Goal: Task Accomplishment & Management: Use online tool/utility

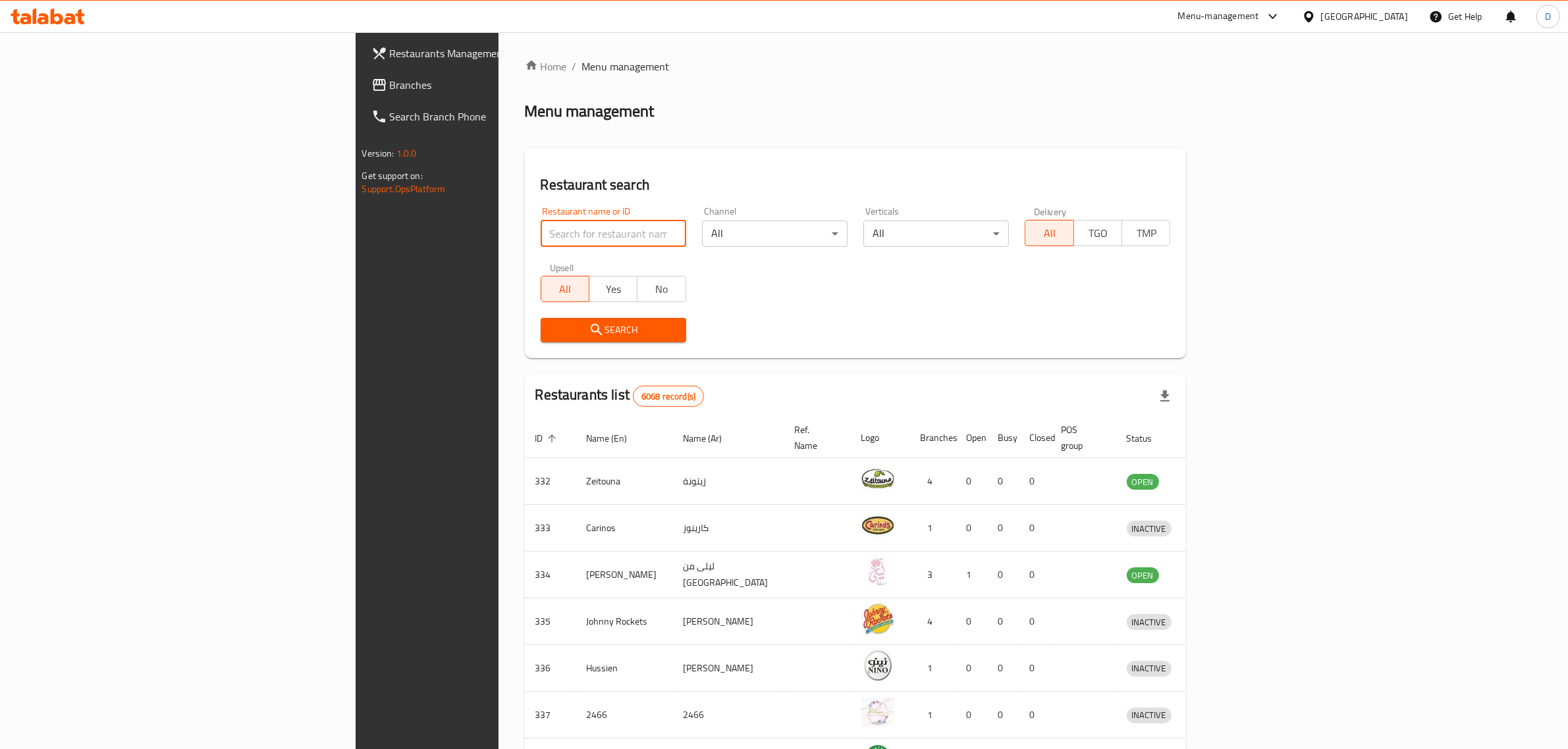
click at [541, 236] on input "search" at bounding box center [613, 234] width 145 height 26
type input "alreef"
click at [551, 337] on span "Search" at bounding box center [613, 330] width 125 height 17
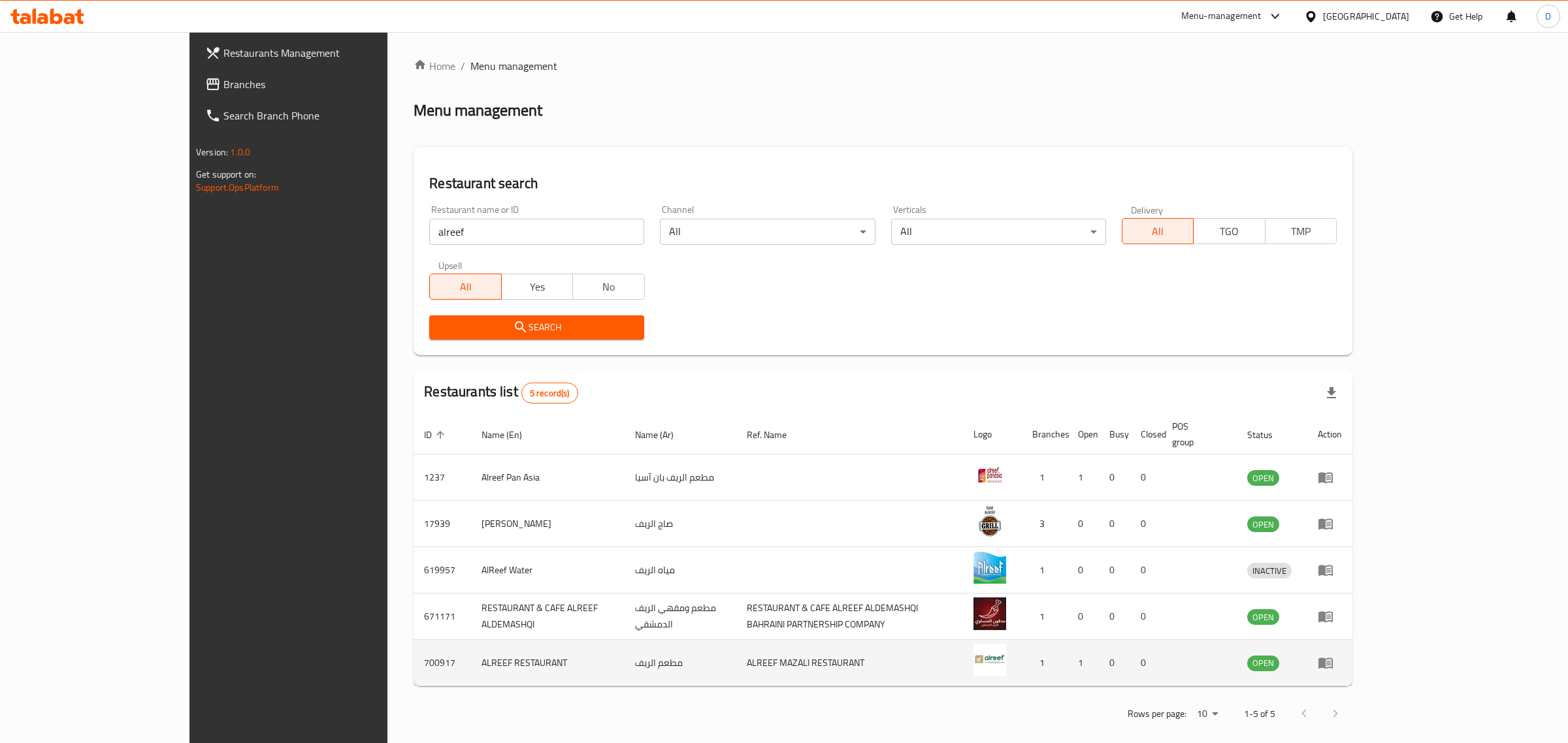
click at [1352, 657] on td "enhanced table" at bounding box center [1329, 663] width 45 height 46
click at [1332, 659] on icon "enhanced table" at bounding box center [1325, 664] width 14 height 11
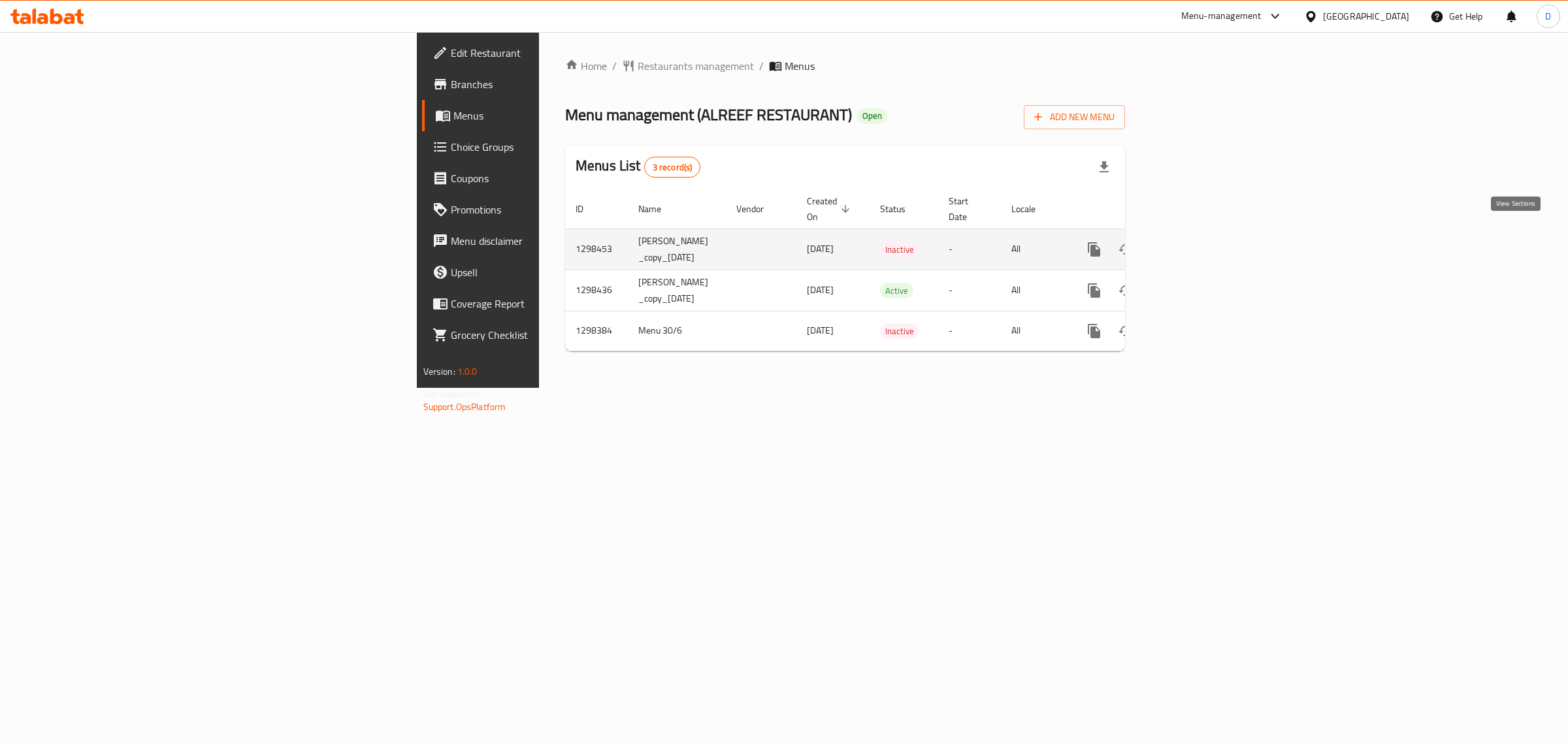
click at [1204, 234] on link "enhanced table" at bounding box center [1188, 250] width 32 height 32
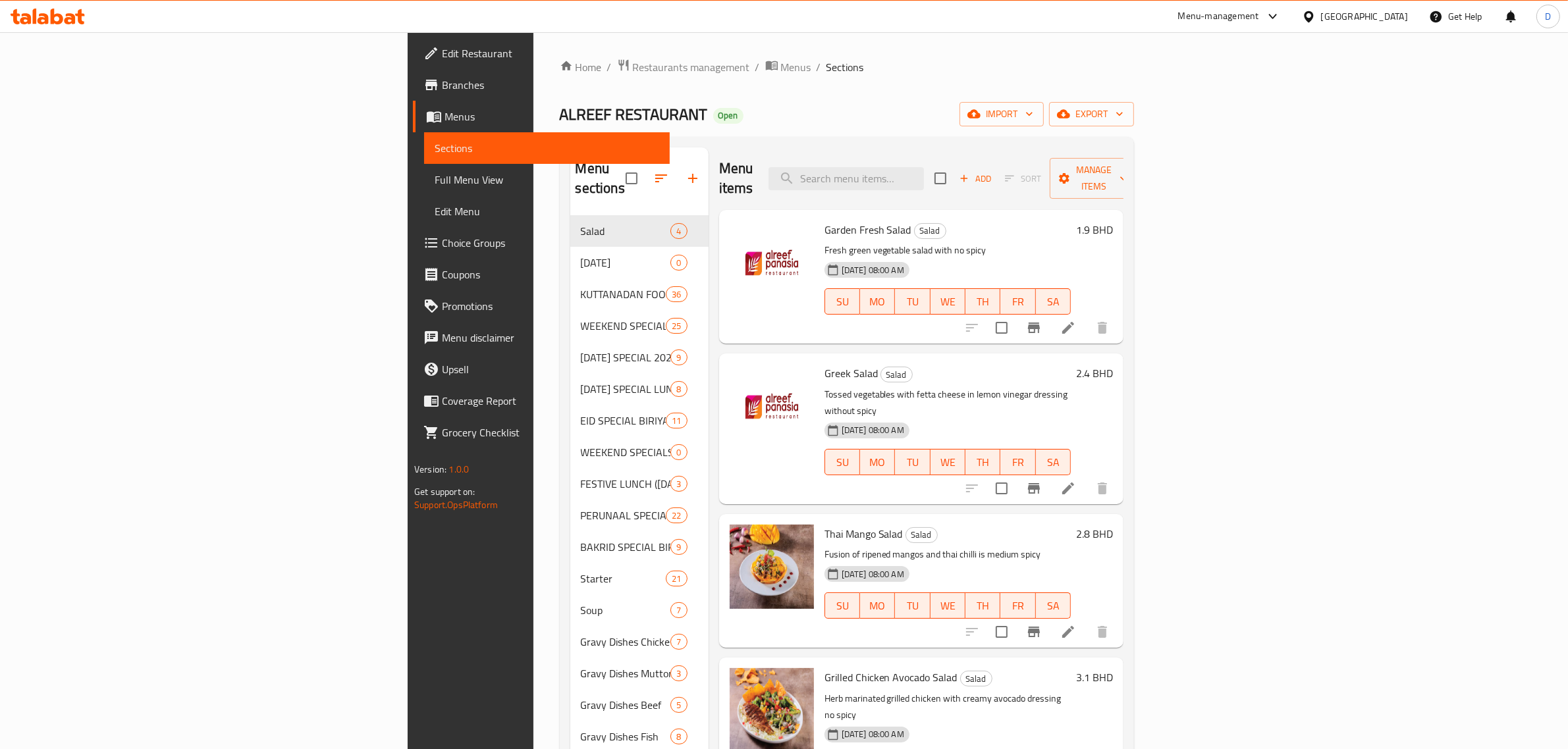
click at [570, 284] on div "KUTTANADAN FOOD FEST 36" at bounding box center [639, 295] width 138 height 32
click at [581, 318] on span "WEEKEND SPECIALS" at bounding box center [624, 326] width 86 height 16
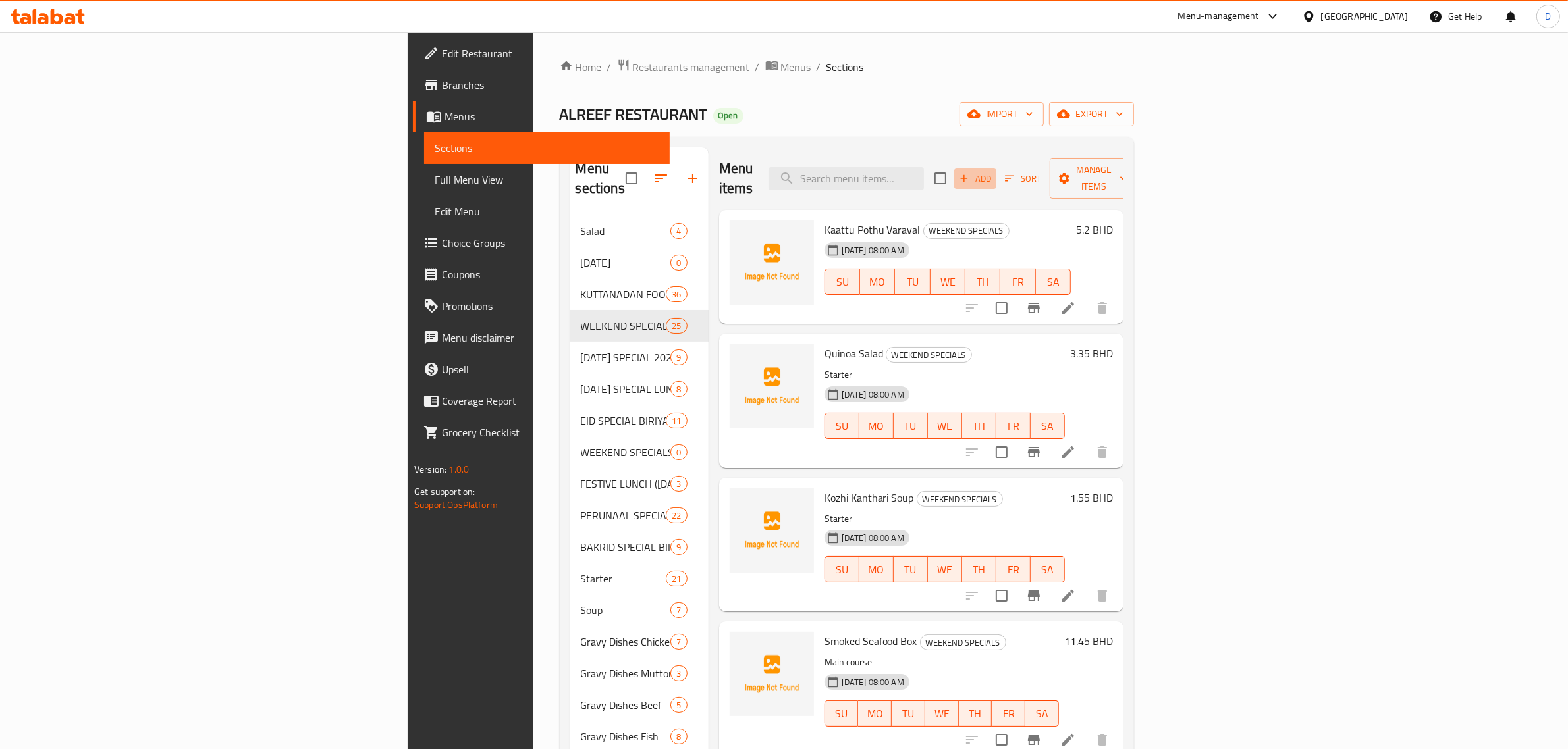
click at [996, 168] on button "Add" at bounding box center [975, 179] width 42 height 21
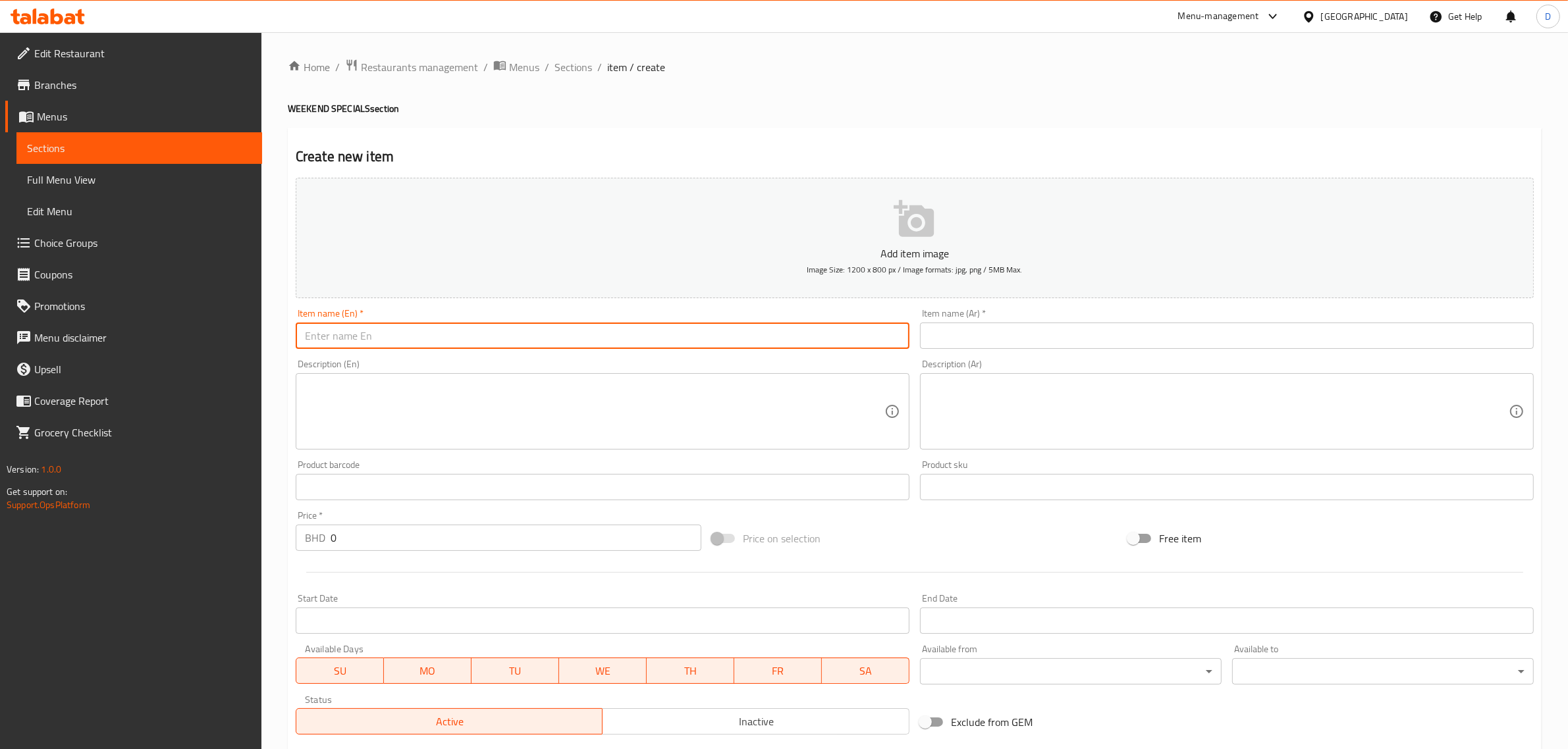
click at [438, 327] on input "text" at bounding box center [602, 335] width 614 height 26
paste input "Konch kaanthari prawns"
drag, startPoint x: 384, startPoint y: 341, endPoint x: 314, endPoint y: 340, distance: 70.0
click at [314, 340] on input "Konch kaanthari prawns" at bounding box center [602, 335] width 614 height 26
click at [399, 334] on input "Konch kaanthari prawns" at bounding box center [602, 335] width 614 height 26
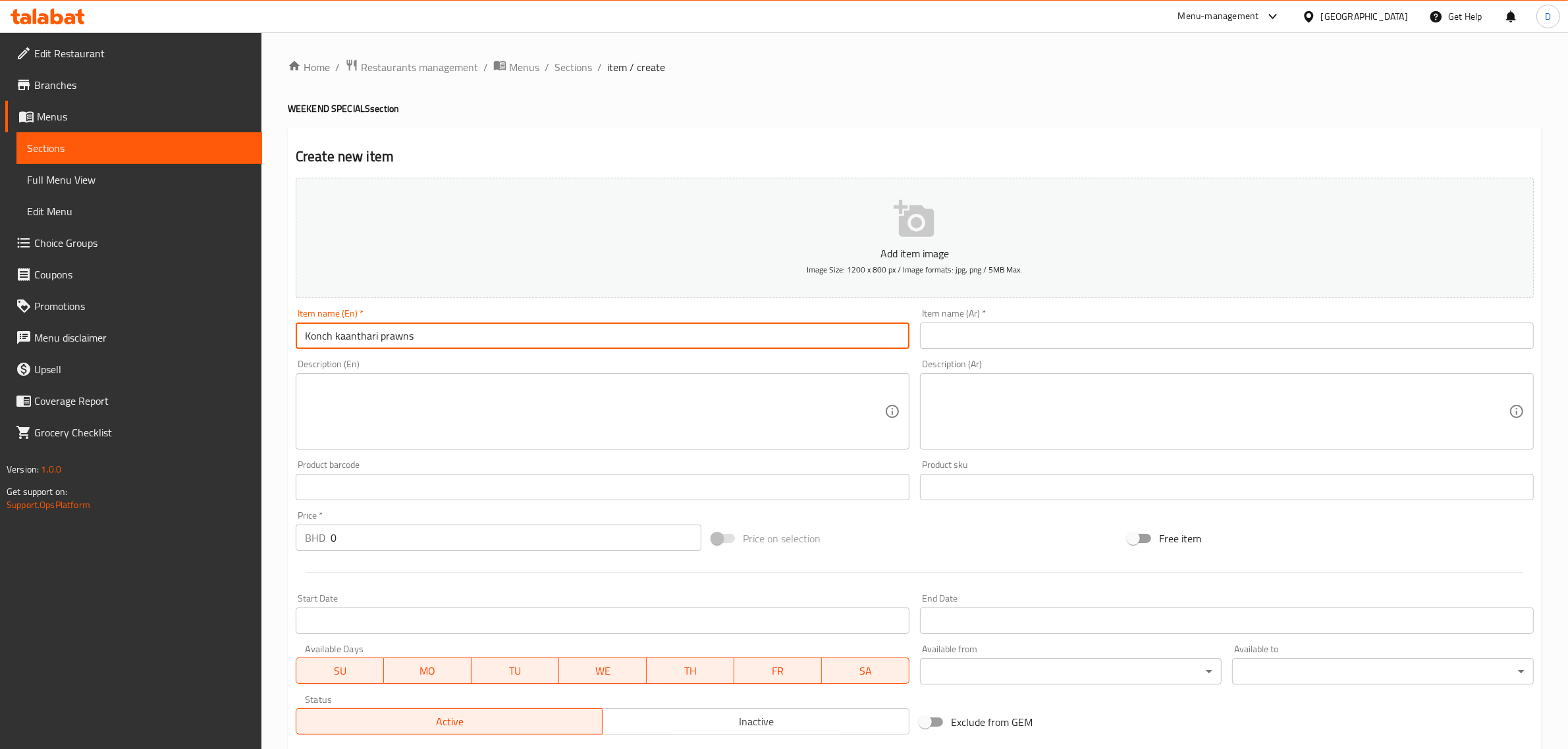
drag, startPoint x: 423, startPoint y: 337, endPoint x: 213, endPoint y: 333, distance: 210.0
click at [213, 333] on div "Edit Restaurant Branches Menus Sections Full Menu View Edit Menu Choice Groups …" at bounding box center [784, 481] width 1568 height 898
type input "Konch kaanthari prawns"
click at [956, 331] on input "text" at bounding box center [1226, 335] width 614 height 26
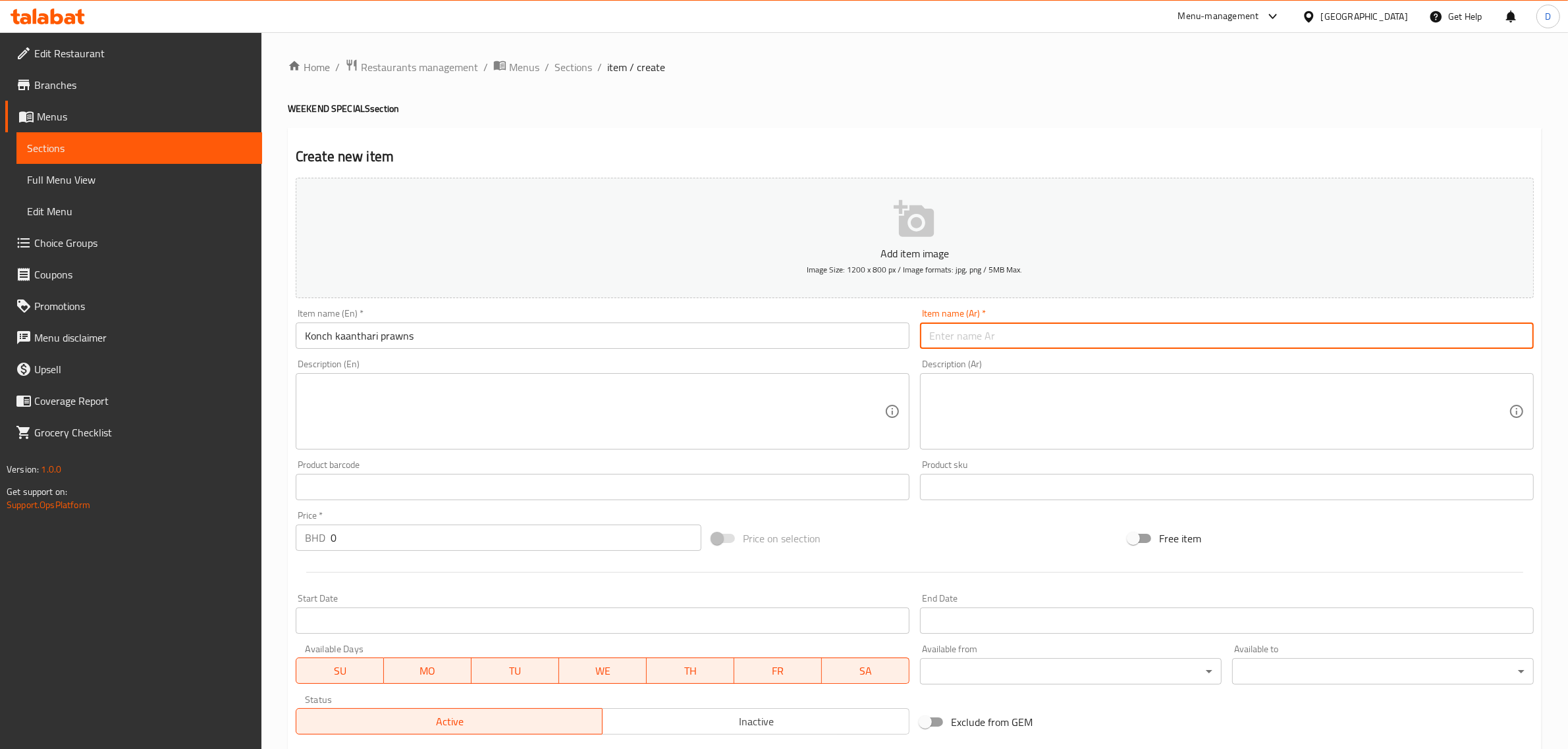
paste input "روبيان كونش كانثاري"
type input "روبيان كونش كانثاري"
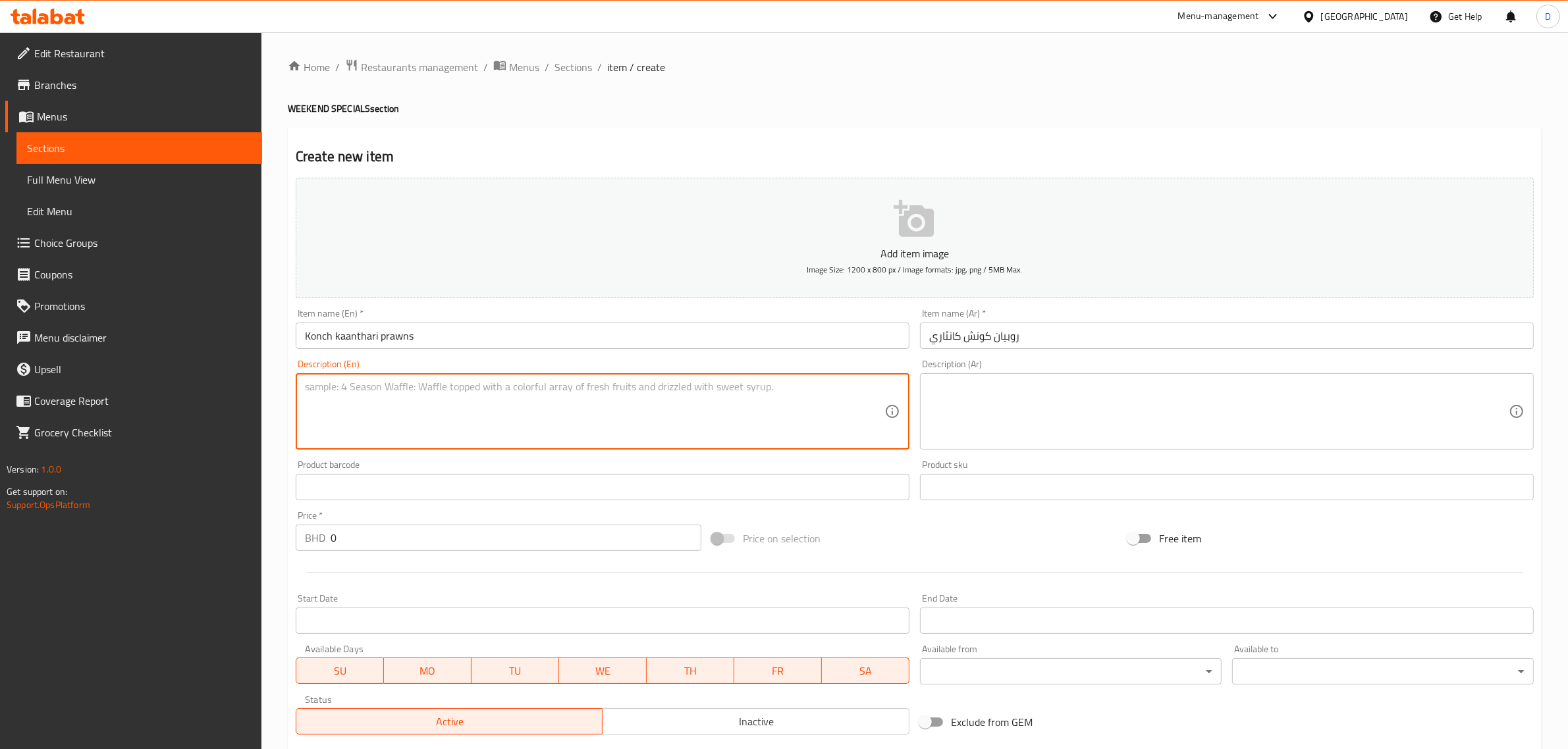
click at [564, 380] on textarea at bounding box center [595, 411] width 580 height 63
click at [268, 527] on div "Home / Restaurants management / Menus / Sections / item / create WEEKEND SPECIA…" at bounding box center [914, 481] width 1307 height 898
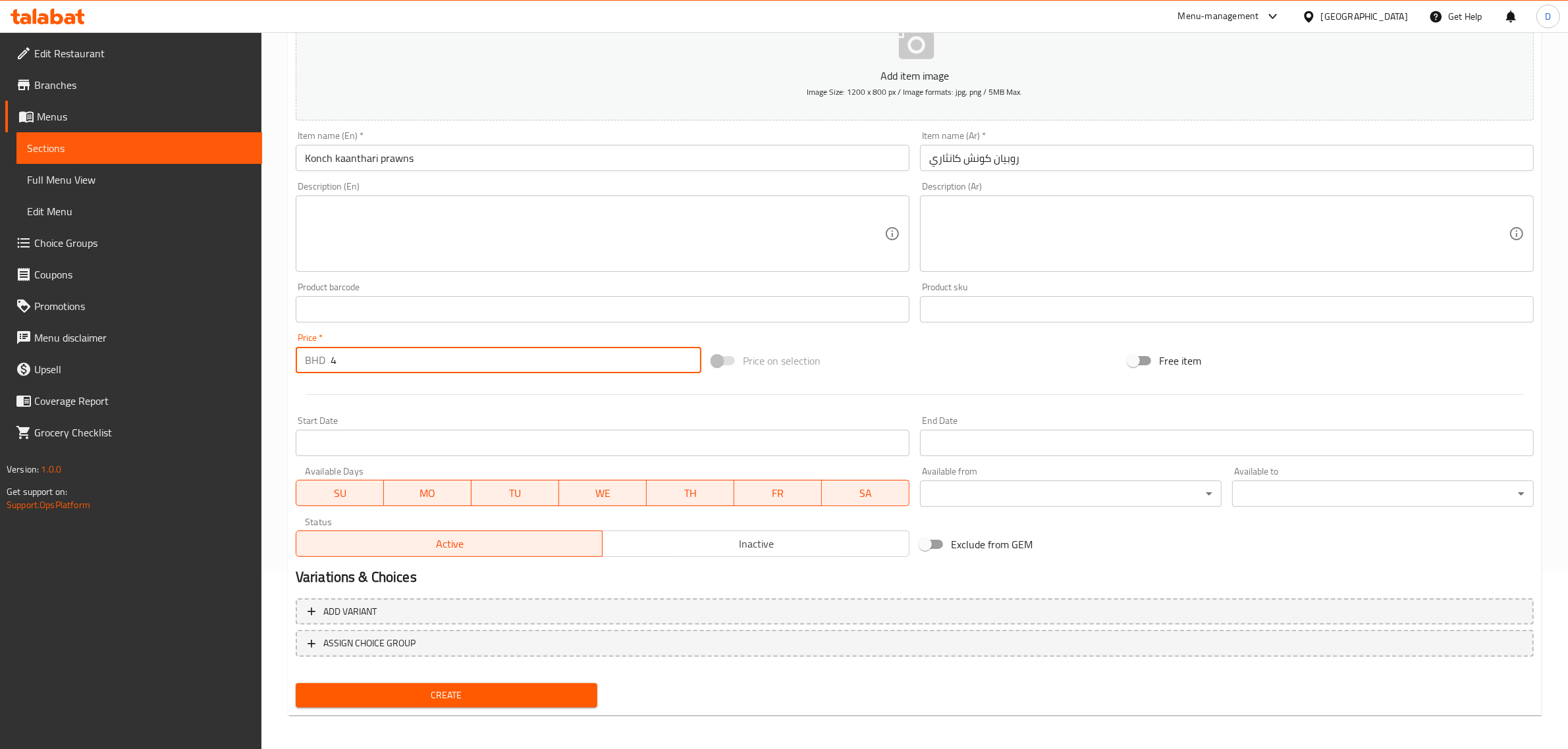
scroll to position [179, 0]
type input "4"
click at [563, 695] on span "Create" at bounding box center [446, 695] width 280 height 17
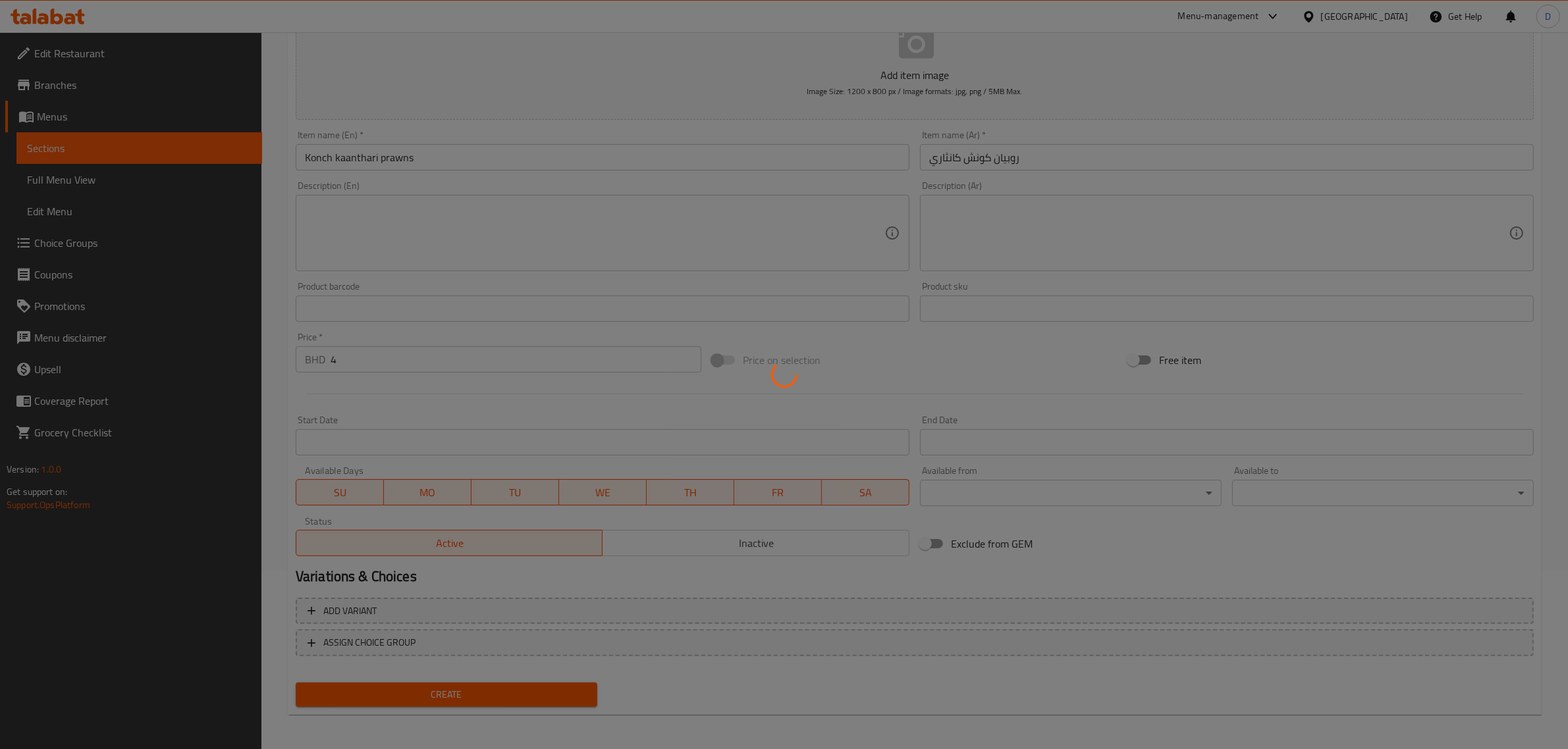
type input "0"
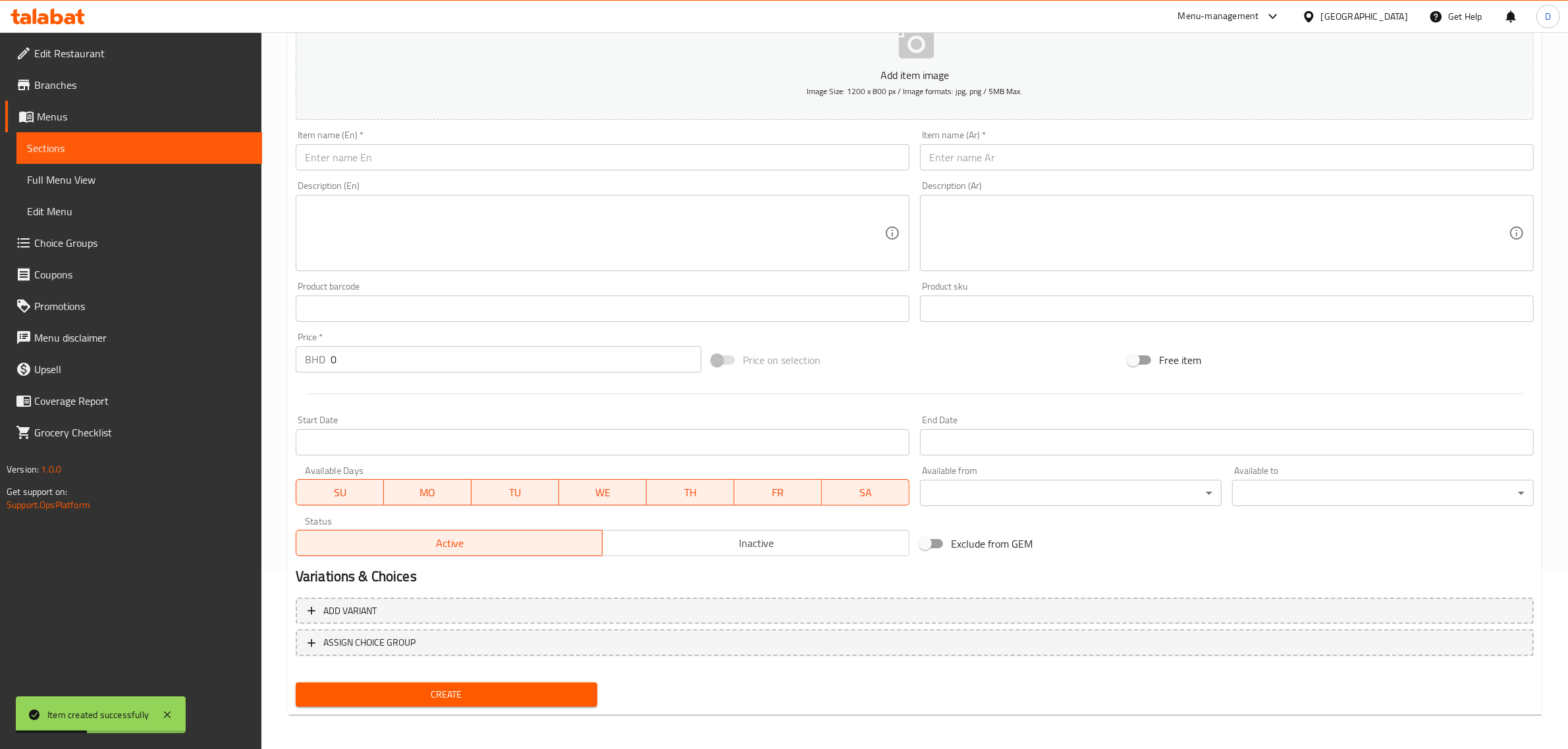
click at [450, 156] on input "text" at bounding box center [602, 157] width 614 height 26
paste input "Chilli garlic paneer"
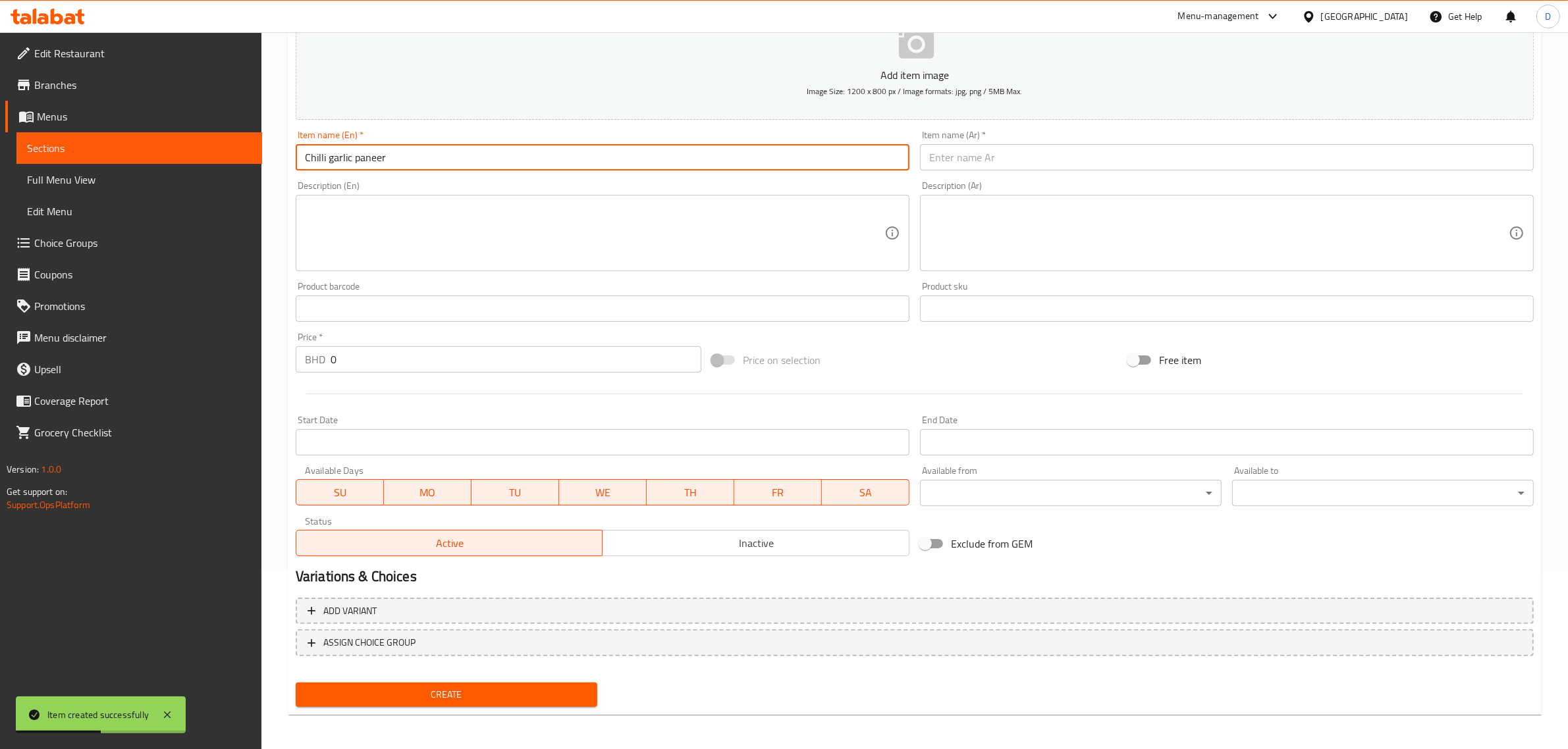
drag, startPoint x: 268, startPoint y: 153, endPoint x: 164, endPoint y: 149, distance: 104.1
click at [164, 149] on div "Edit Restaurant Branches Menus Sections Full Menu View Edit Menu Choice Groups …" at bounding box center [784, 303] width 1568 height 898
type input "Chilli garlic paneer"
click at [986, 172] on div "Item name (Ar)   * Item name (Ar) *" at bounding box center [1226, 151] width 624 height 51
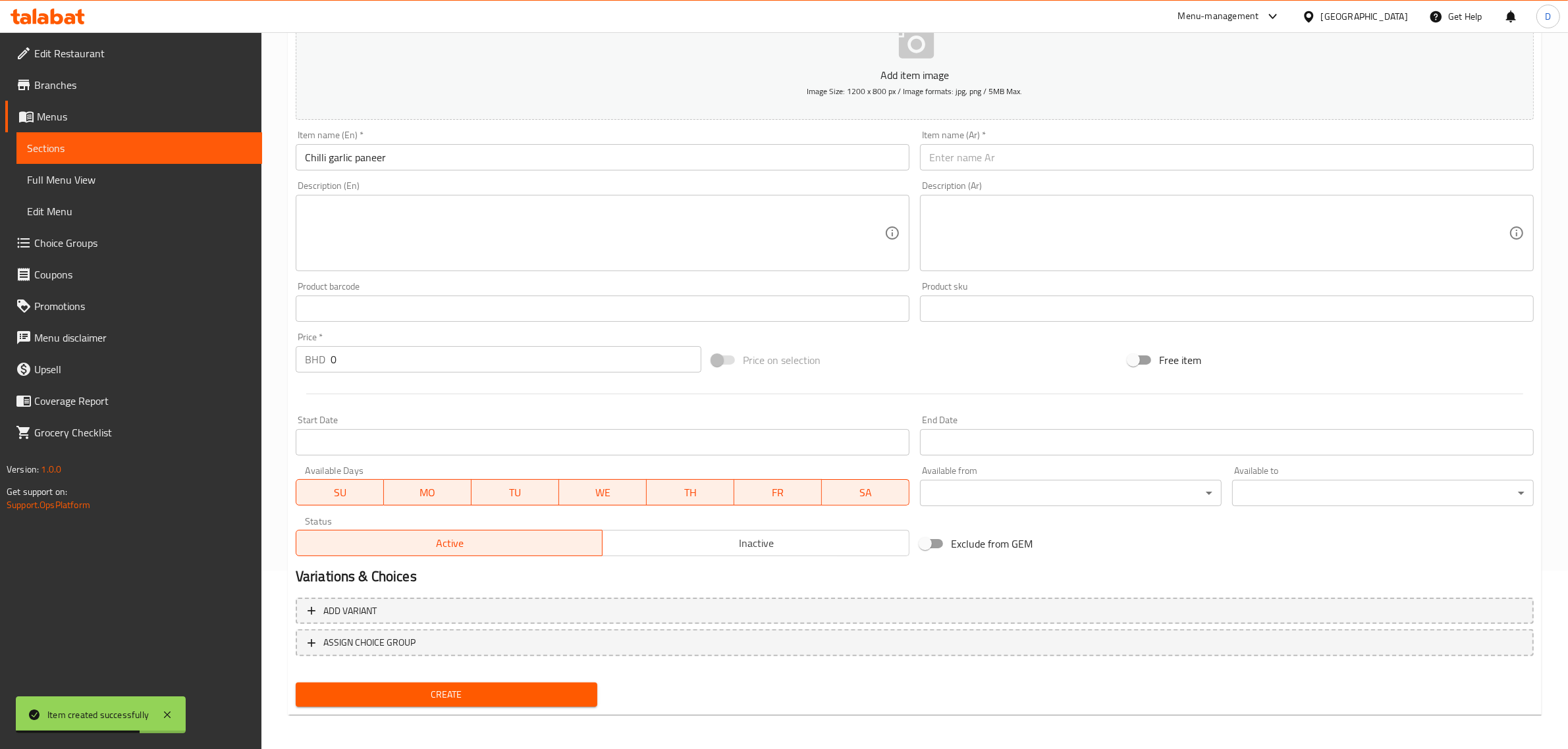
click at [987, 164] on input "text" at bounding box center [1226, 157] width 614 height 26
paste input "بانير بالثوم والفلفل الحار"
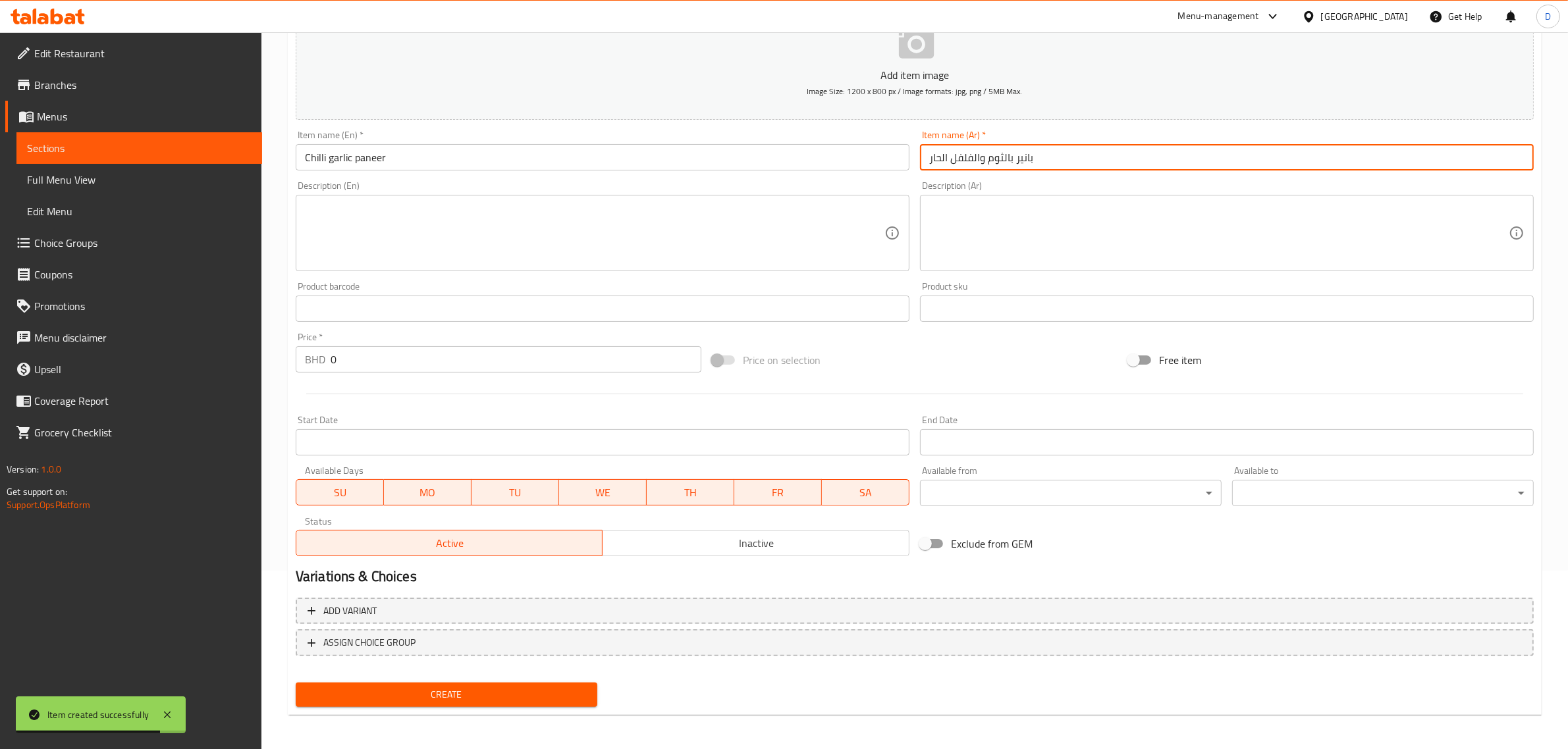
type input "بانير بالثوم والفلفل الحار"
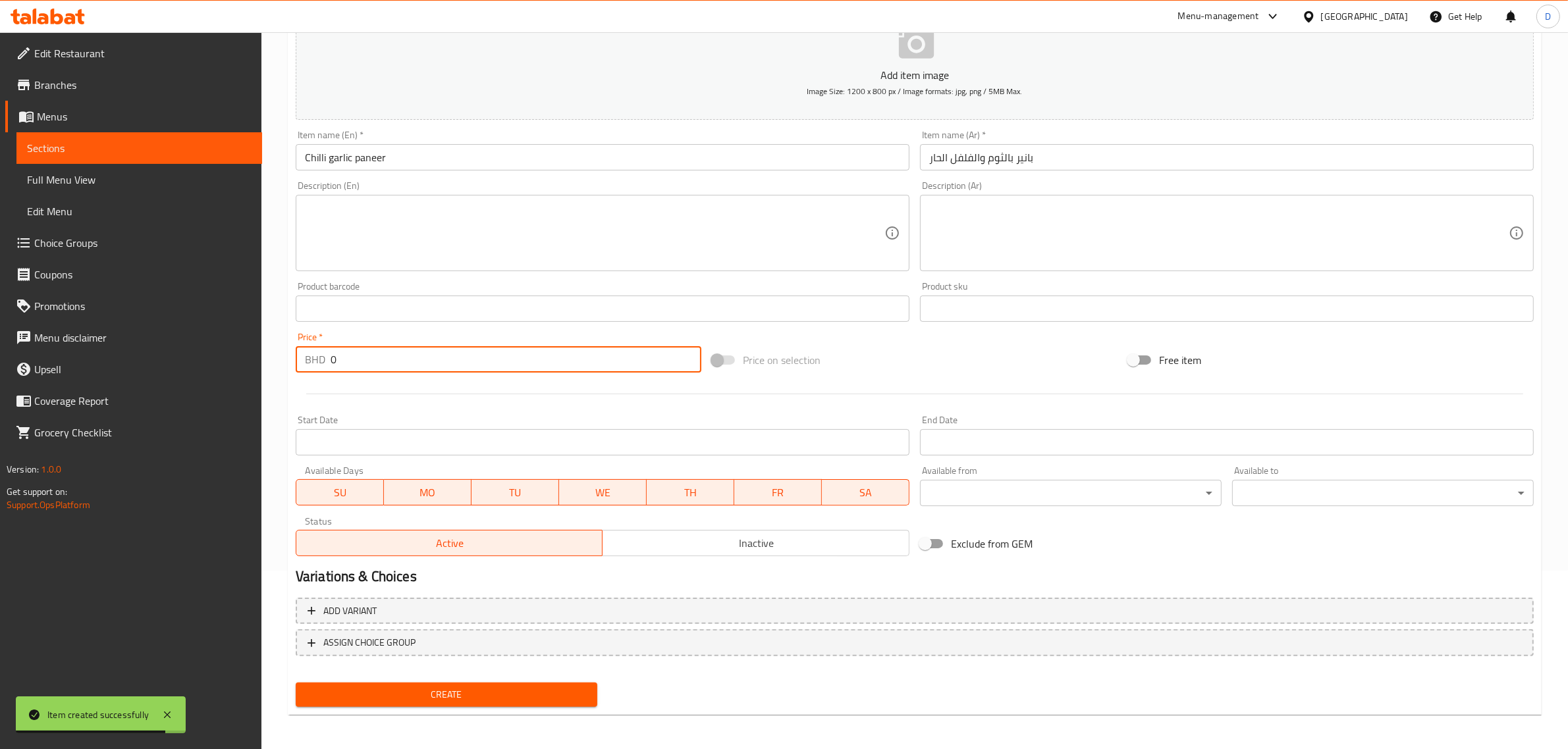
drag, startPoint x: 350, startPoint y: 360, endPoint x: 283, endPoint y: 361, distance: 67.0
click at [283, 361] on div "Home / Restaurants management / Menus / Sections / item / create WEEKEND SPECIA…" at bounding box center [914, 303] width 1307 height 898
type input "2"
click at [453, 688] on span "Create" at bounding box center [446, 695] width 280 height 17
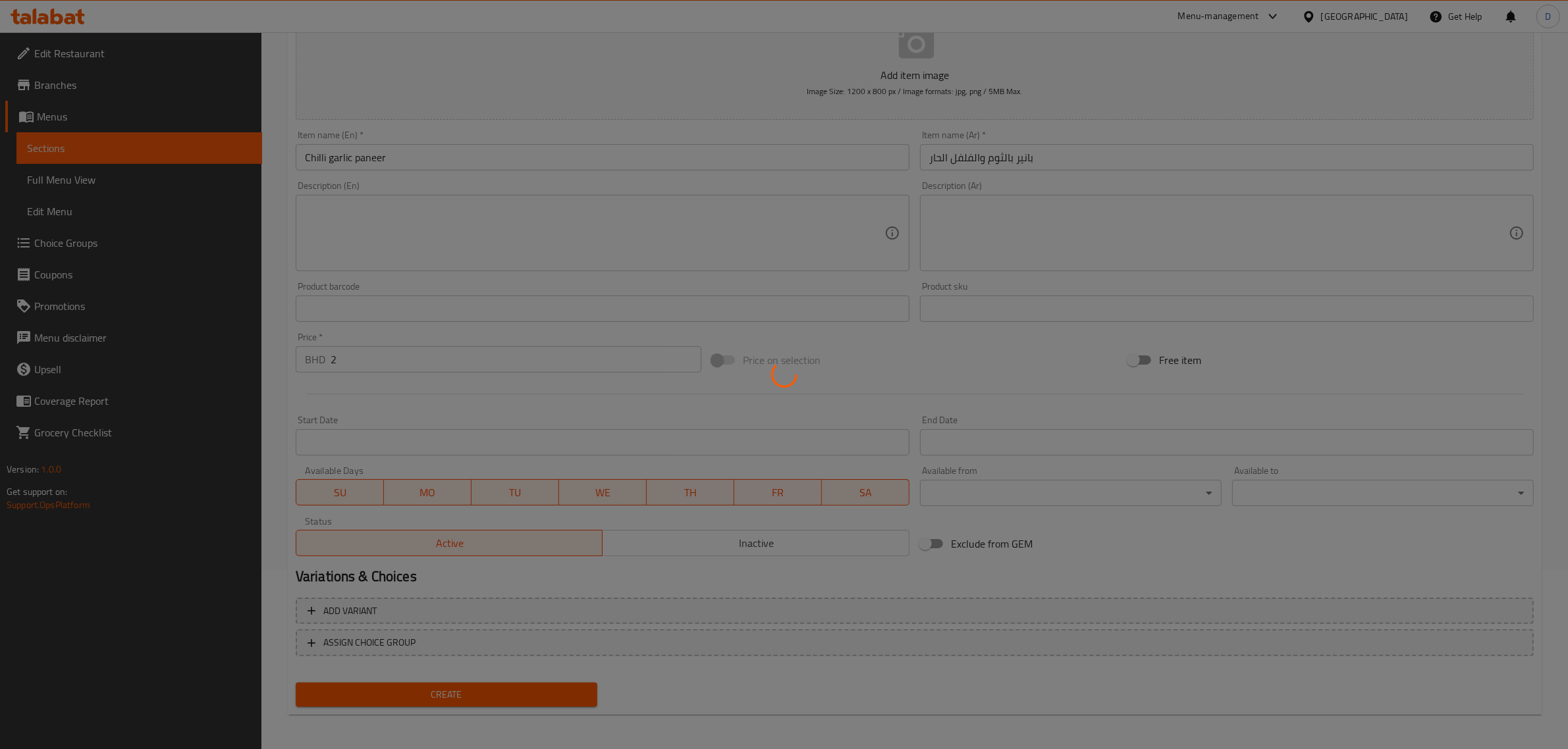
type input "0"
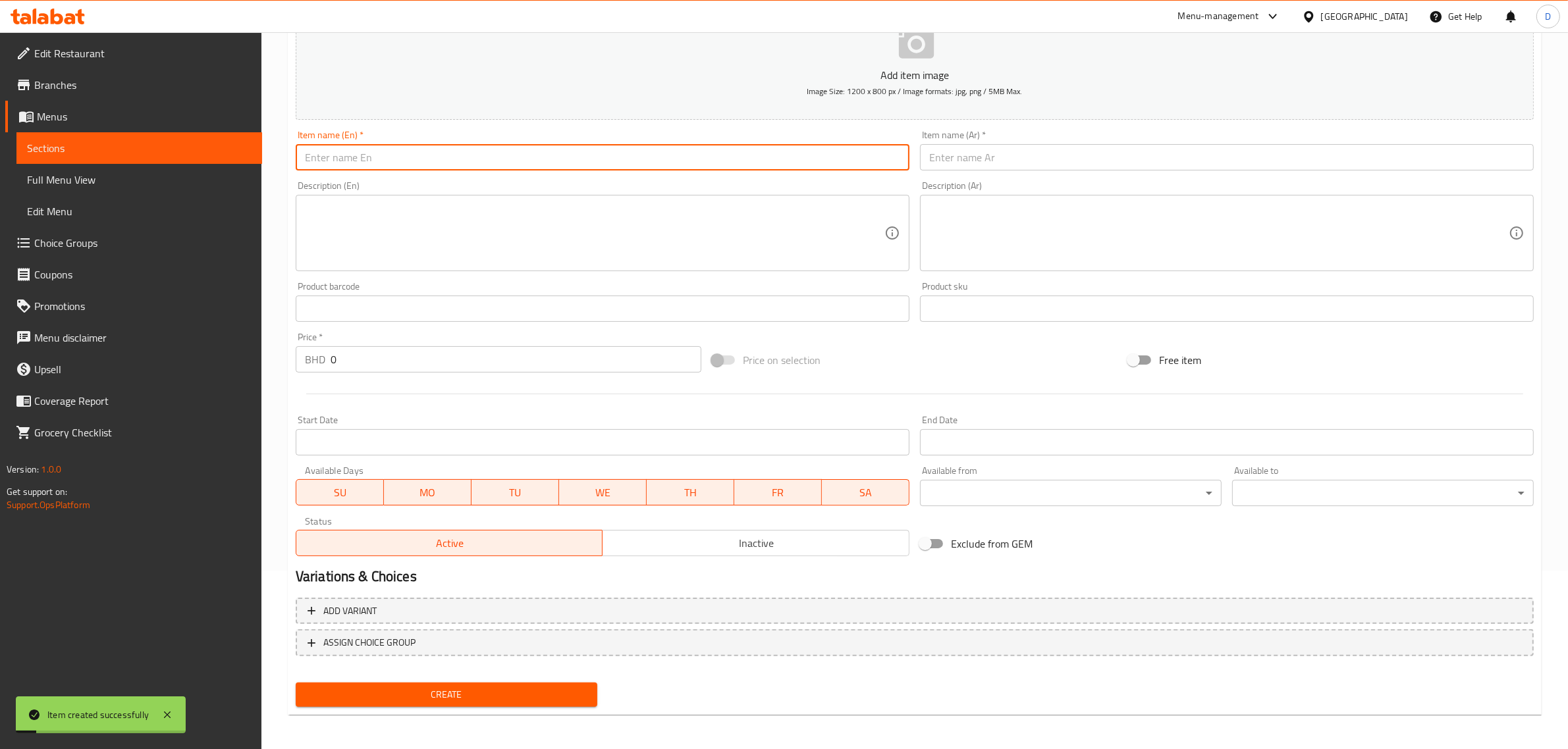
click at [397, 153] on input "text" at bounding box center [602, 157] width 614 height 26
paste input "Peri peri beef tawa"
click at [397, 153] on input "Peri peri beef tawa" at bounding box center [602, 157] width 614 height 26
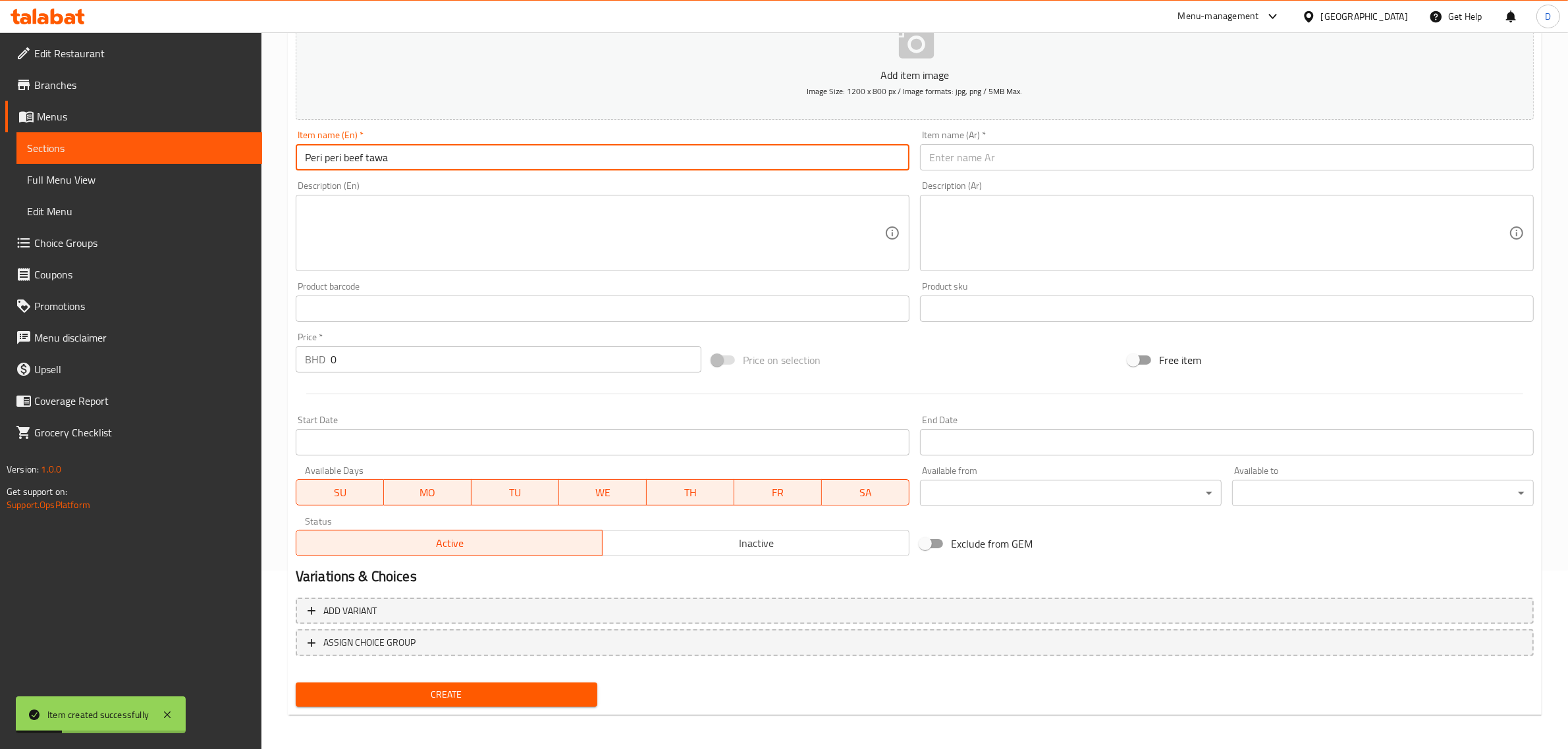
click at [397, 153] on input "Peri peri beef tawa" at bounding box center [602, 157] width 614 height 26
type input "Peri peri beef tawa"
click at [1052, 164] on input "text" at bounding box center [1226, 157] width 614 height 26
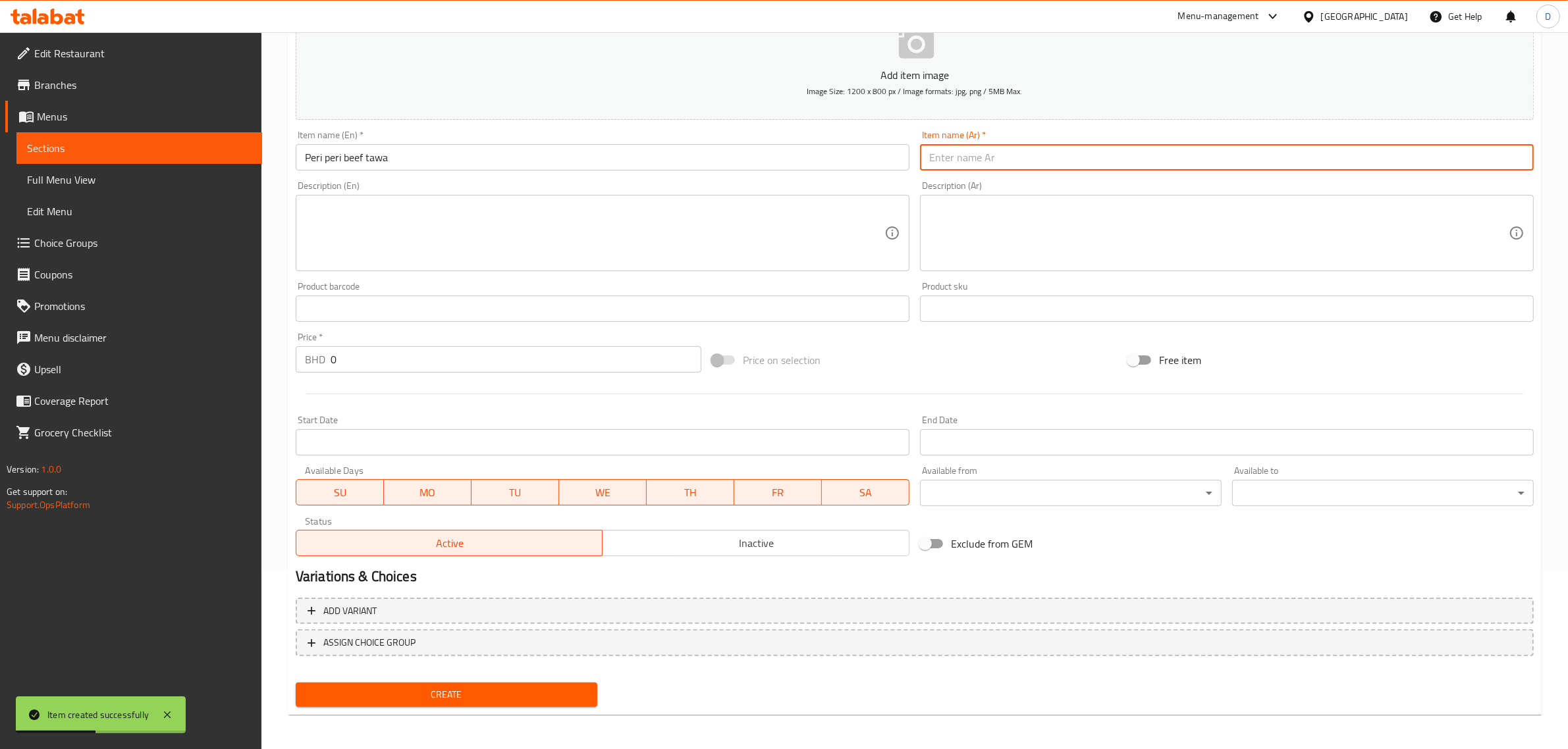
paste input "[PERSON_NAME] لحم [PERSON_NAME]"
type input "[PERSON_NAME] لحم [PERSON_NAME]"
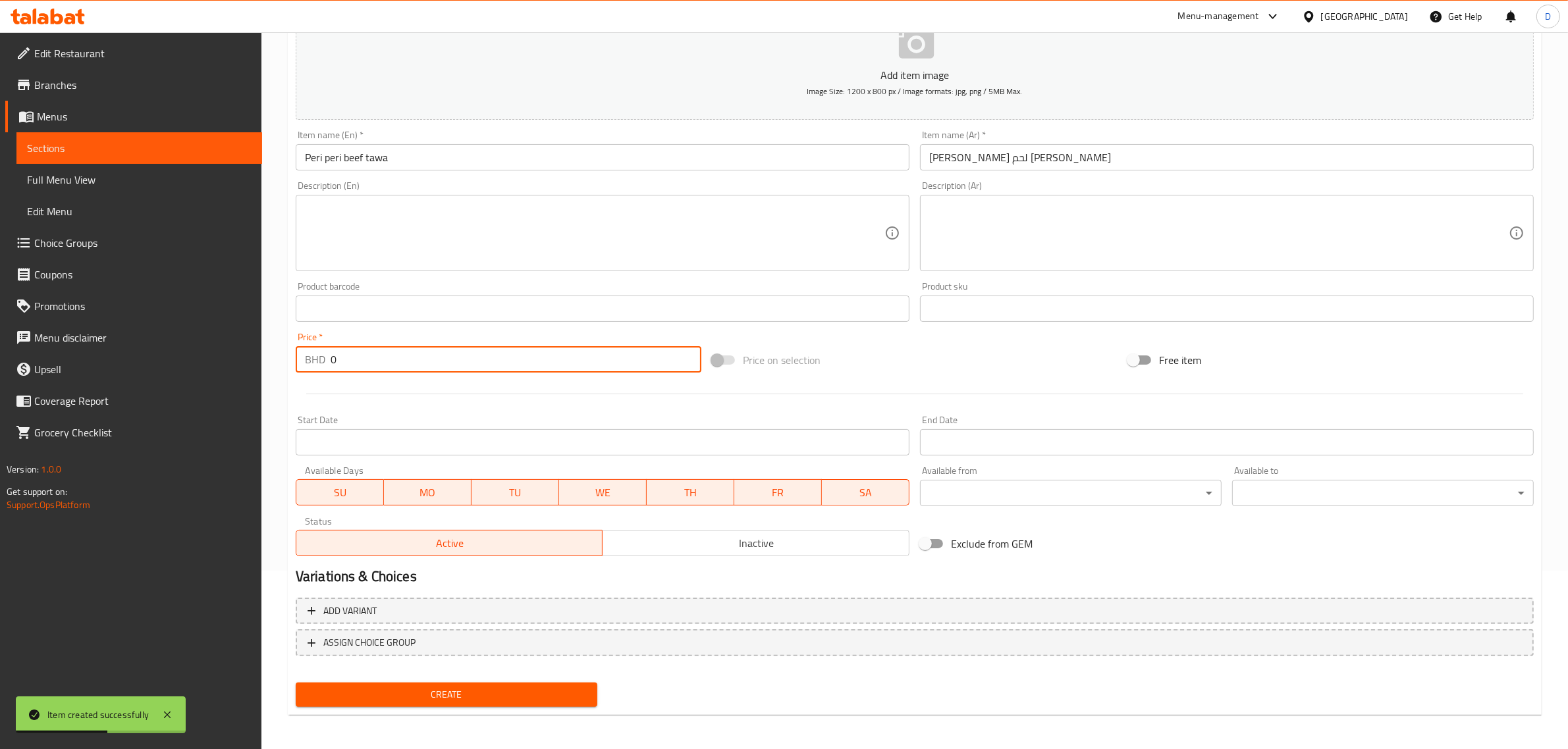
click at [422, 356] on input "0" at bounding box center [516, 359] width 371 height 26
type input "3.3"
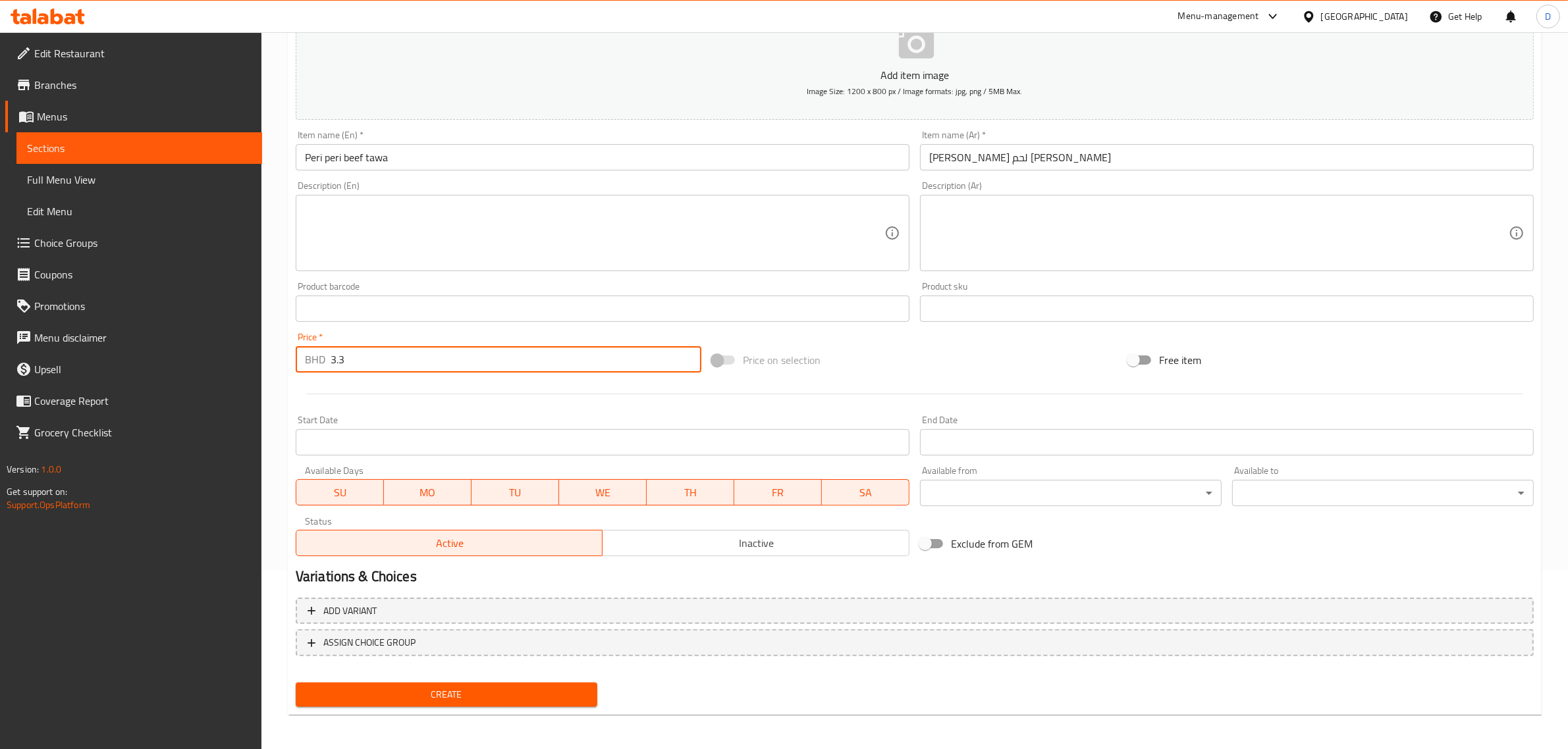
click at [449, 690] on span "Create" at bounding box center [446, 695] width 280 height 17
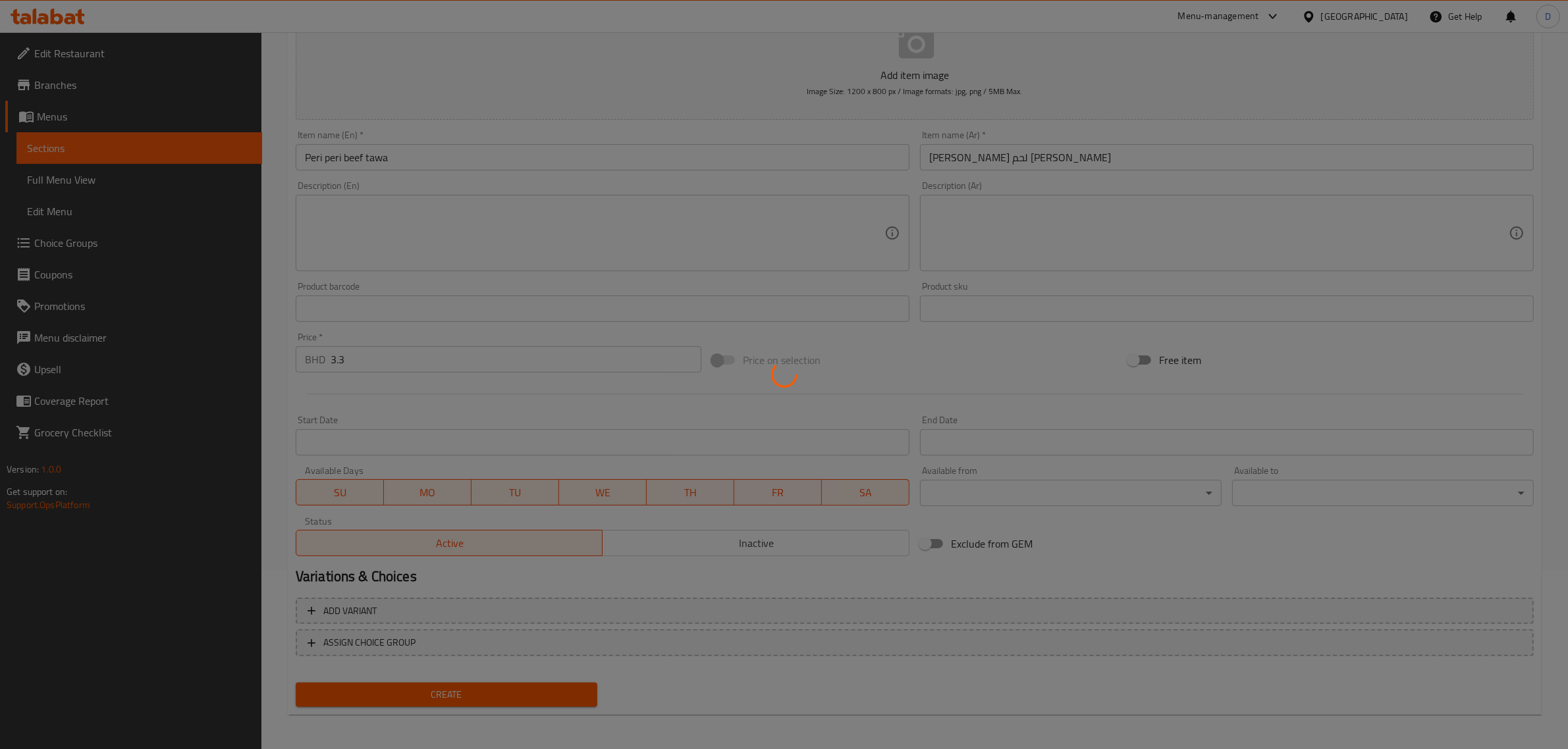
type input "0"
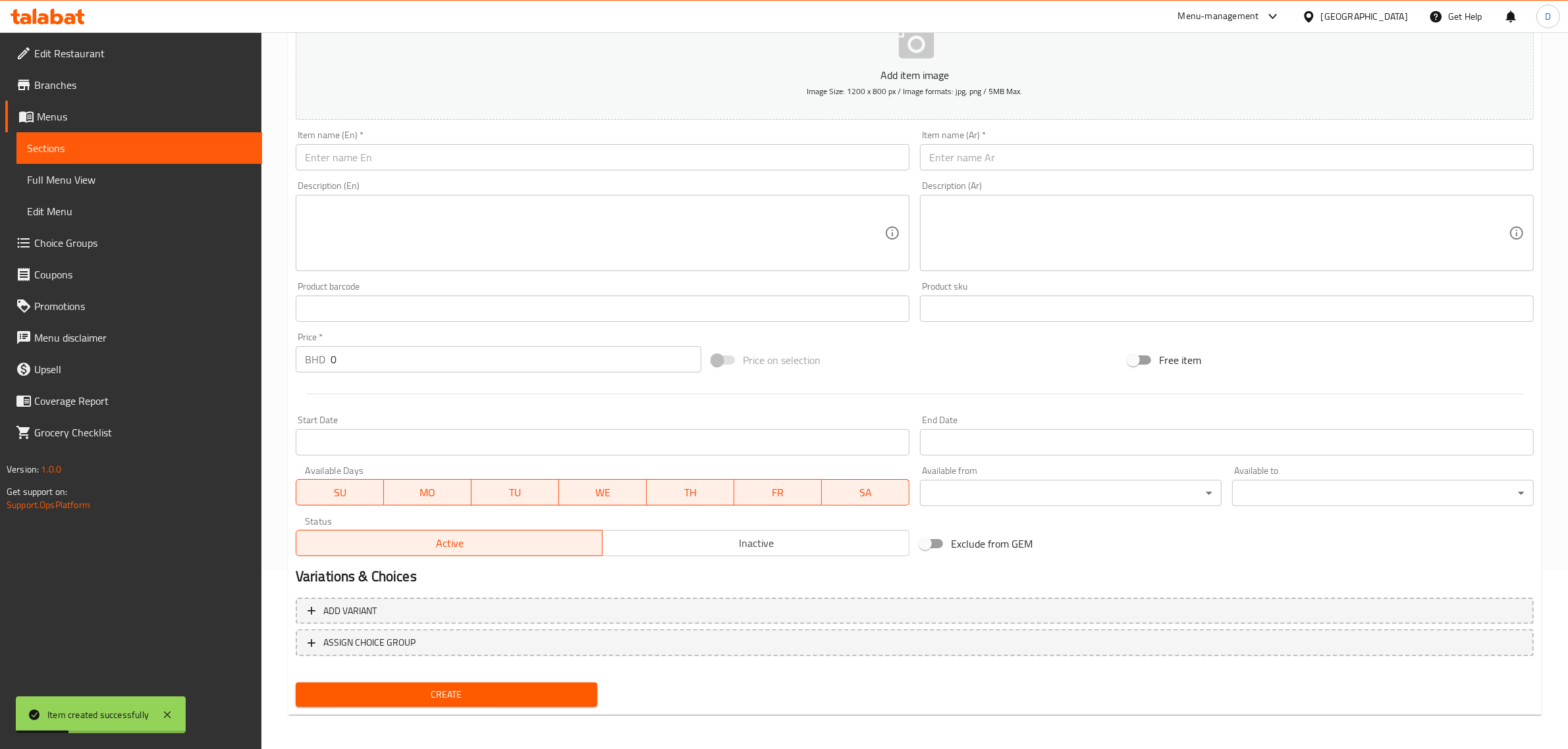
drag, startPoint x: 430, startPoint y: 166, endPoint x: 435, endPoint y: 156, distance: 11.2
click at [430, 166] on input "text" at bounding box center [602, 157] width 614 height 26
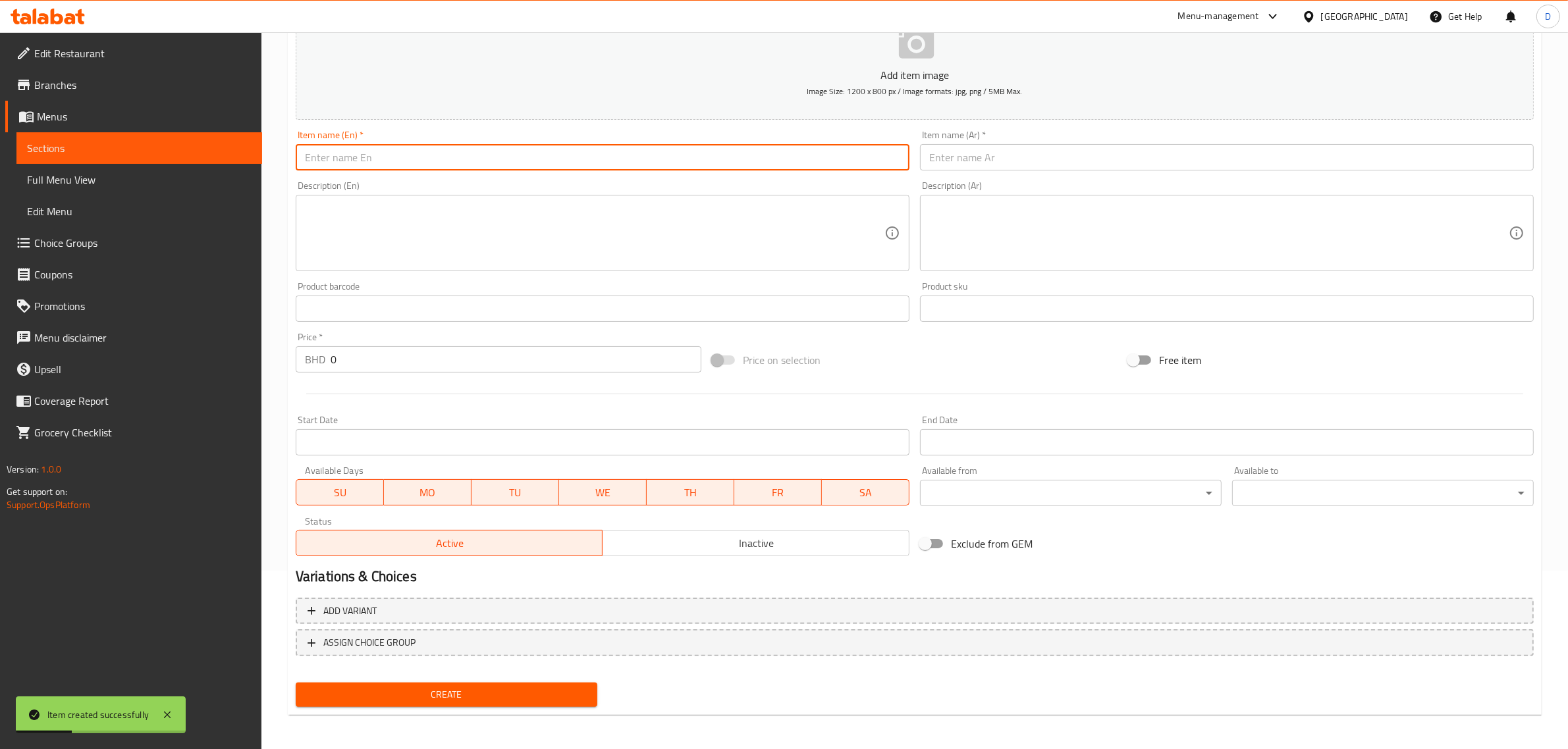
paste input "Noorani chicken"
type input "Noorani chicken"
click at [961, 156] on input "text" at bounding box center [1226, 157] width 614 height 26
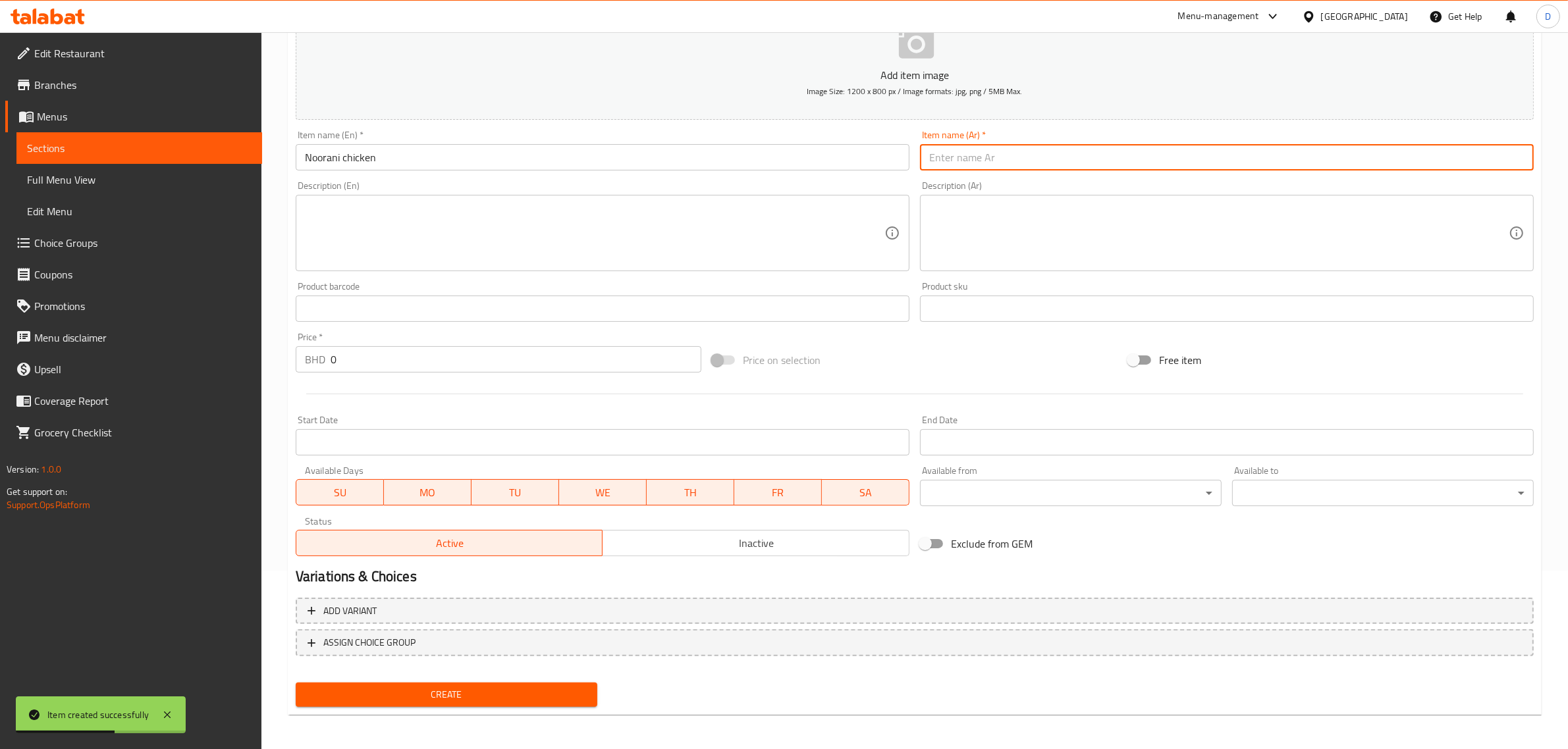
paste input "دجاج نوراني"
type input "دجاج نوراني"
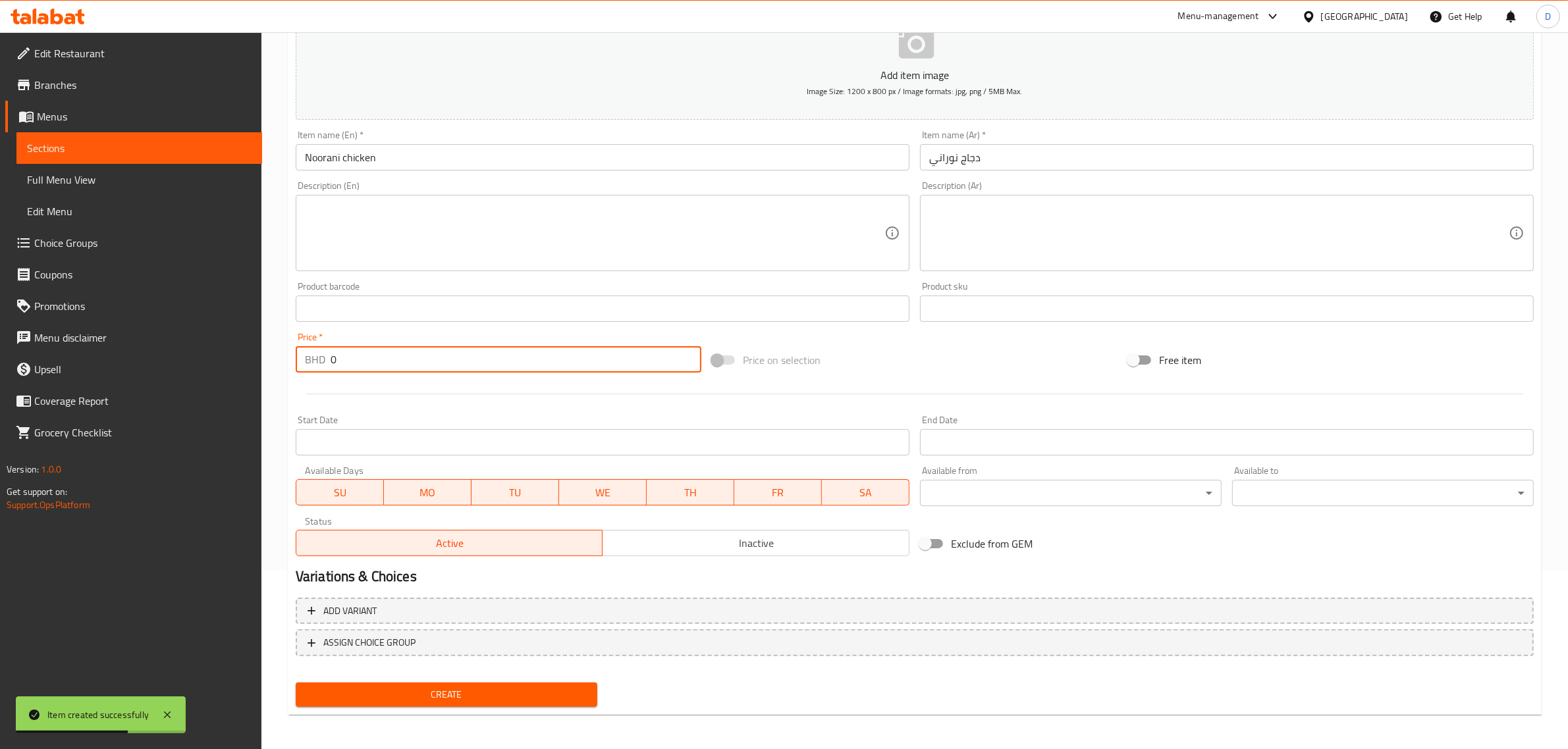
drag, startPoint x: 395, startPoint y: 364, endPoint x: 280, endPoint y: 365, distance: 115.0
click at [280, 365] on div "Home / Restaurants management / Menus / Sections / item / create WEEKEND SPECIA…" at bounding box center [914, 303] width 1307 height 898
type input "3"
click at [465, 687] on span "Create" at bounding box center [446, 695] width 280 height 17
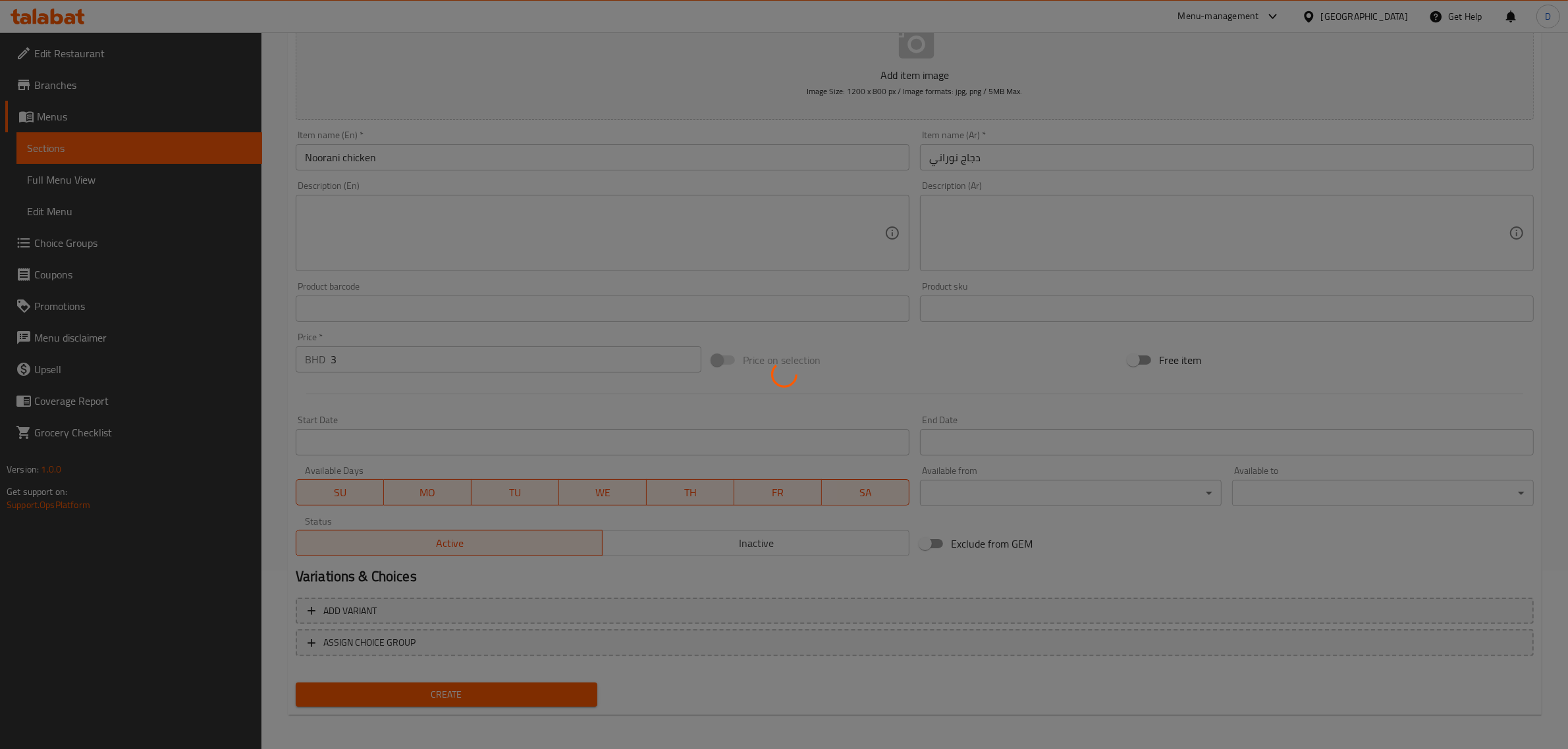
type input "0"
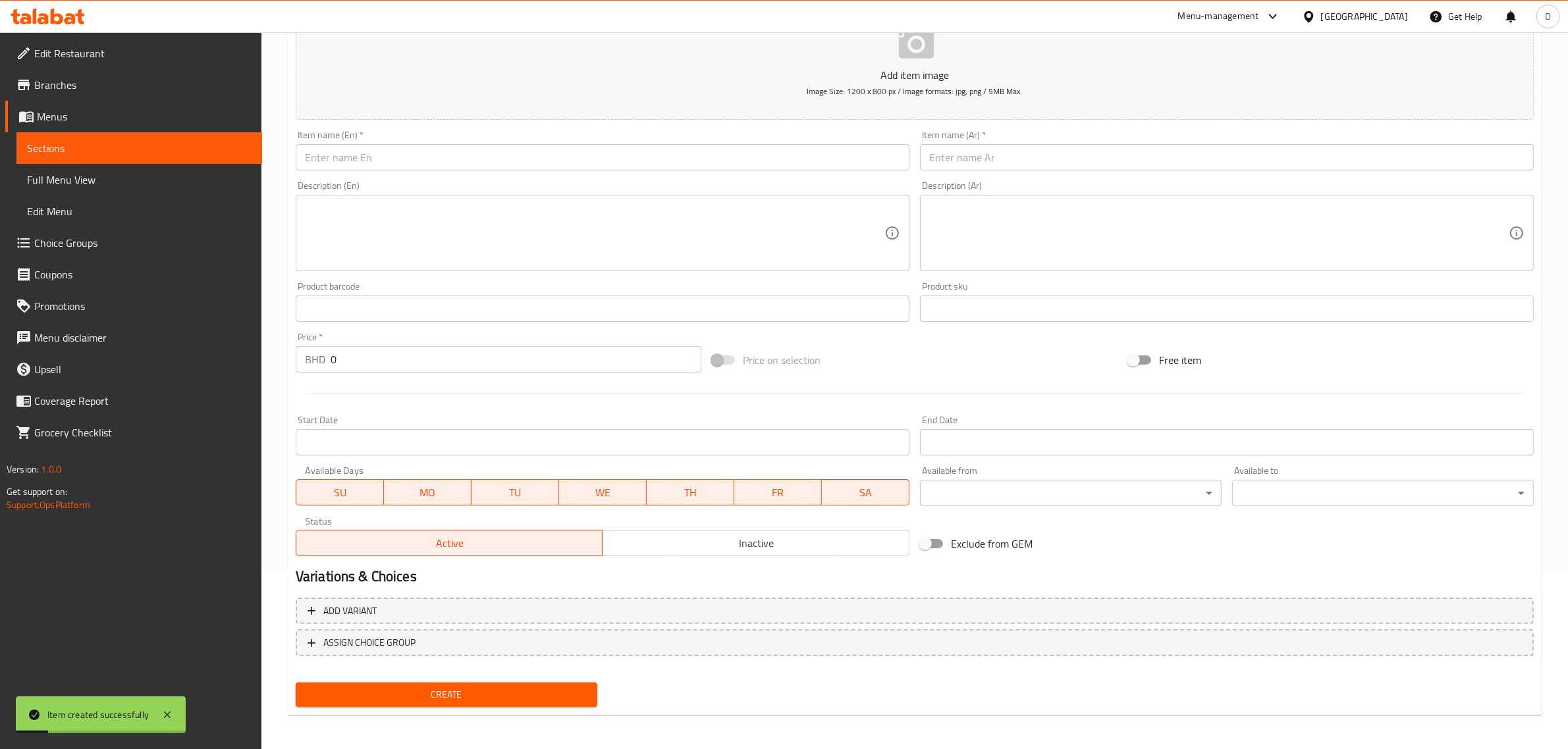
click at [349, 159] on input "text" at bounding box center [602, 157] width 614 height 26
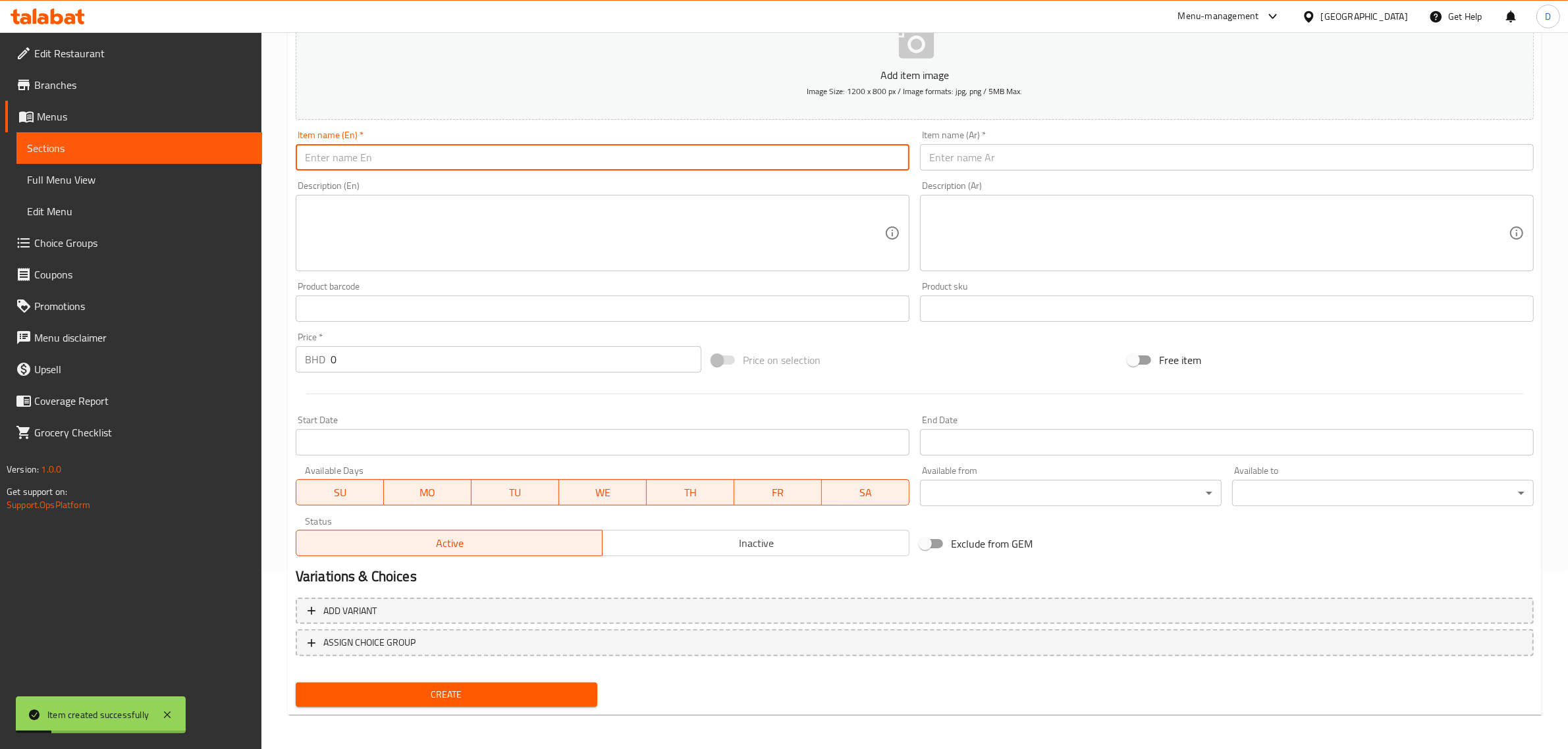
paste input "Sesame chicken"
click at [382, 164] on input "Sesame chicken" at bounding box center [602, 157] width 614 height 26
type input "Sesame chicken"
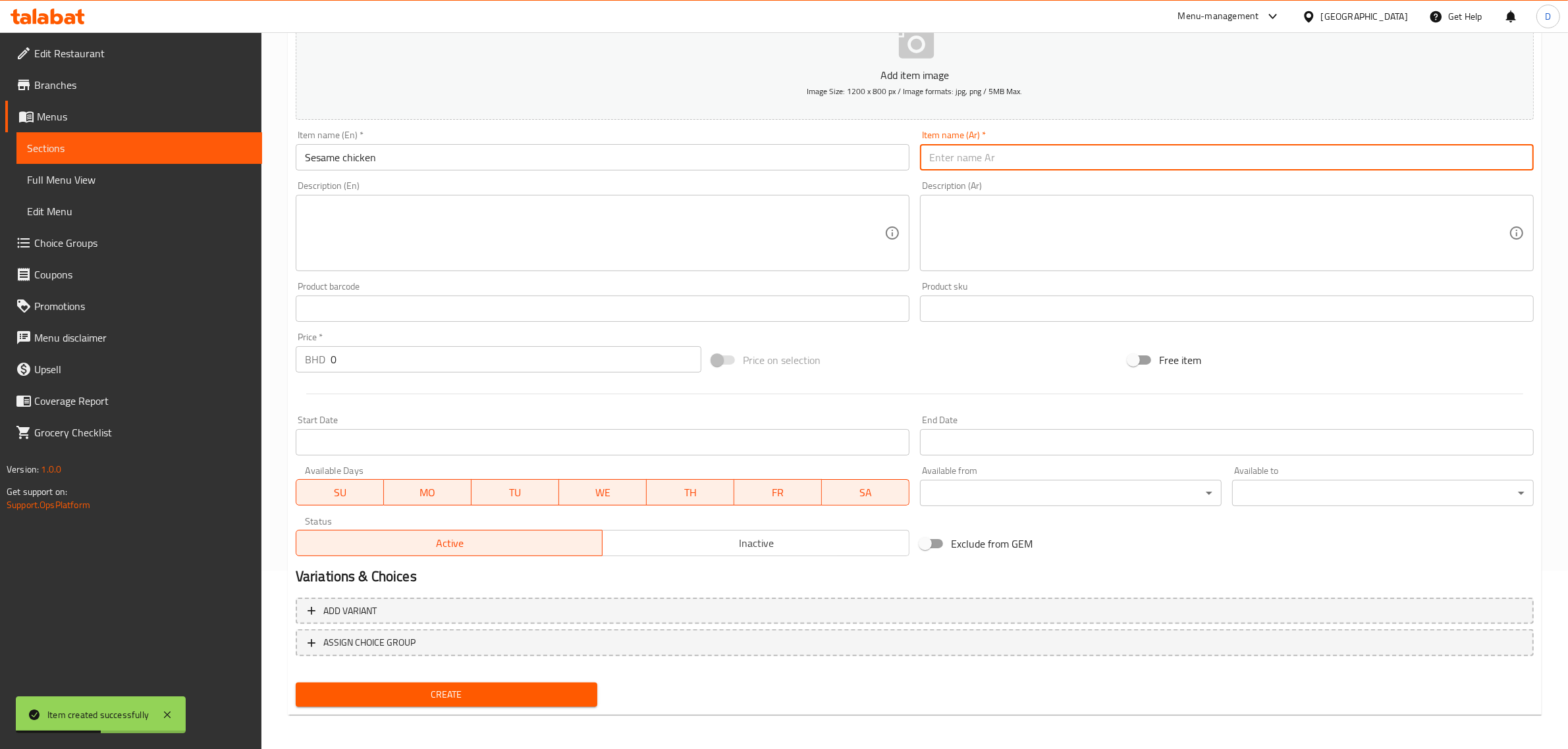
click at [939, 164] on input "text" at bounding box center [1226, 157] width 614 height 26
paste input "دجاج بالسمسم"
type input "دجاج بالسمسم"
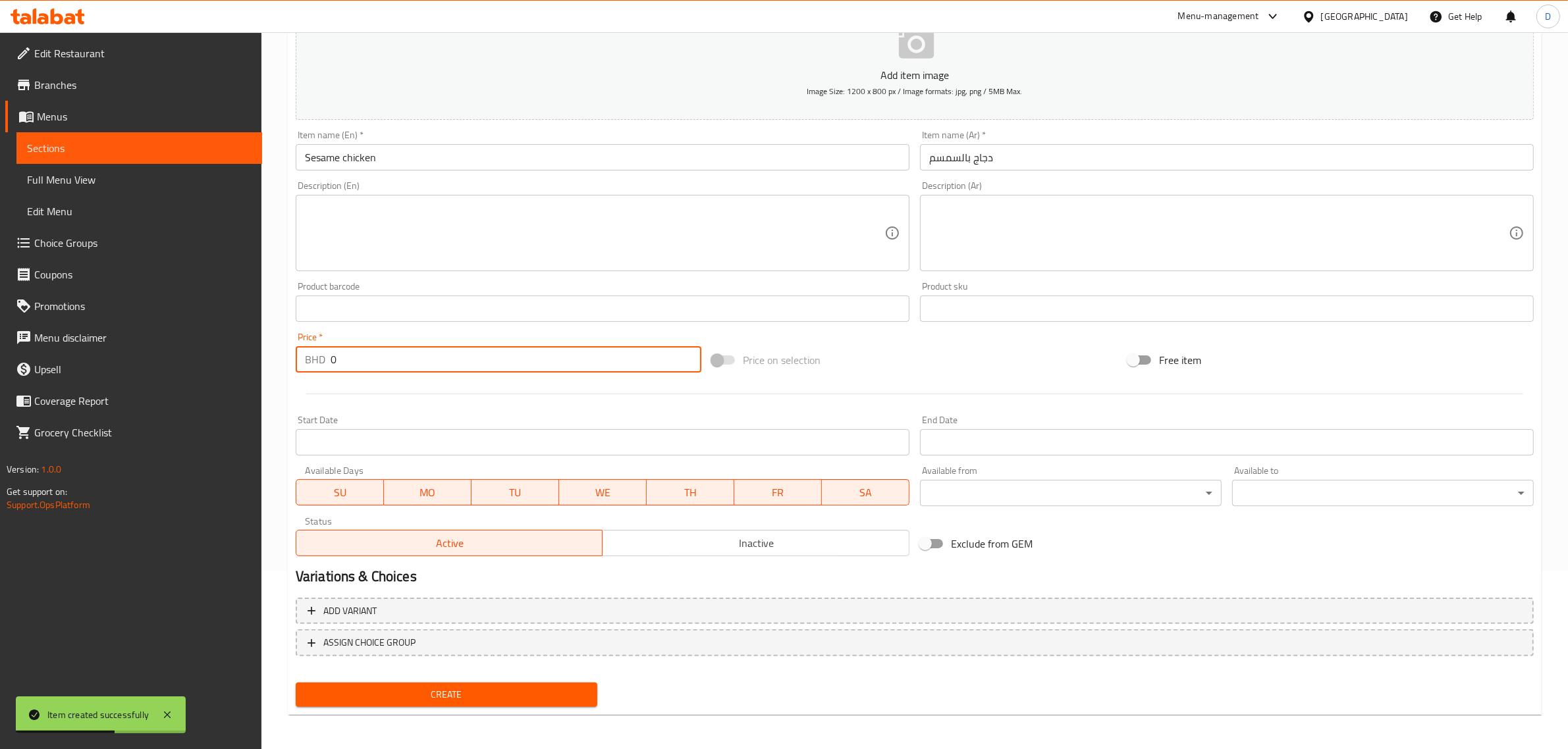
click at [392, 368] on input "0" at bounding box center [516, 359] width 371 height 26
type input "3.3"
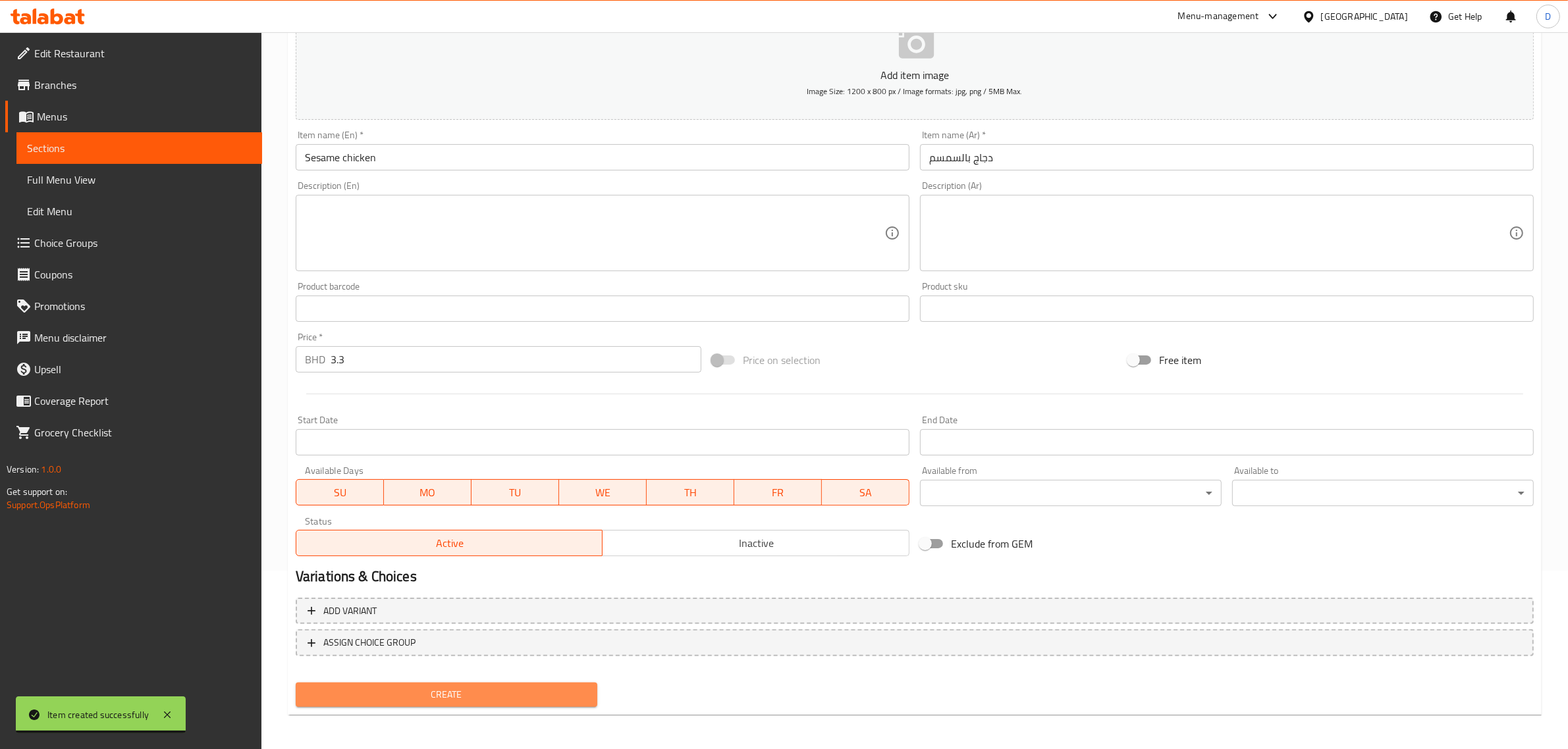
click at [434, 687] on span "Create" at bounding box center [446, 695] width 280 height 17
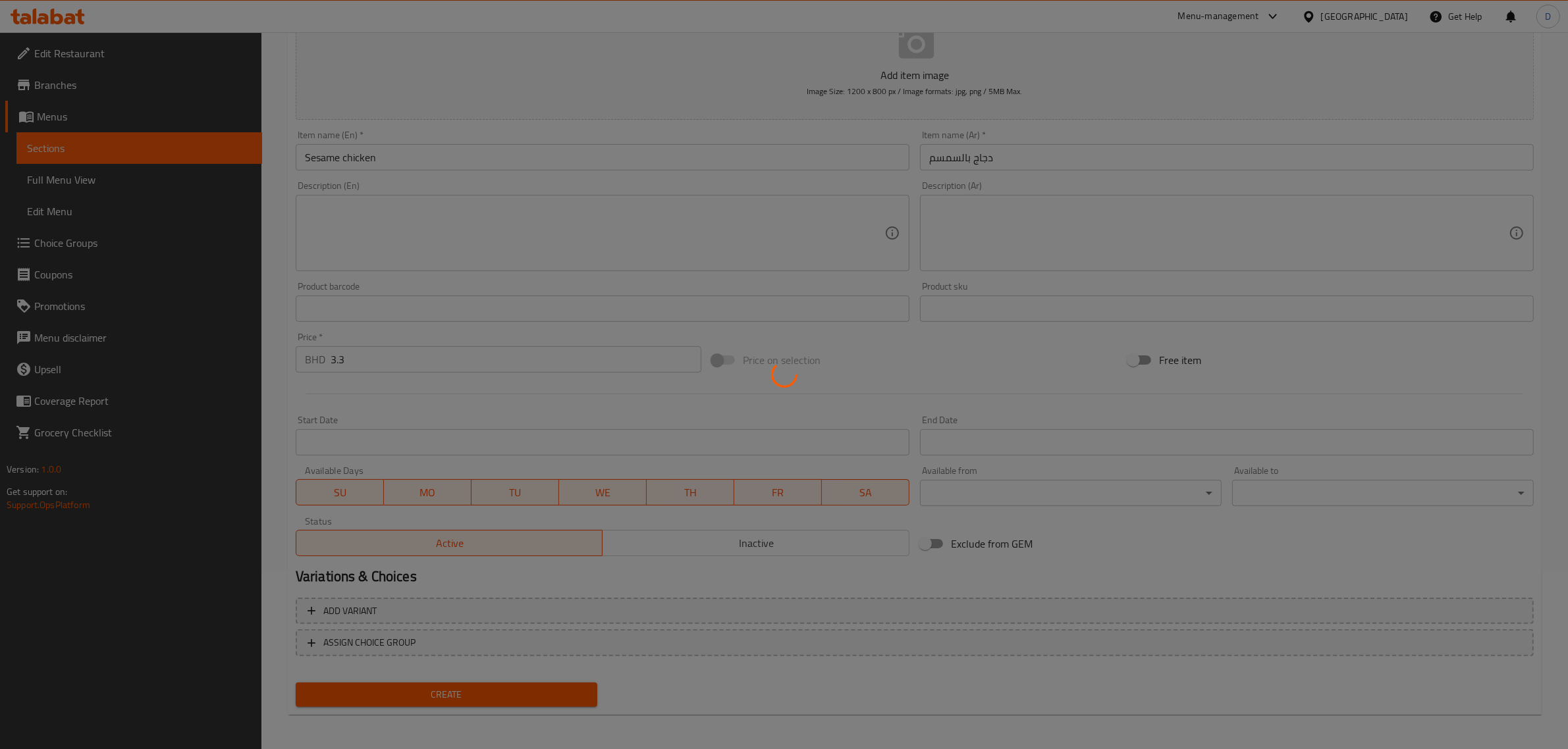
type input "0"
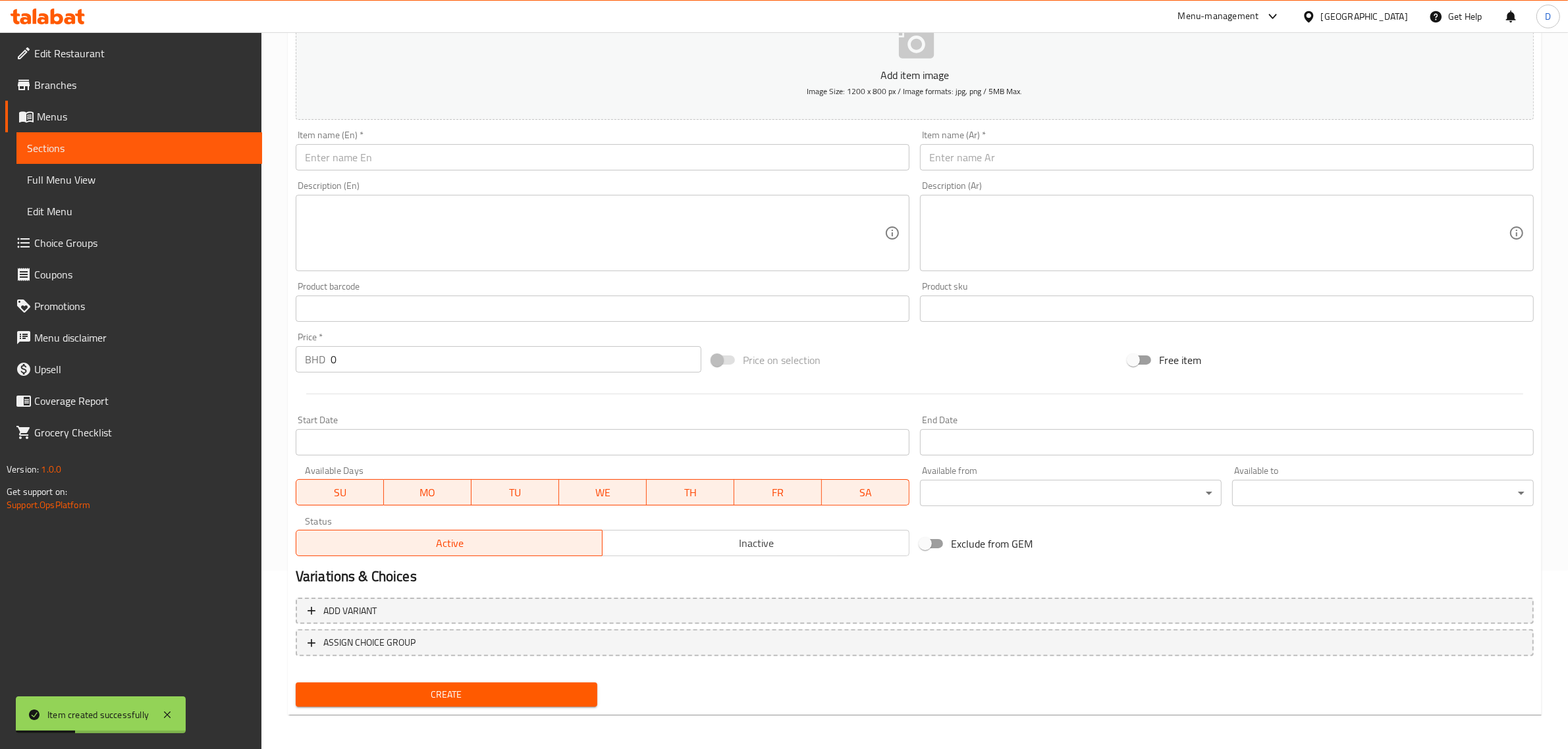
drag, startPoint x: 360, startPoint y: 130, endPoint x: 363, endPoint y: 150, distance: 20.2
click at [360, 130] on div "Item name (En)   * Item name (En) *" at bounding box center [602, 150] width 614 height 41
click at [364, 155] on input "text" at bounding box center [602, 157] width 614 height 26
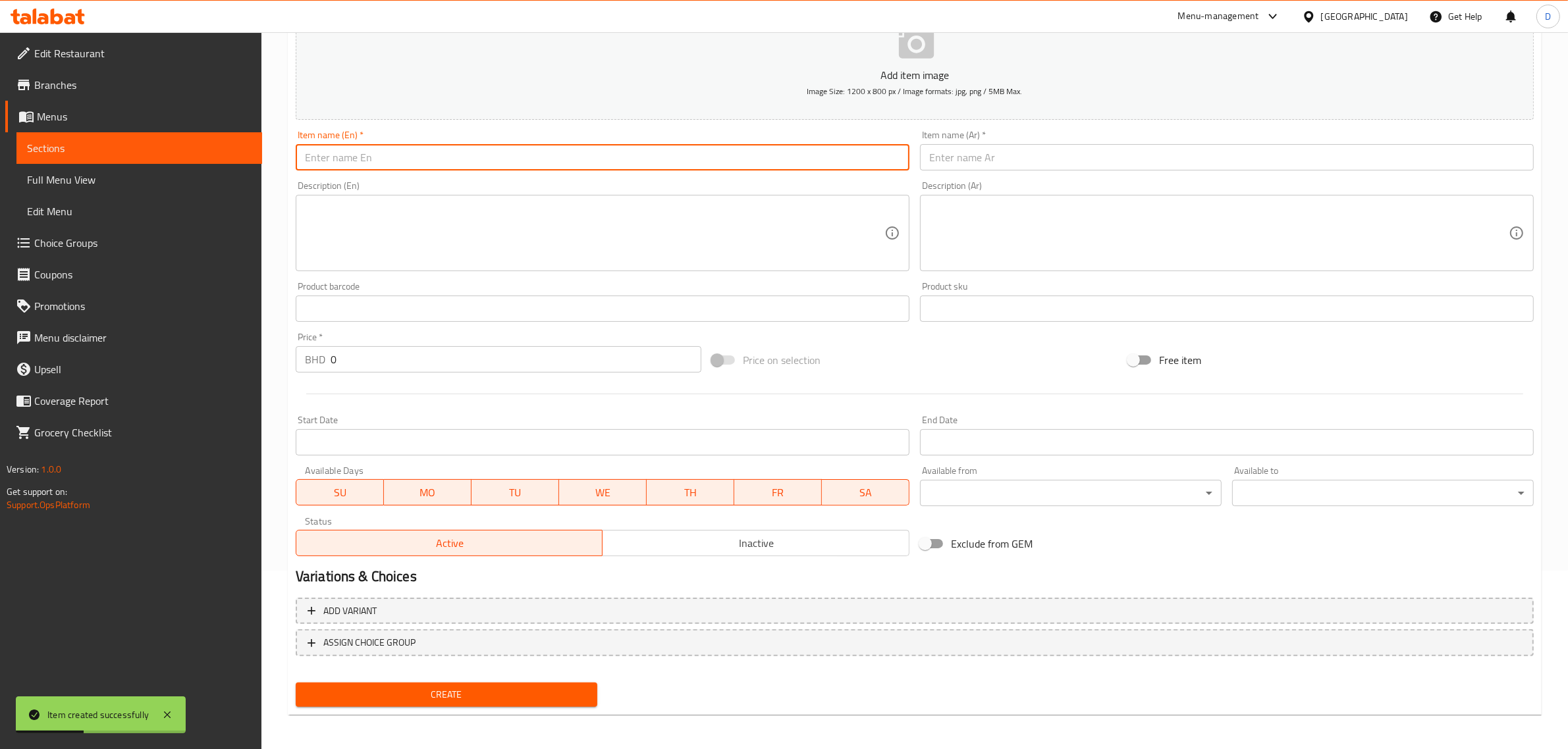
paste input "Lemon pepper BBQ"
drag, startPoint x: 399, startPoint y: 156, endPoint x: 224, endPoint y: 145, distance: 175.3
click at [224, 145] on div "Edit Restaurant Branches Menus Sections Full Menu View Edit Menu Choice Groups …" at bounding box center [784, 303] width 1568 height 898
type input "Lemon pepper BBQ"
click at [980, 167] on input "text" at bounding box center [1226, 157] width 614 height 26
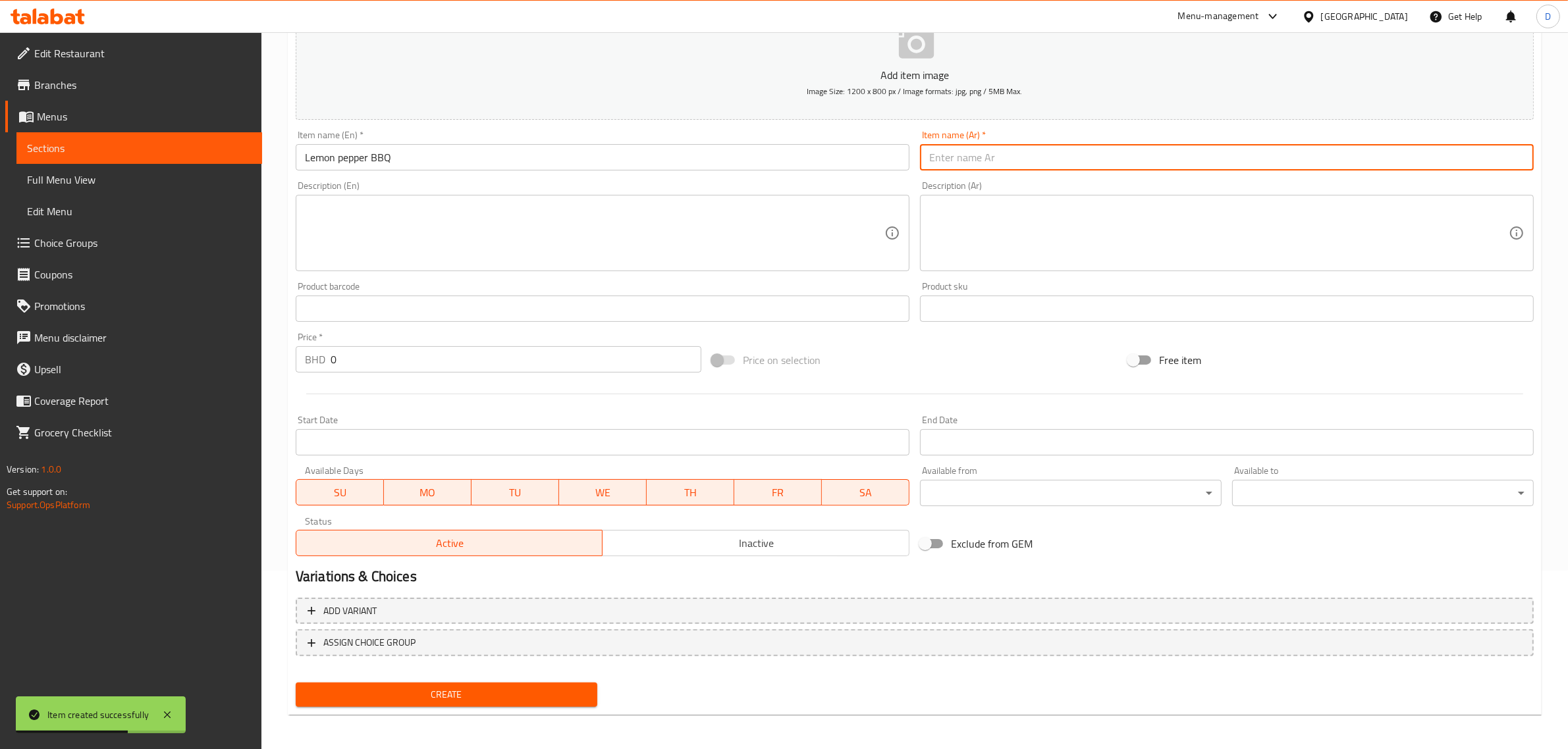
paste input "باربكيو بالليمون والفلفل"
type input "باربكيو بالليمون والفلفل"
drag, startPoint x: 432, startPoint y: 354, endPoint x: 425, endPoint y: 356, distance: 7.3
click at [427, 356] on input "0" at bounding box center [516, 359] width 371 height 26
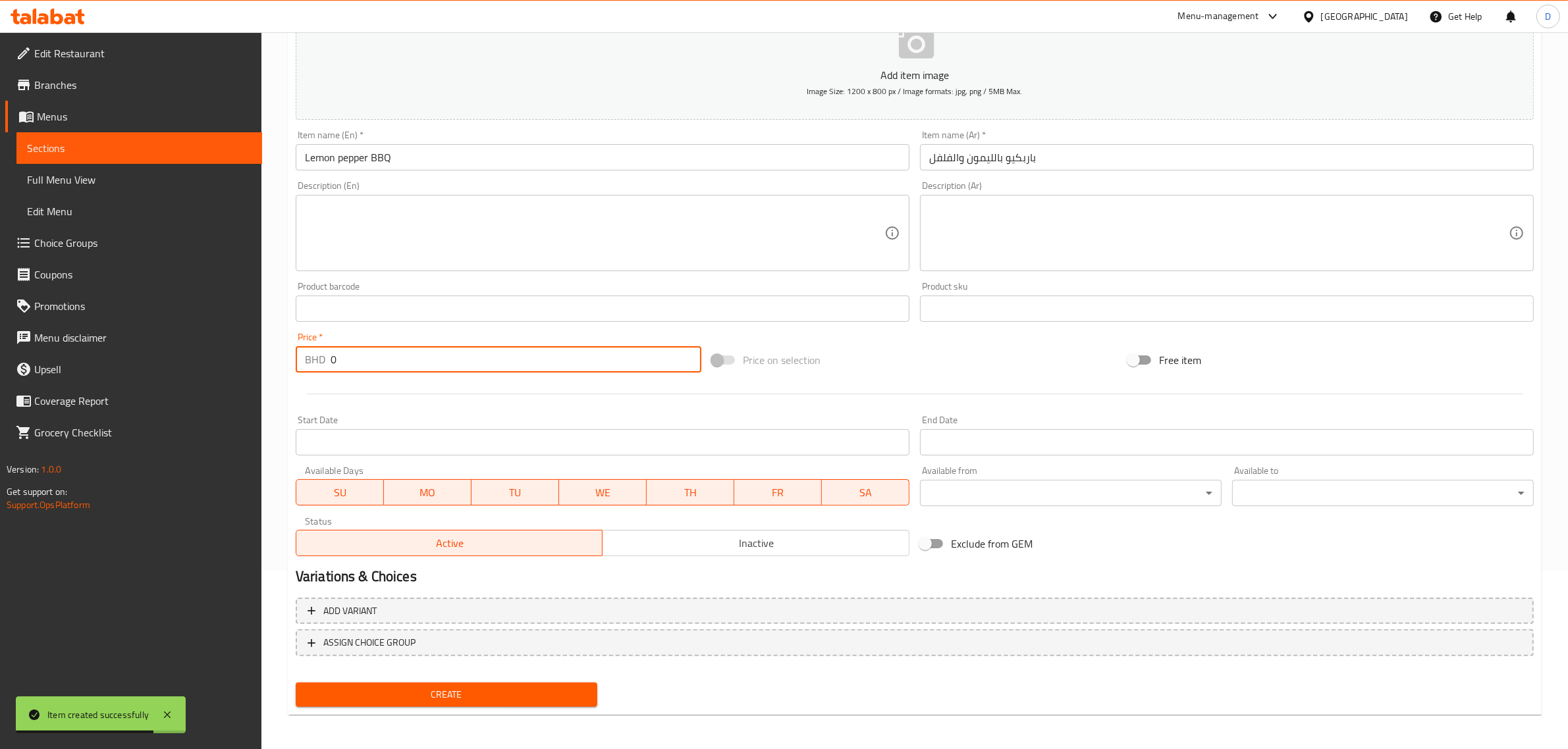
click at [428, 357] on input "0" at bounding box center [516, 359] width 371 height 26
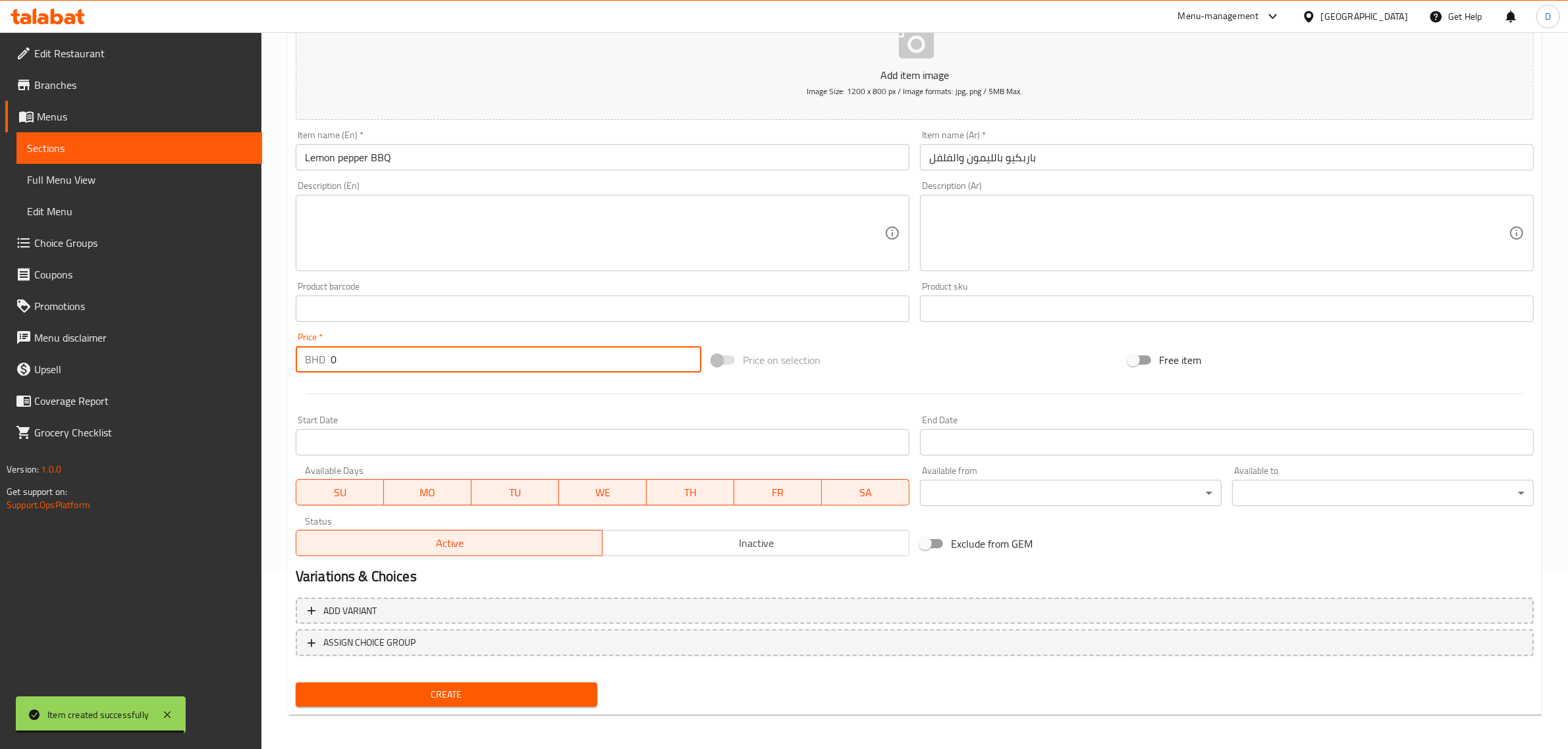
click at [428, 357] on input "0" at bounding box center [516, 359] width 371 height 26
click at [509, 603] on span "Add variant" at bounding box center [914, 611] width 1215 height 17
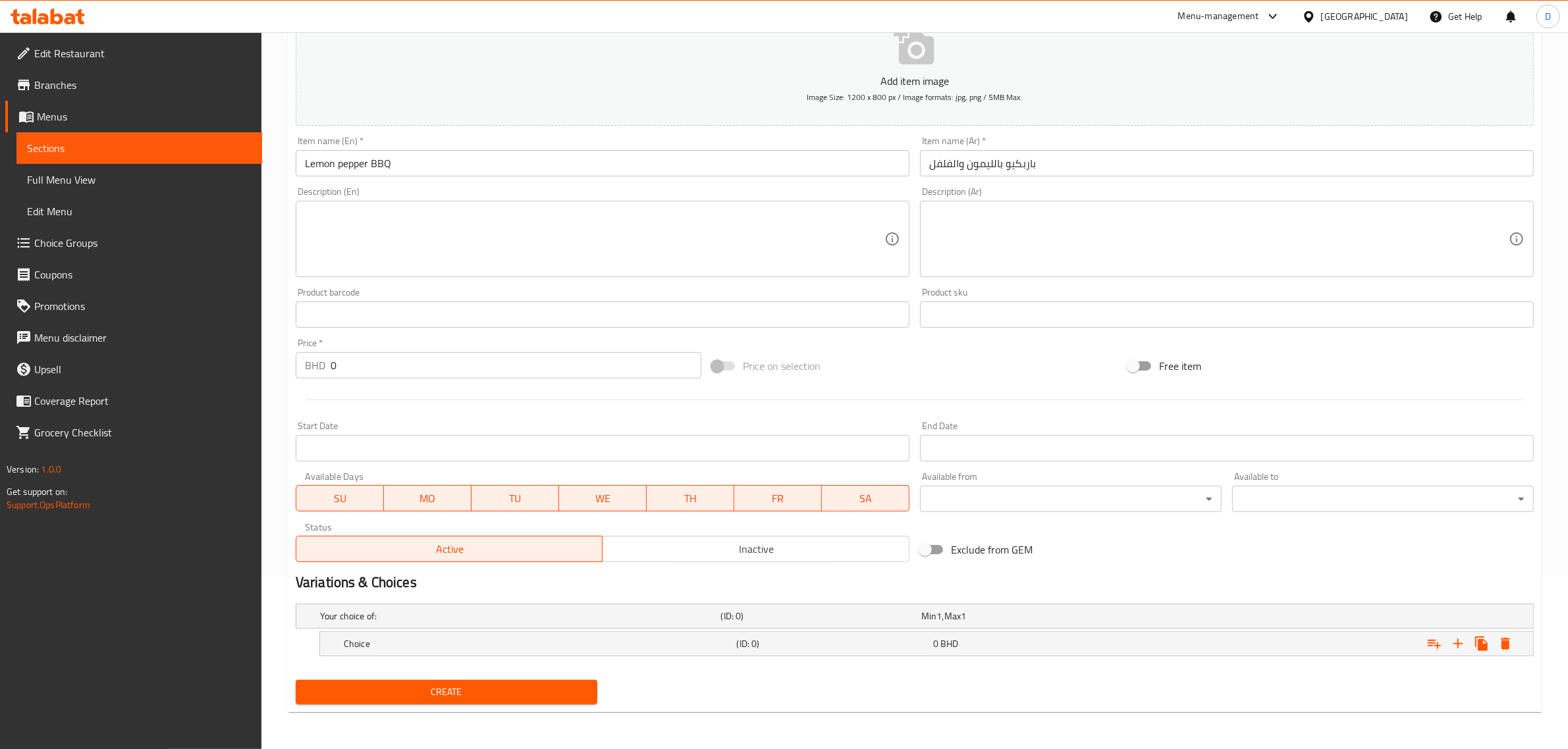
scroll to position [172, 0]
click at [534, 653] on div "Choice" at bounding box center [537, 644] width 393 height 18
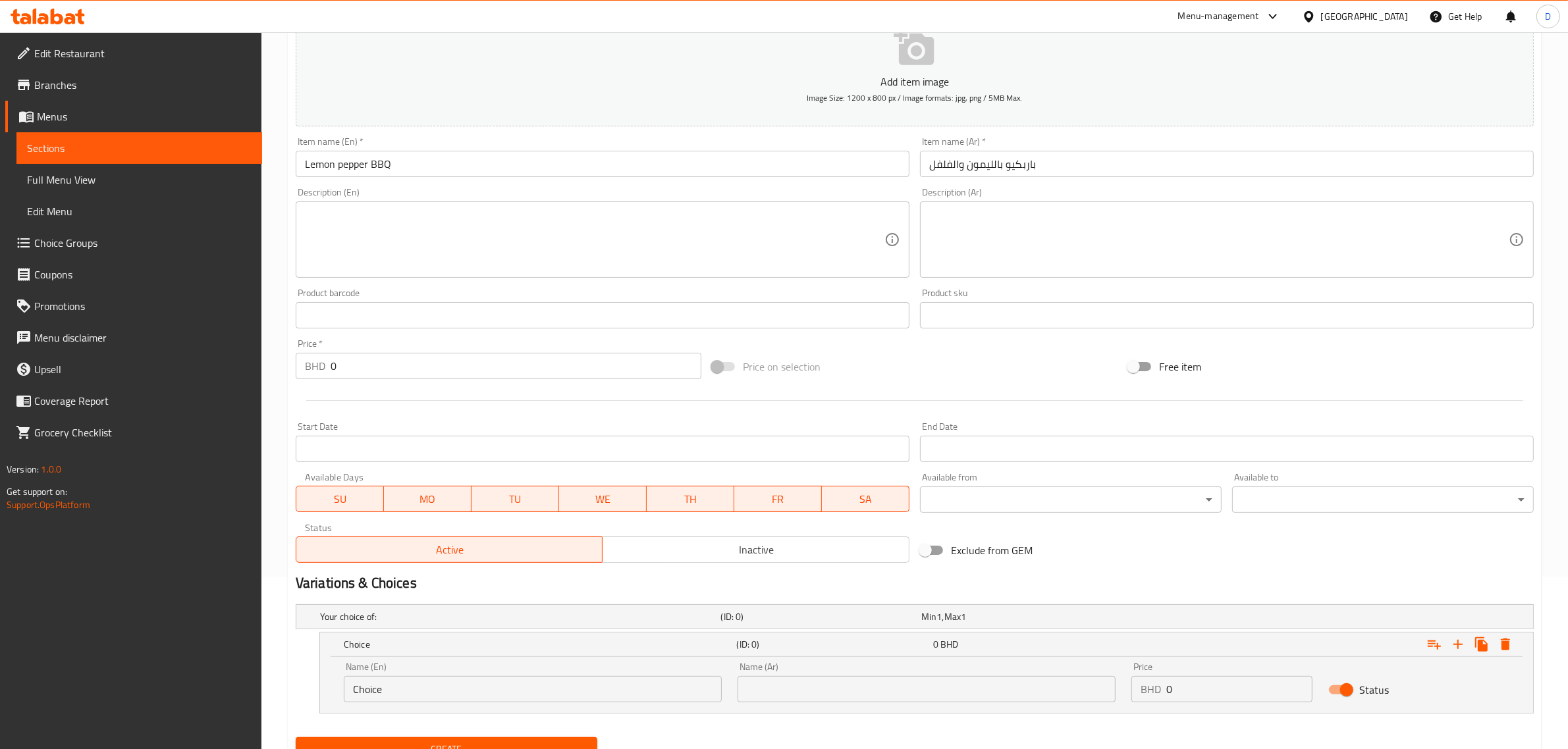
click at [430, 688] on input "Choice" at bounding box center [533, 689] width 378 height 26
type input "S"
click at [430, 688] on input "Small" at bounding box center [533, 689] width 378 height 26
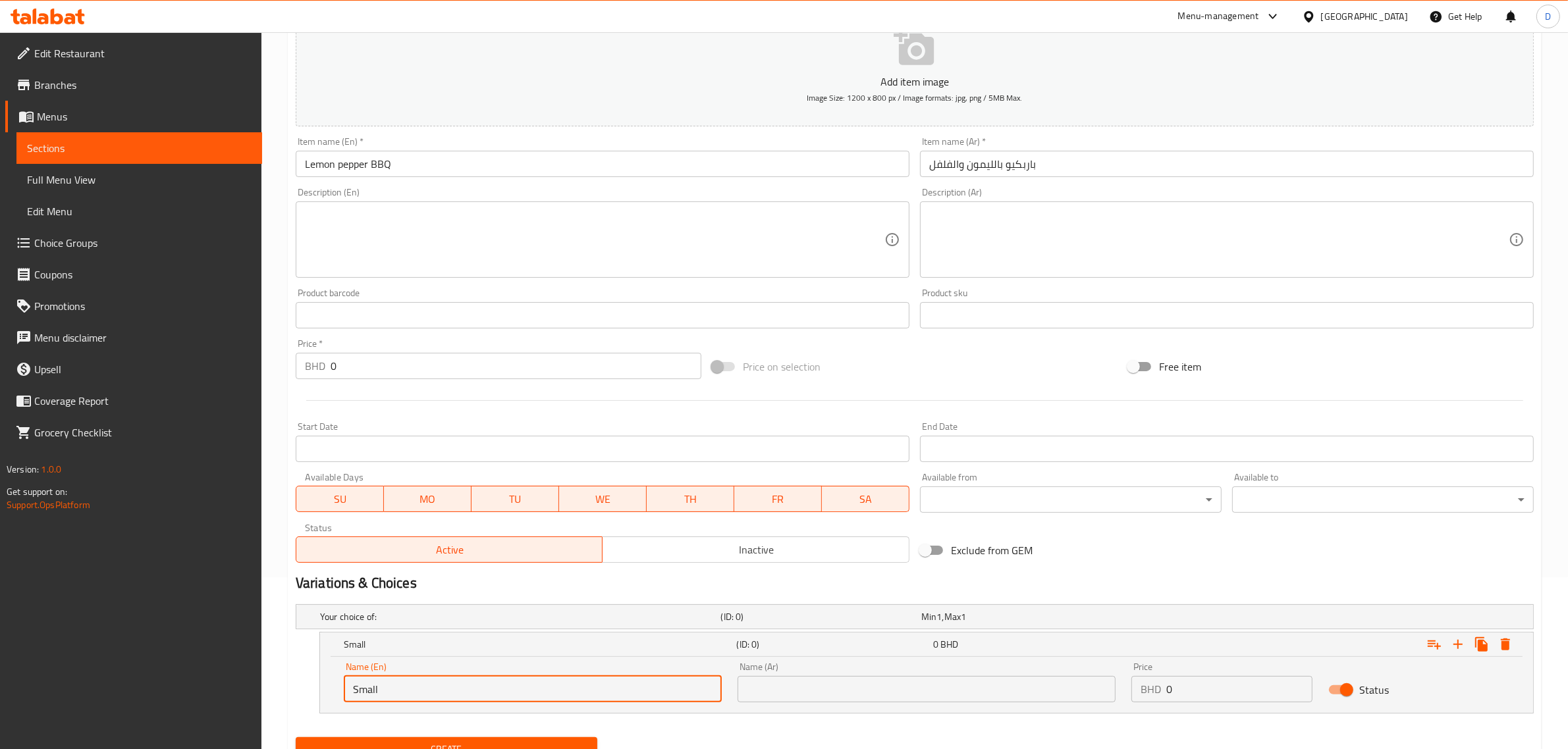
click at [430, 688] on input "Small" at bounding box center [533, 689] width 378 height 26
type input "Small"
click at [922, 675] on div "Name (Ar) Name (Ar)" at bounding box center [926, 682] width 378 height 41
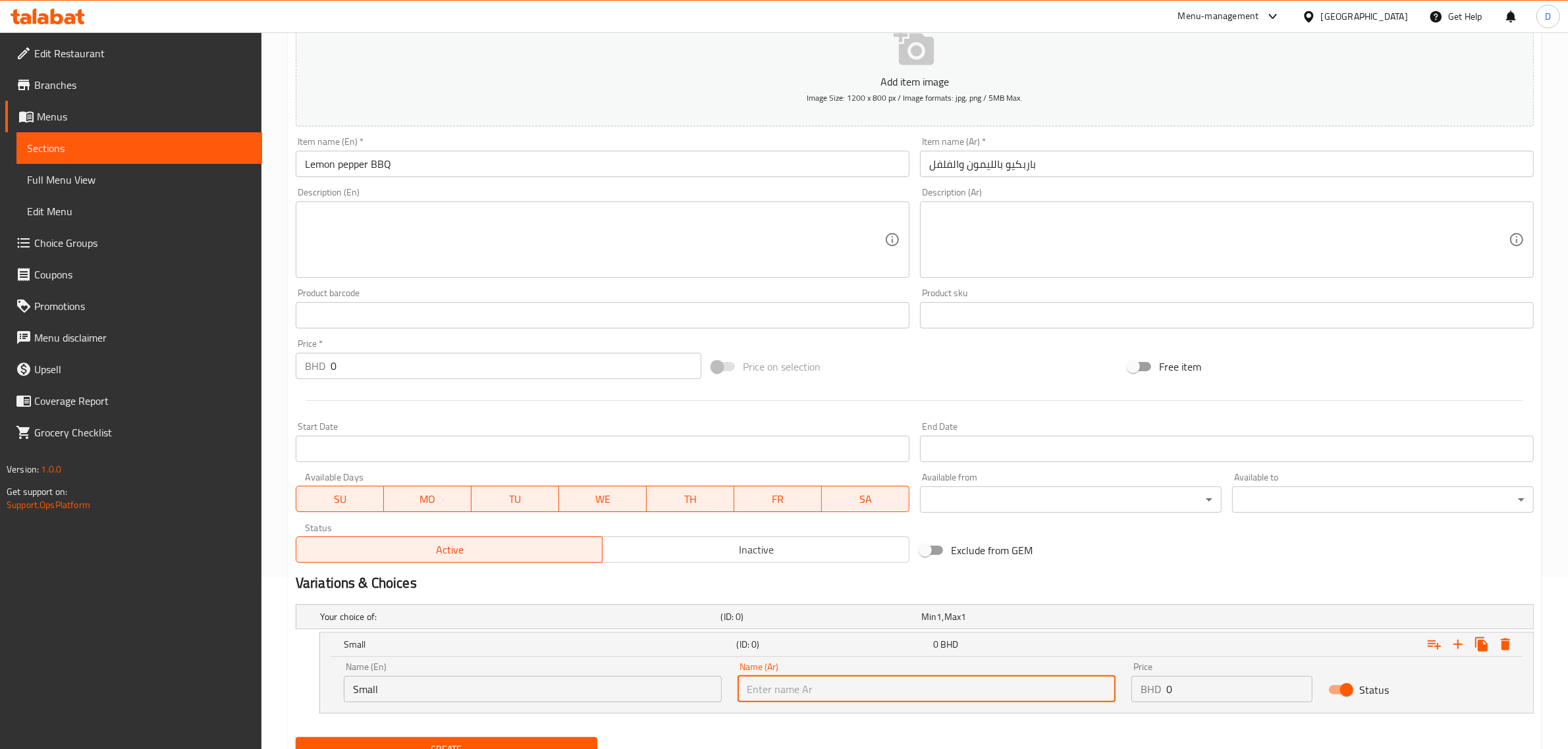
click at [922, 689] on input "text" at bounding box center [926, 689] width 378 height 26
paste input "صغير"
type input "صغير"
click at [1214, 685] on input "0" at bounding box center [1239, 689] width 146 height 26
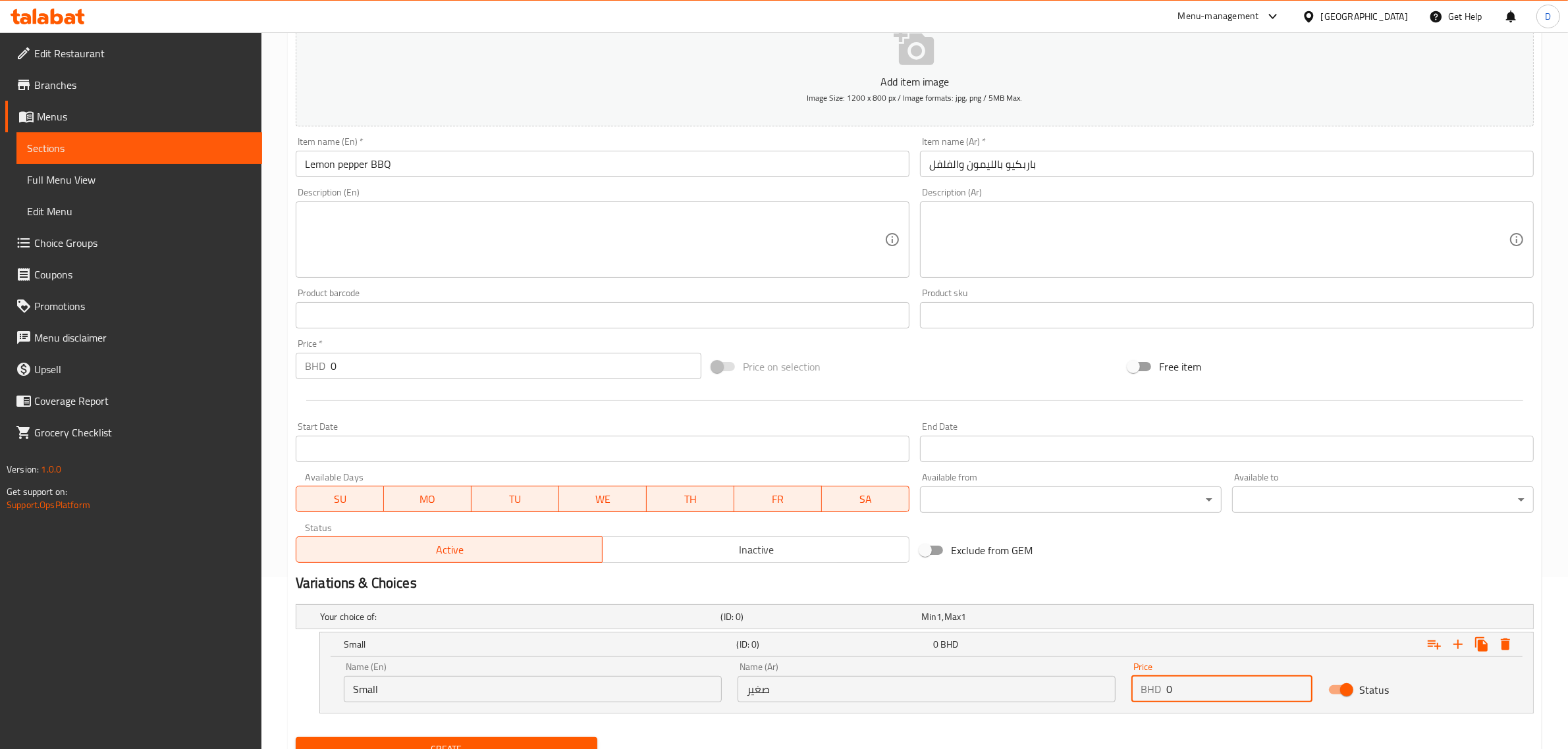
click at [1214, 685] on input "0" at bounding box center [1239, 689] width 146 height 26
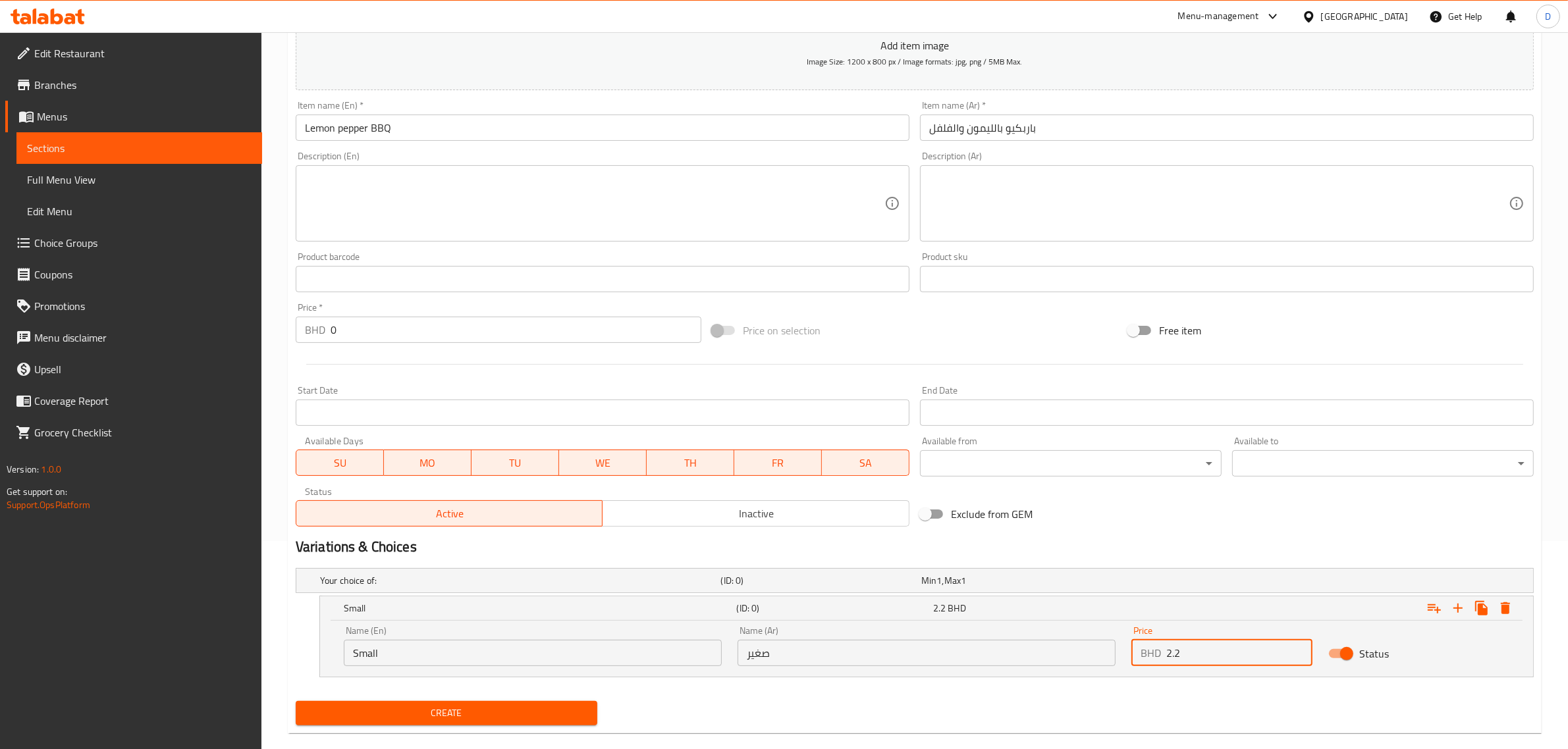
scroll to position [229, 0]
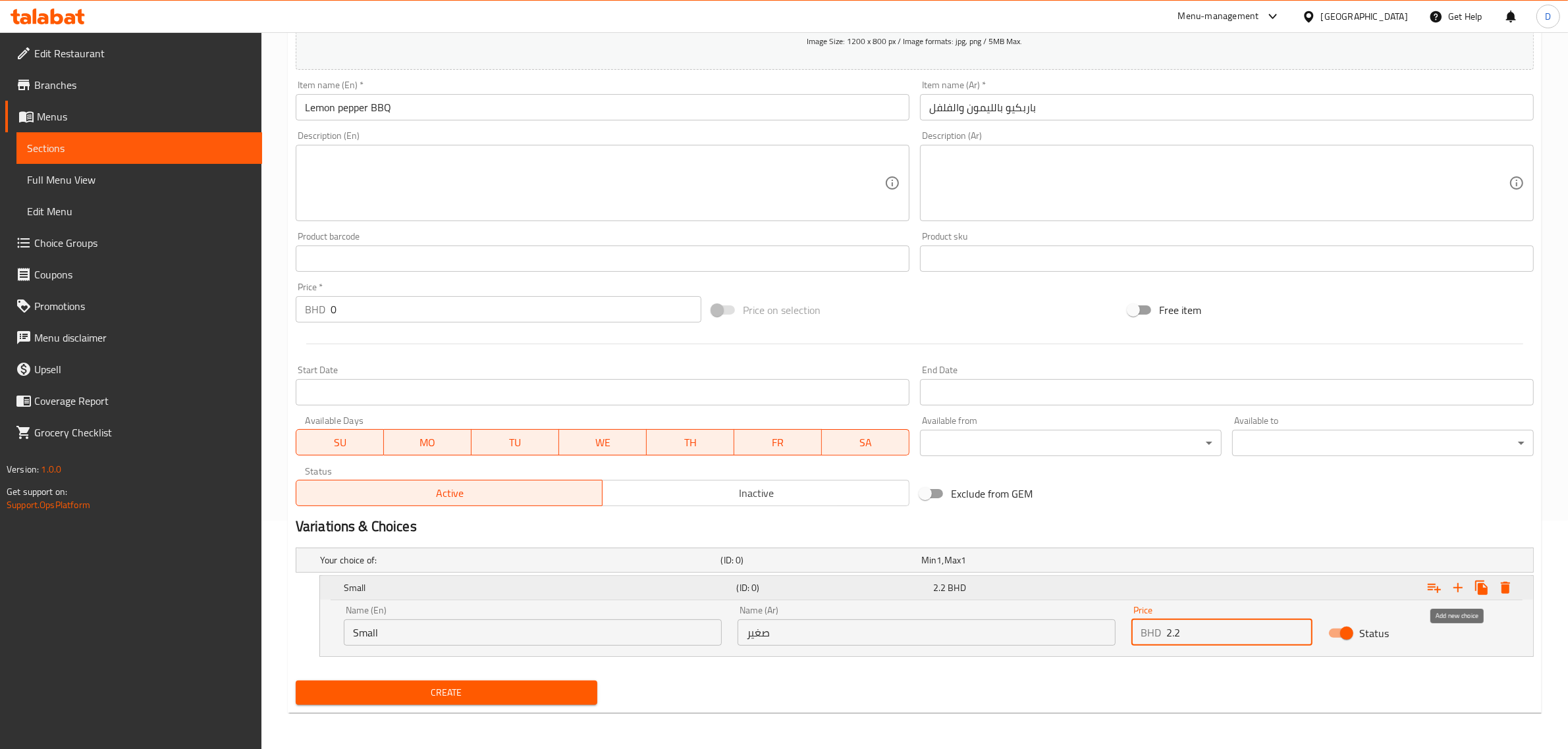
type input "2.2"
click at [1460, 588] on icon "Expand" at bounding box center [1458, 588] width 16 height 16
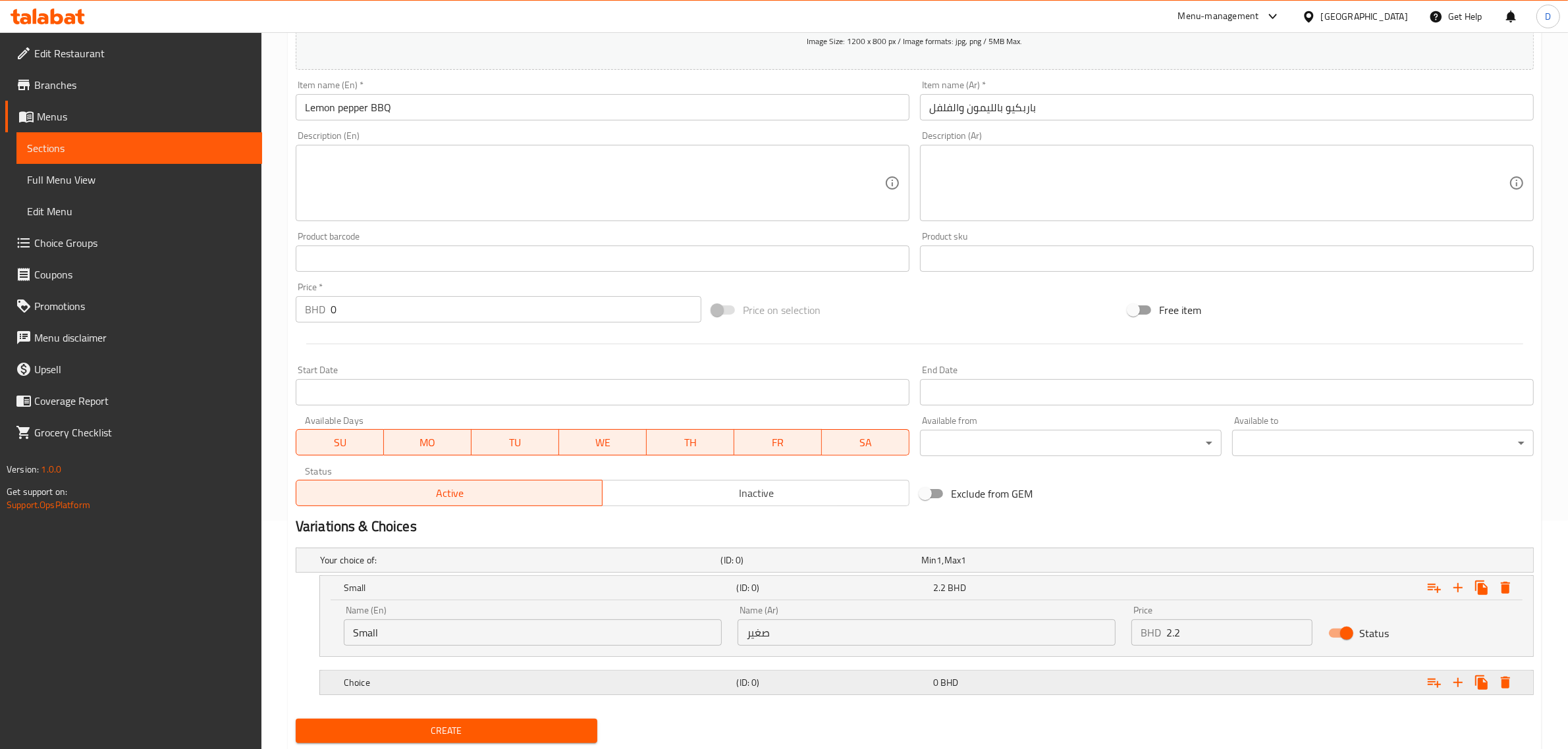
click at [581, 683] on h5 "Choice" at bounding box center [538, 682] width 388 height 14
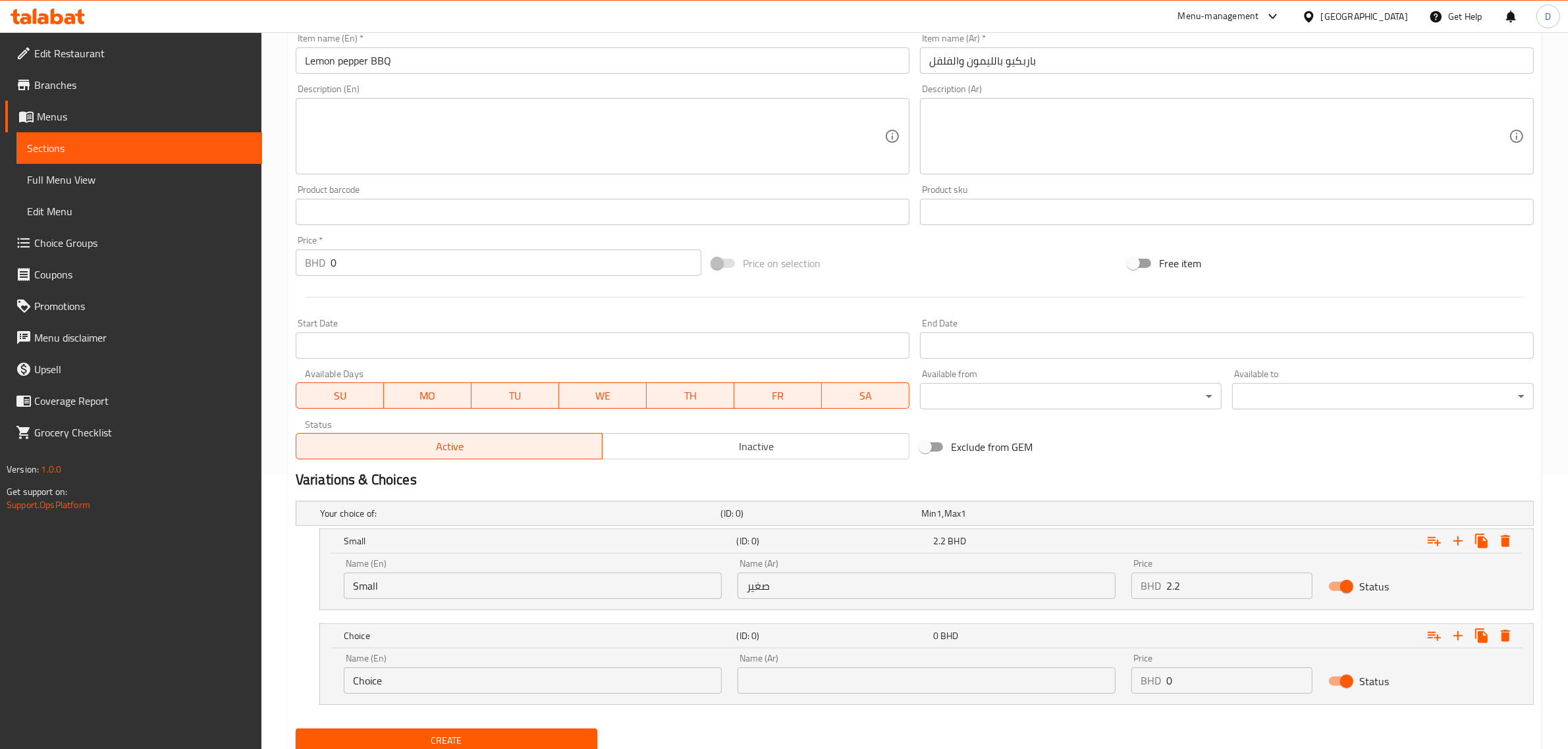
scroll to position [323, 0]
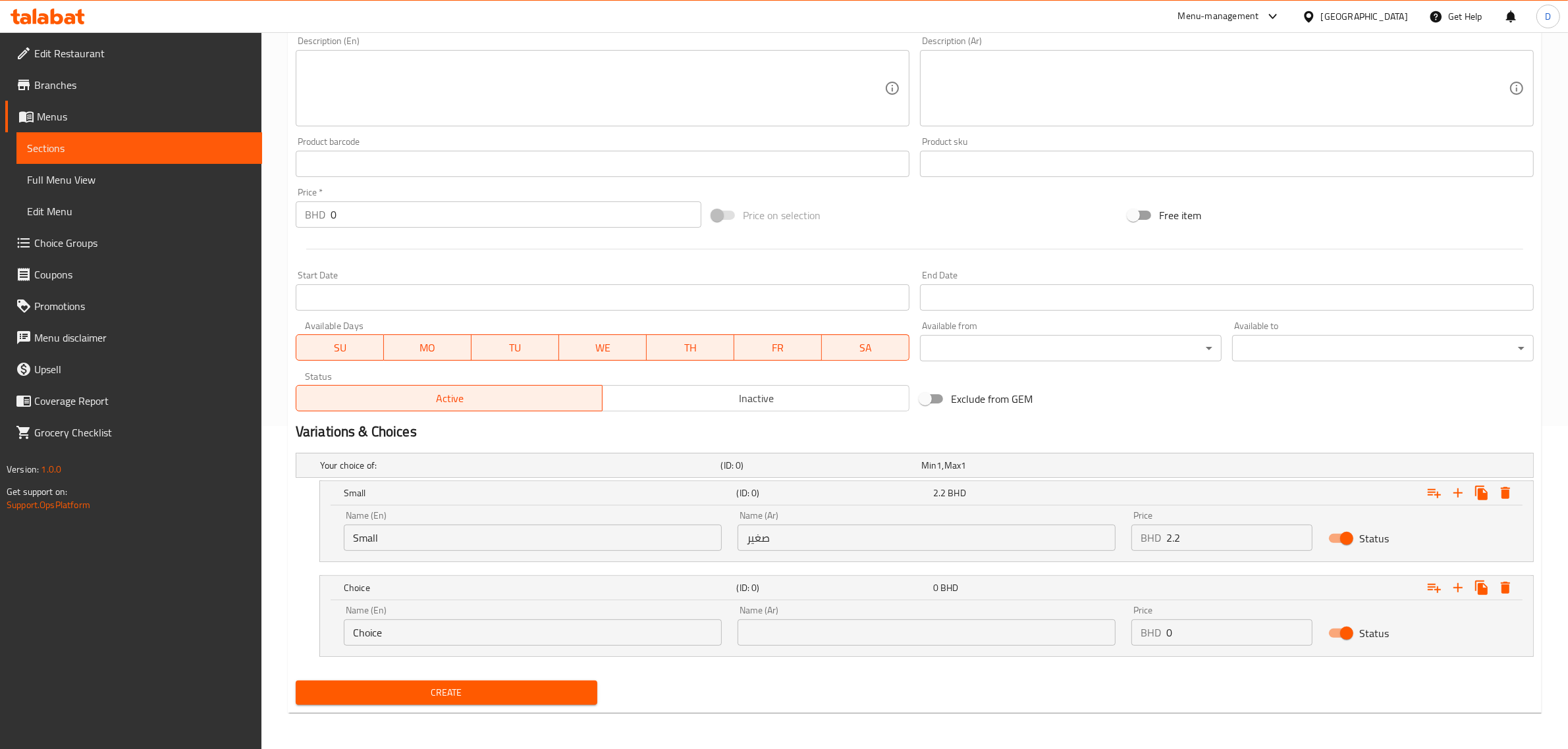
click at [433, 633] on input "Choice" at bounding box center [533, 632] width 378 height 26
click at [485, 624] on input "Choice" at bounding box center [533, 632] width 378 height 26
type input "K"
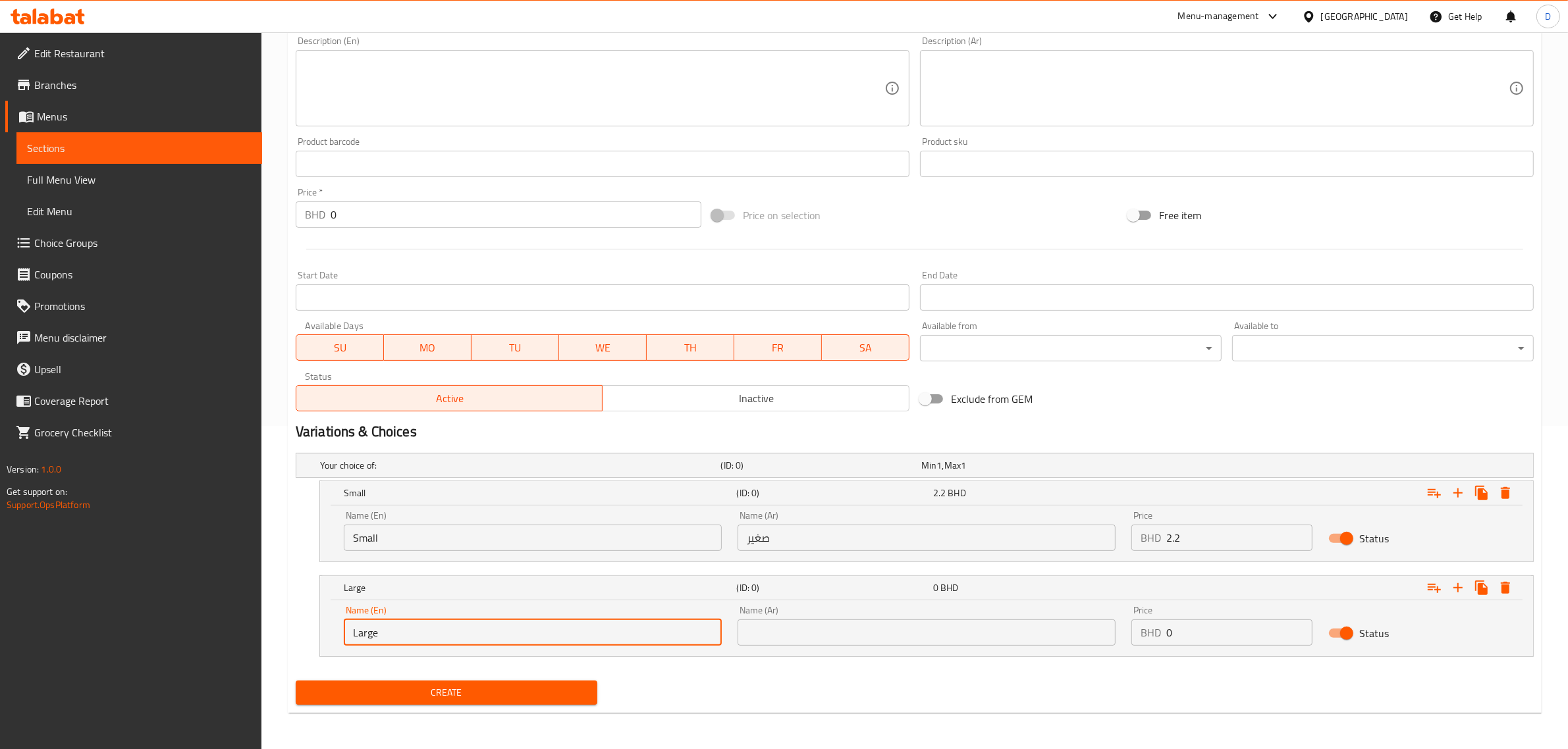
click at [485, 624] on input "Large" at bounding box center [533, 632] width 378 height 26
type input "Large"
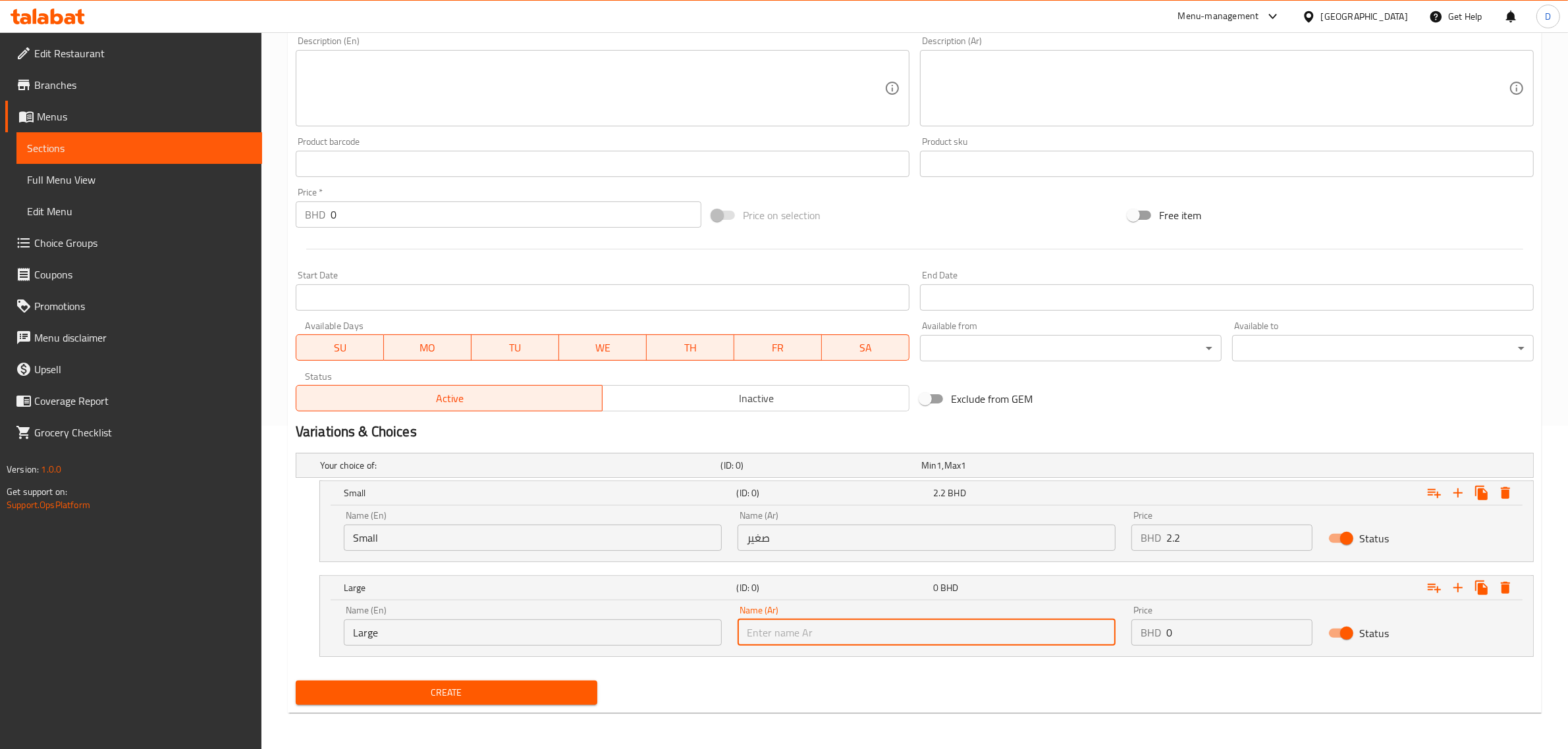
click at [890, 629] on input "text" at bounding box center [926, 632] width 378 height 26
paste input "كبير"
type input "كبير"
click at [1215, 639] on input "0" at bounding box center [1239, 632] width 146 height 26
click at [1215, 640] on input "0" at bounding box center [1239, 632] width 146 height 26
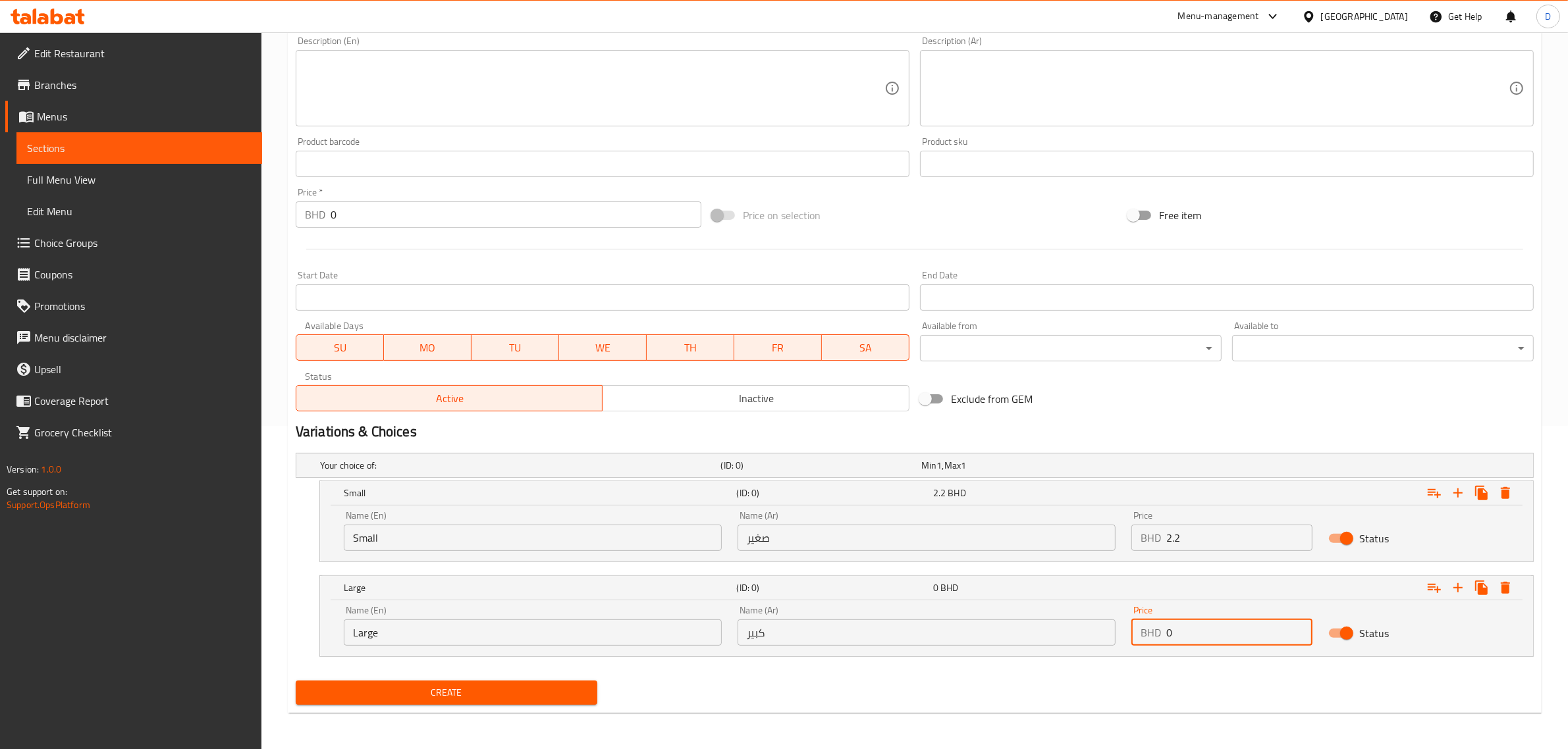
click at [1213, 640] on input "0" at bounding box center [1239, 632] width 146 height 26
type input "4.4"
click at [362, 681] on button "Create" at bounding box center [446, 693] width 302 height 25
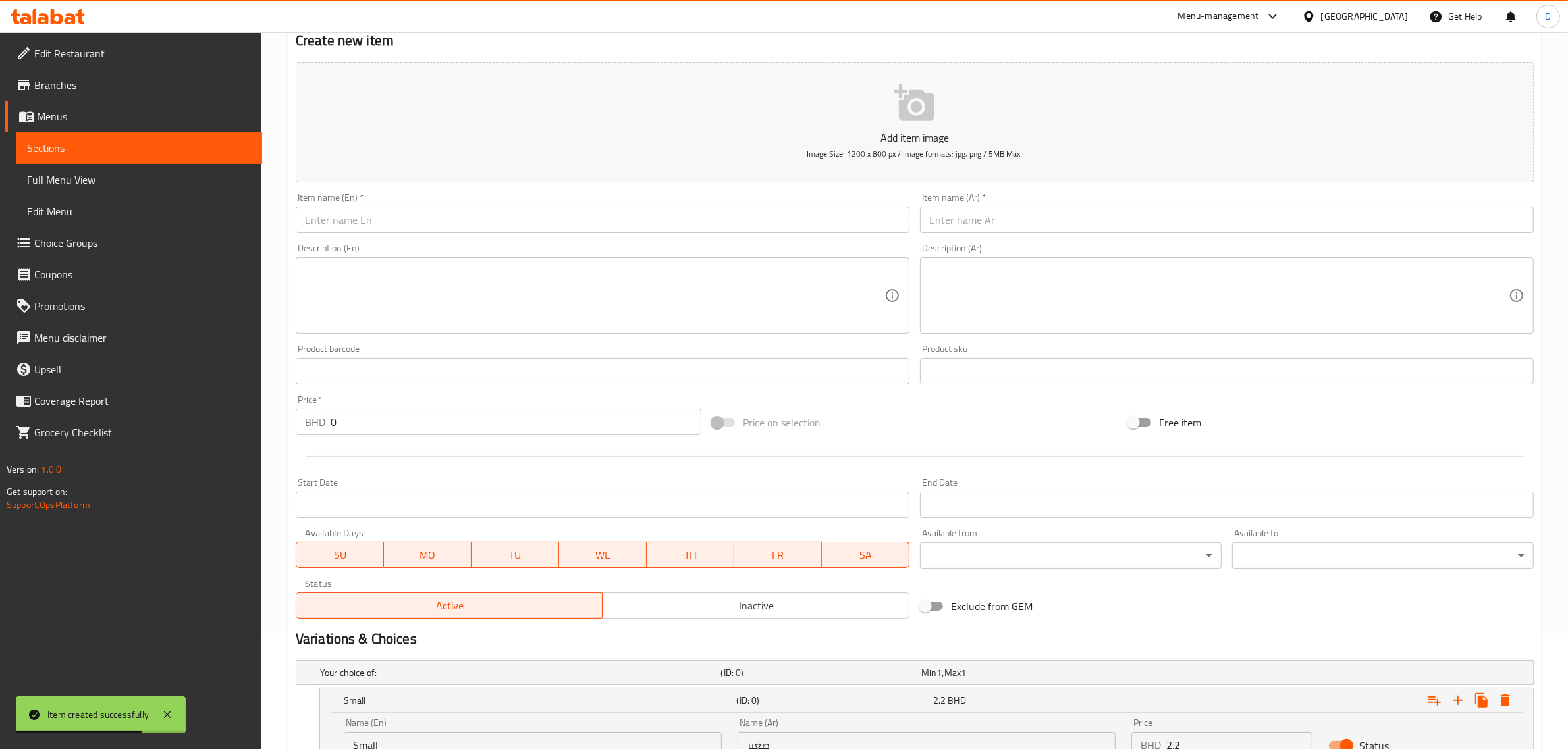
scroll to position [0, 0]
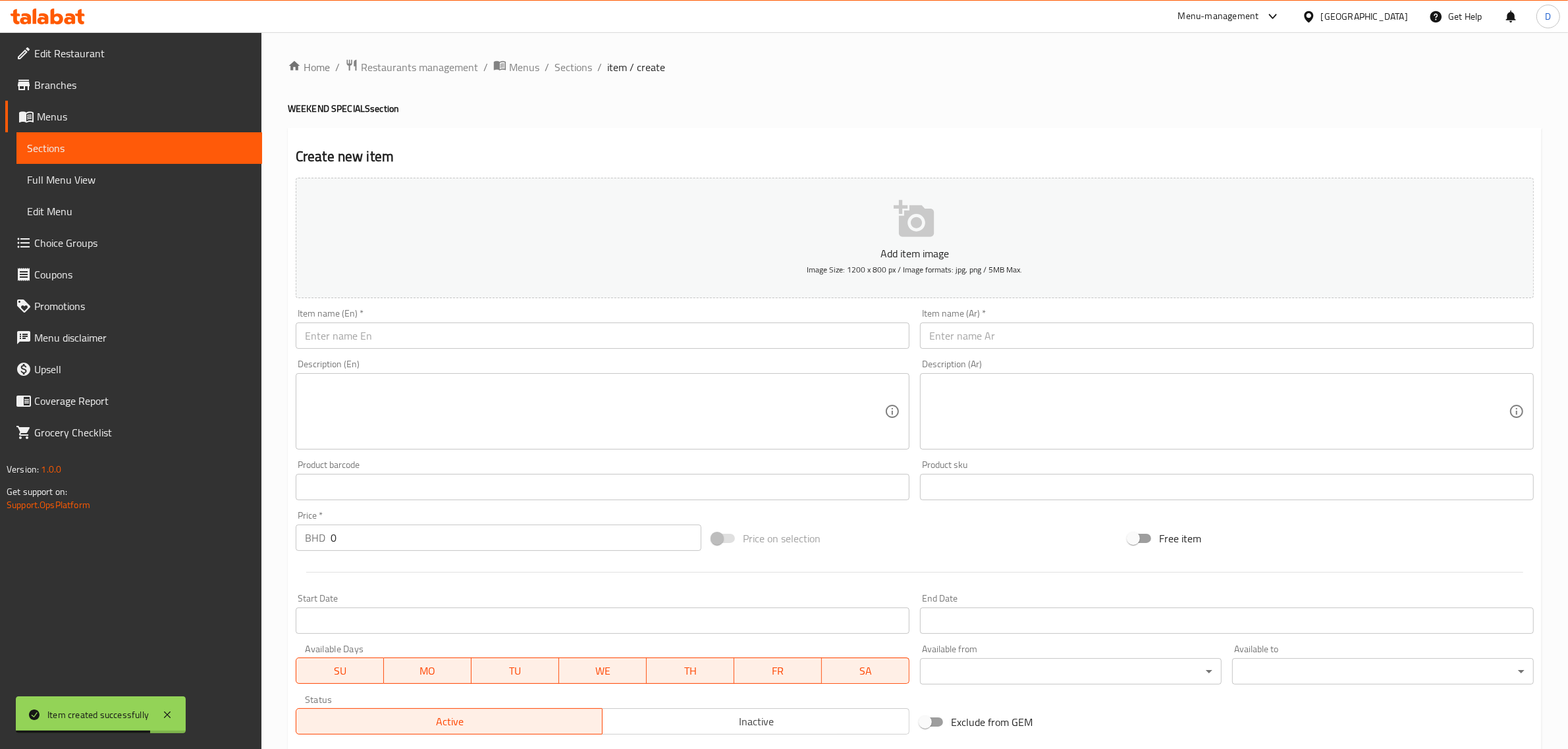
click at [414, 341] on input "text" at bounding box center [602, 335] width 614 height 26
paste input "Hot honey chilli BBQ"
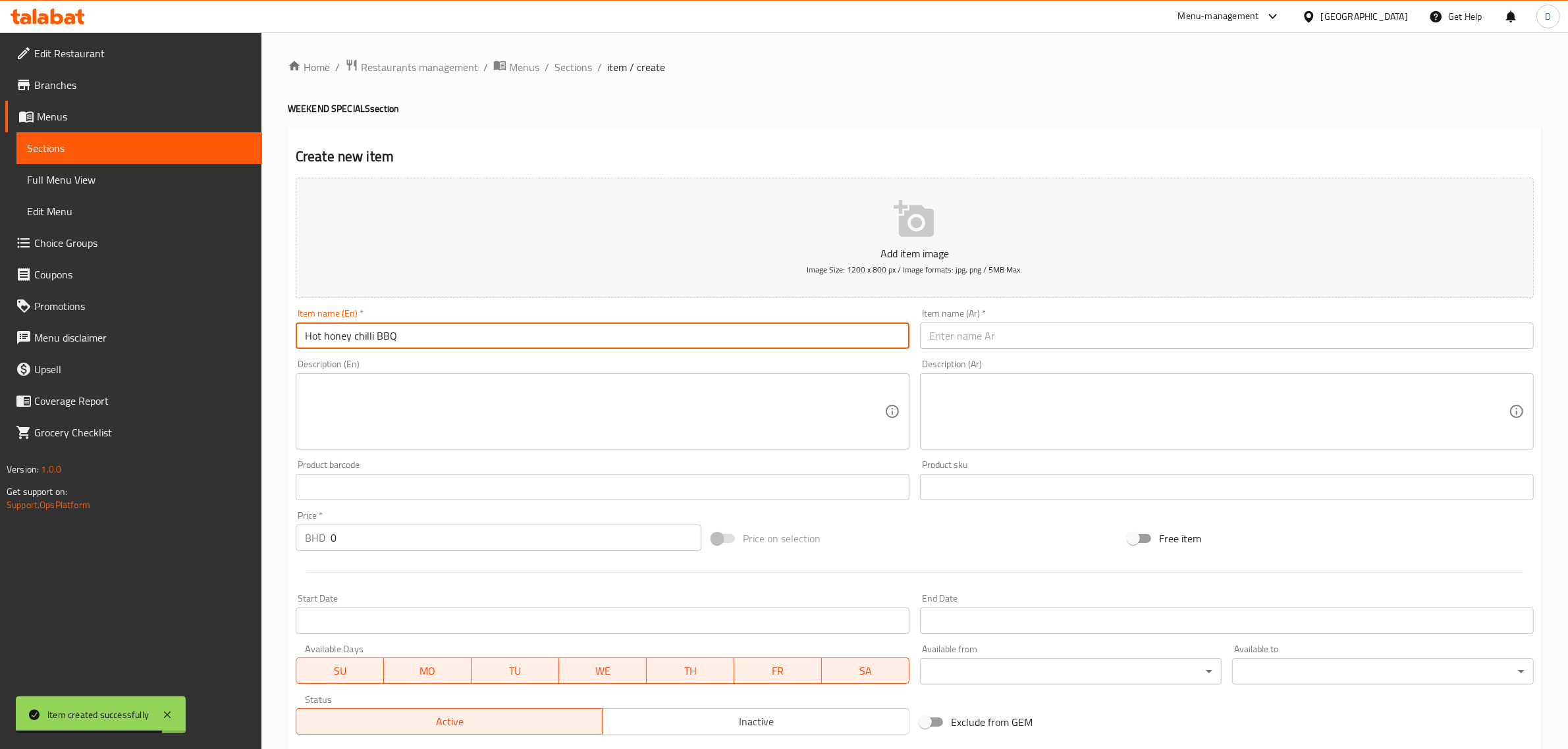
drag, startPoint x: 418, startPoint y: 341, endPoint x: 208, endPoint y: 341, distance: 210.0
click at [208, 341] on div "Edit Restaurant Branches Menus Sections Full Menu View Edit Menu Choice Groups …" at bounding box center [784, 553] width 1568 height 1041
type input "Hot honey chilli BBQ"
click at [940, 334] on input "text" at bounding box center [1226, 335] width 614 height 26
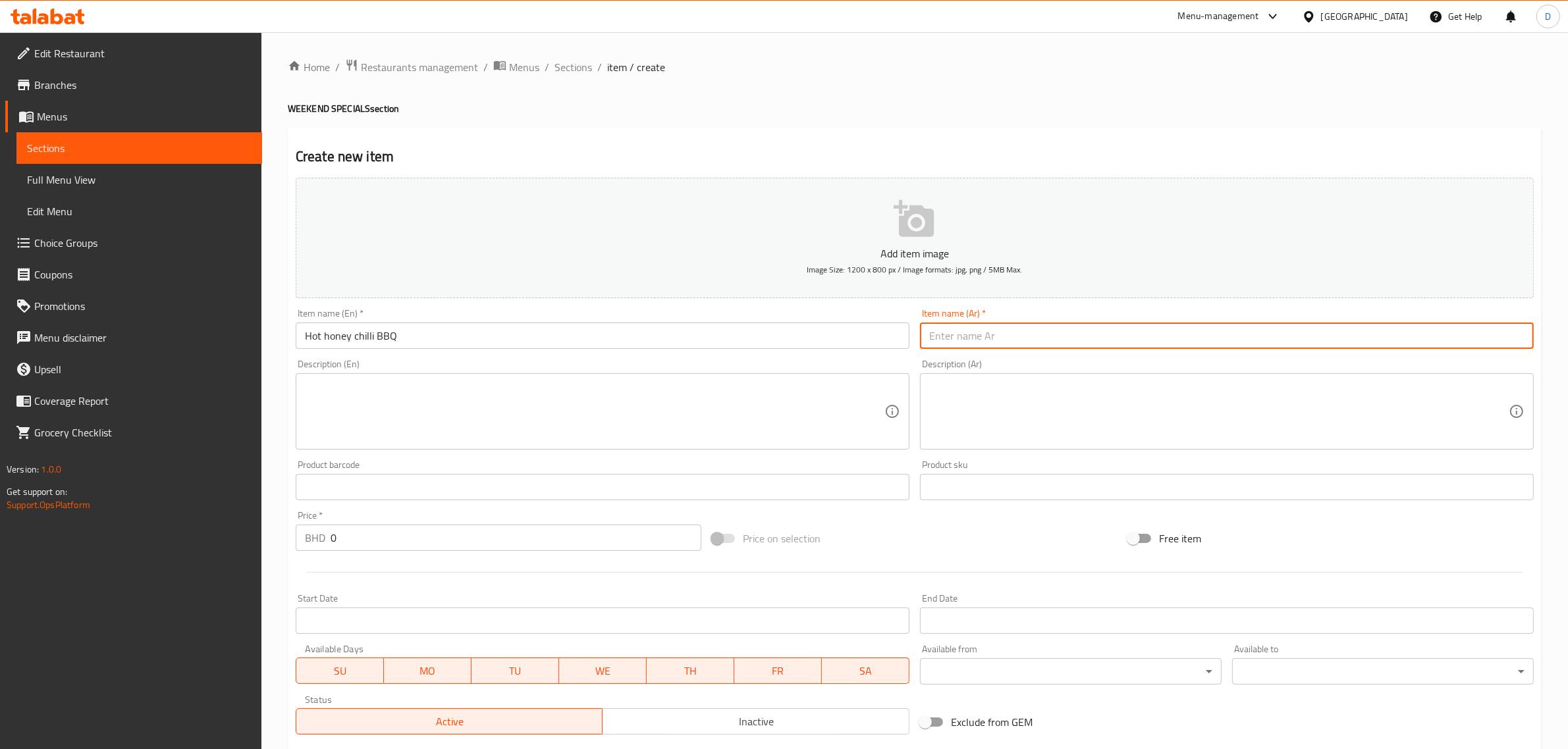
paste input "شواء بالعسل الحار والفلفل الحار"
type input "شواء بالعسل الحار والفلفل الحار"
click at [373, 529] on input "0" at bounding box center [516, 538] width 371 height 26
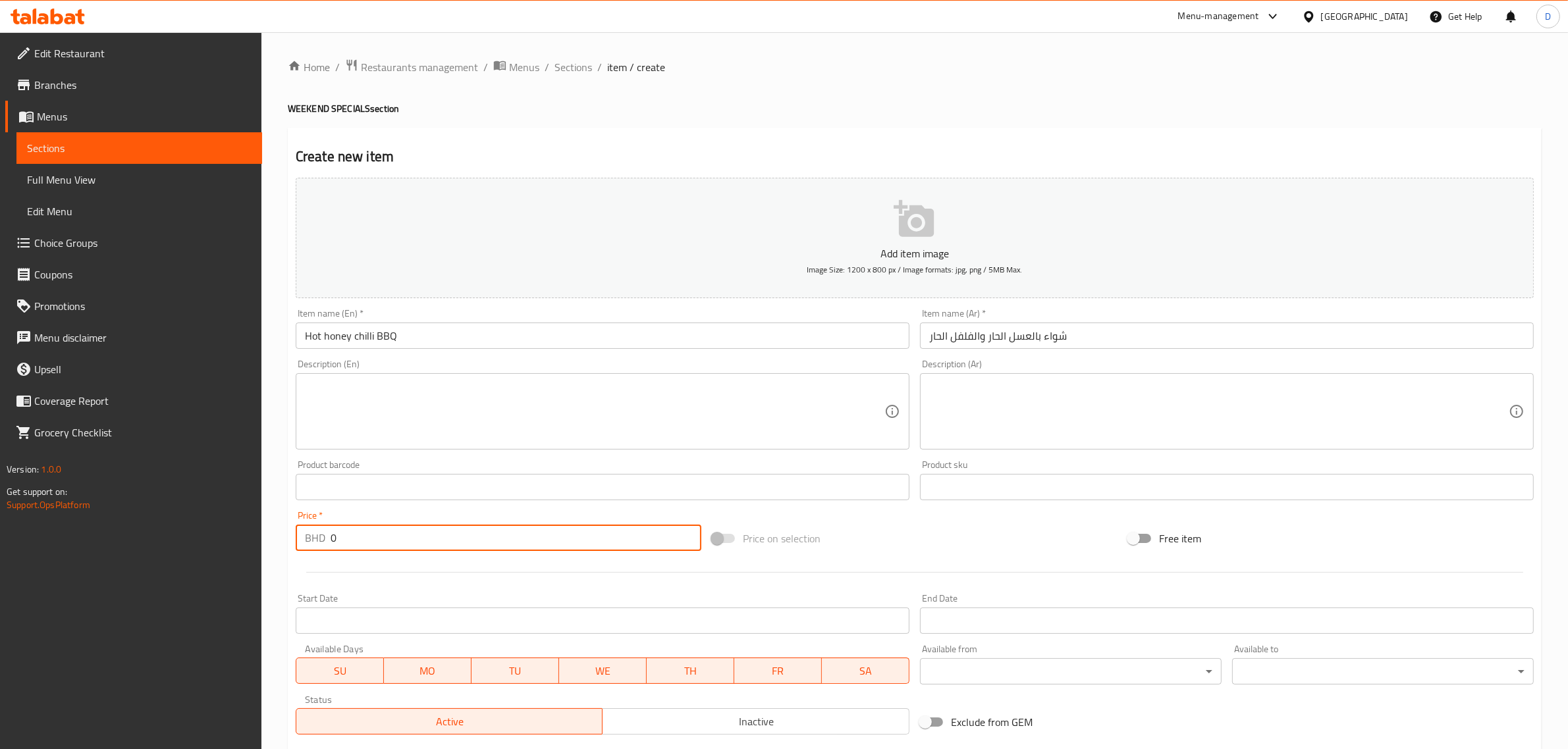
click at [373, 529] on input "0" at bounding box center [516, 538] width 371 height 26
paste input "number"
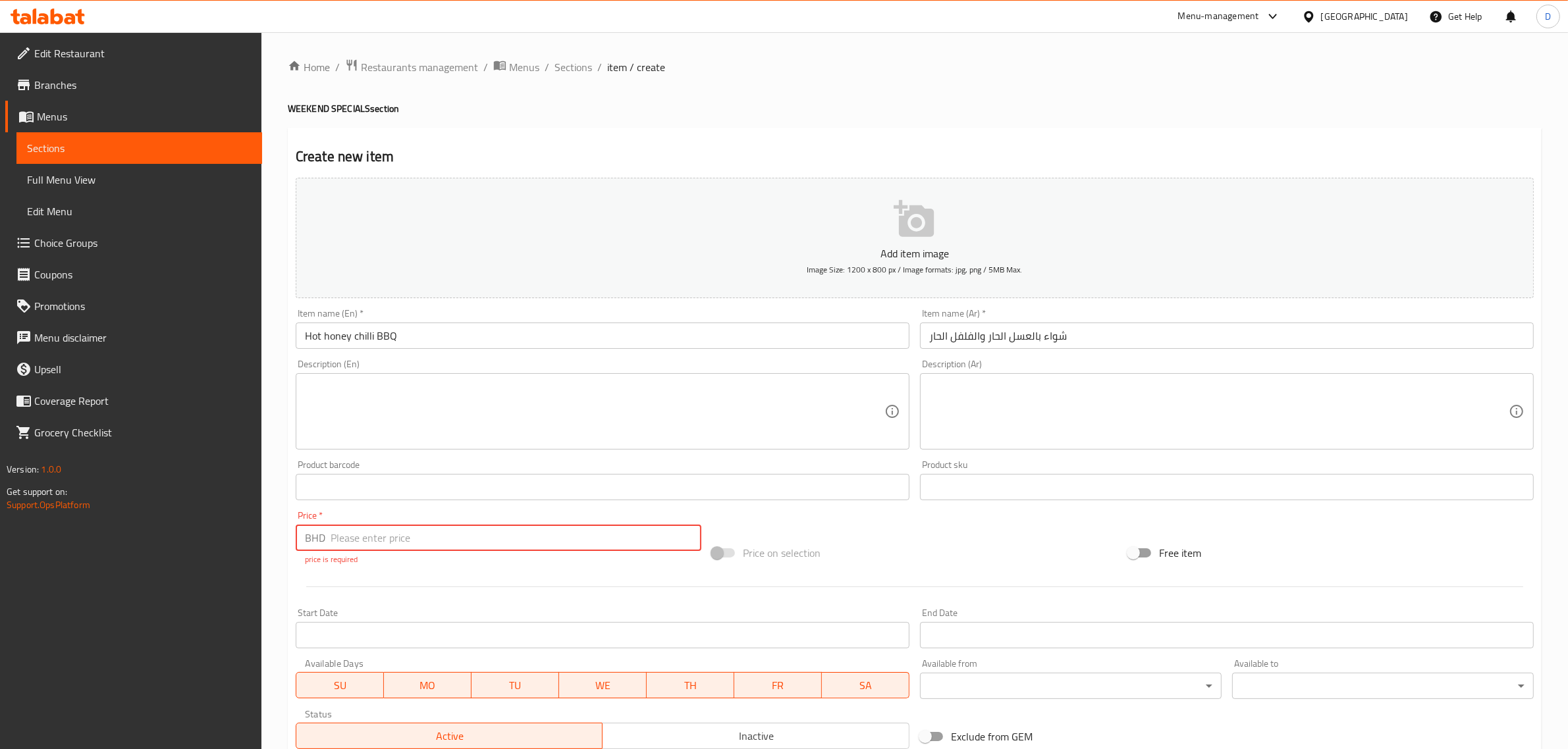
type input "0"
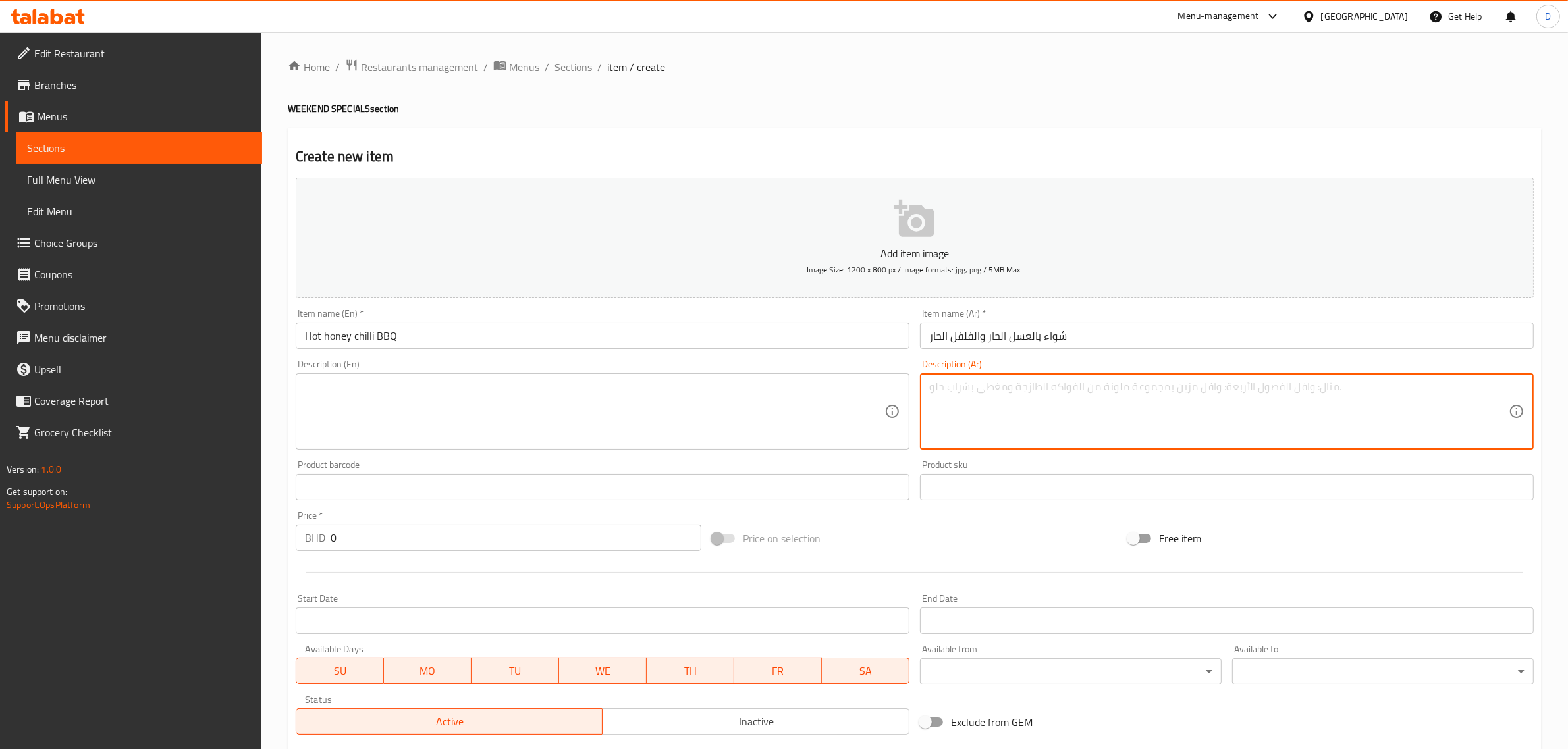
click at [1025, 388] on textarea at bounding box center [1219, 411] width 580 height 63
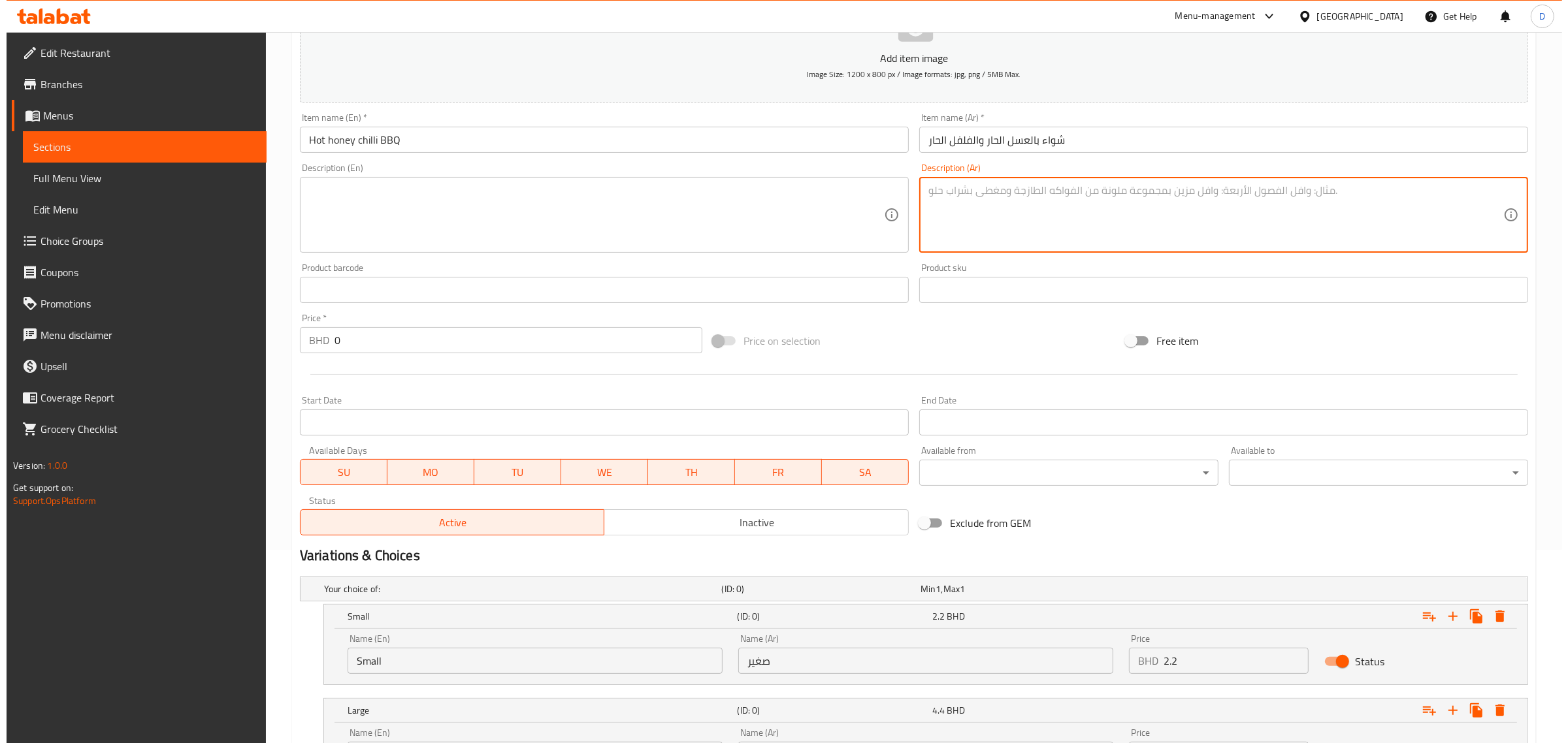
scroll to position [321, 0]
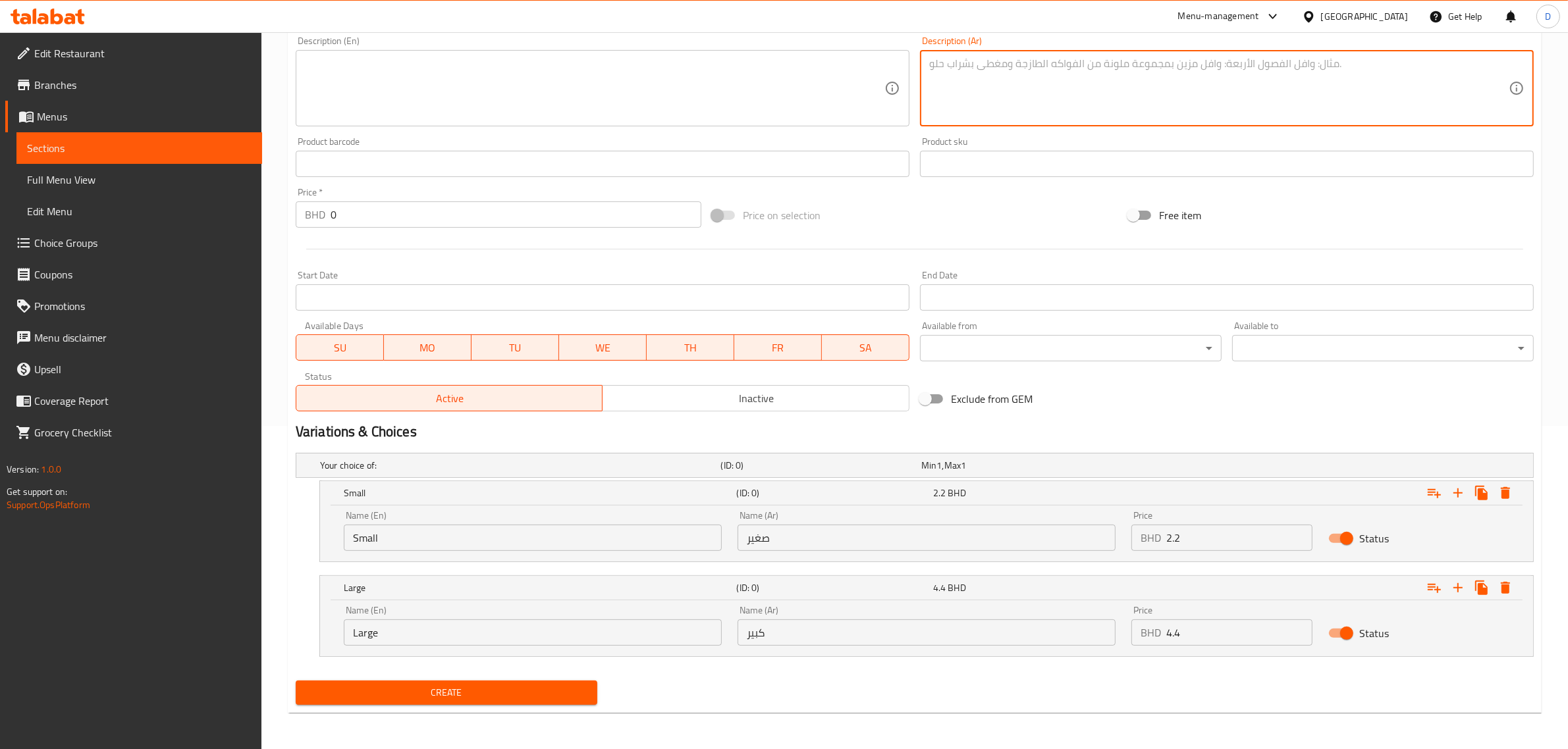
click at [500, 689] on span "Create" at bounding box center [446, 693] width 280 height 17
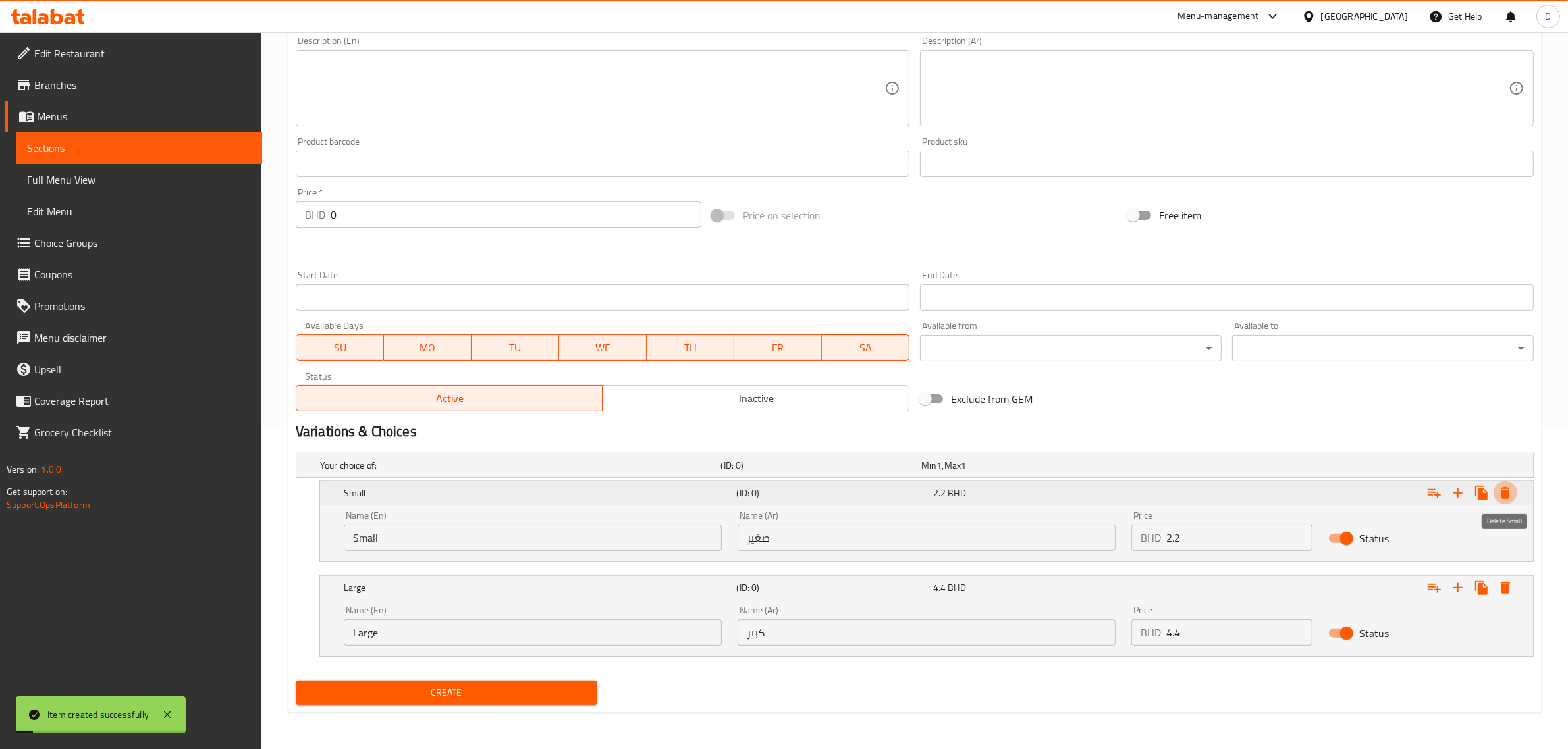
click at [1512, 500] on icon "Expand" at bounding box center [1505, 493] width 16 height 16
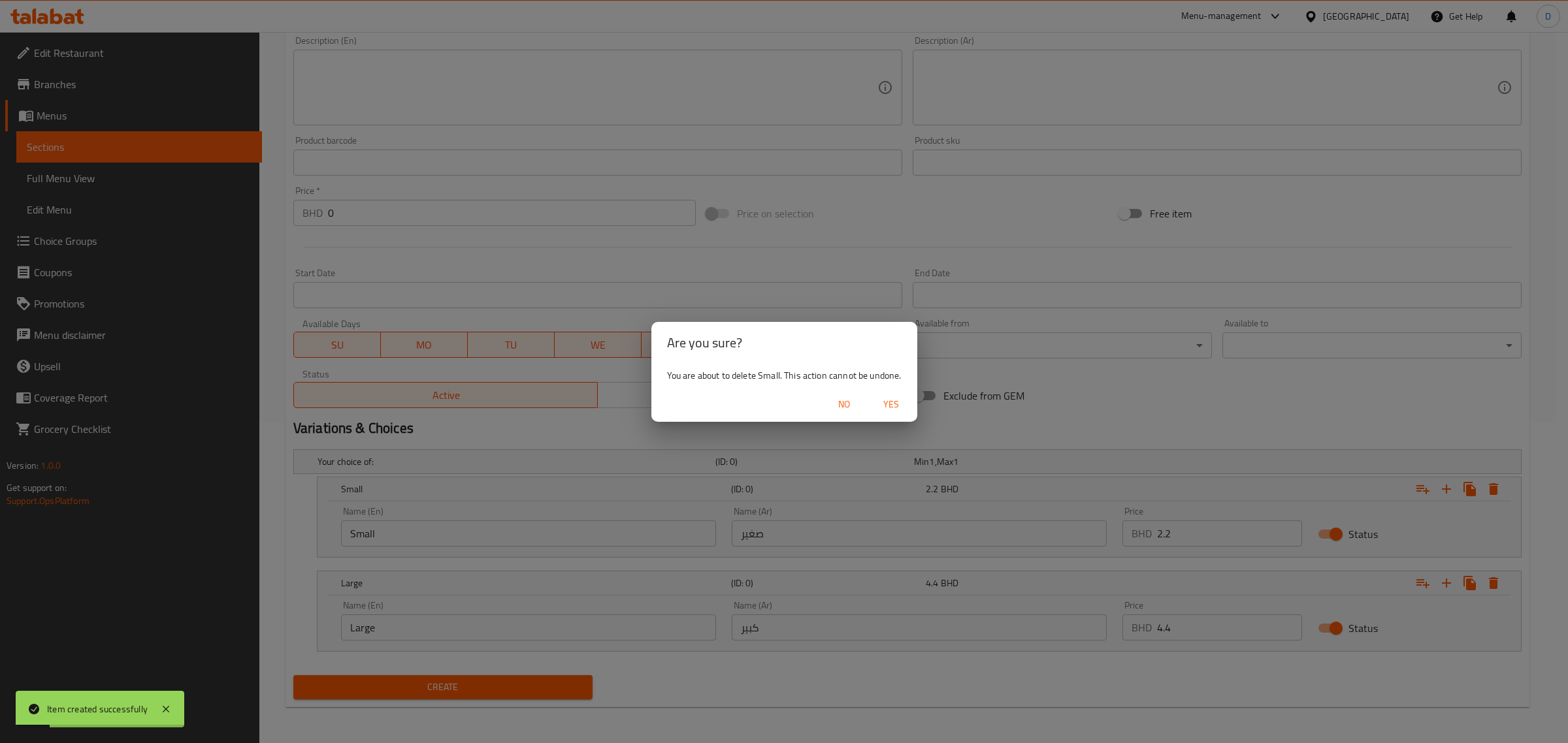
click at [896, 400] on span "Yes" at bounding box center [891, 404] width 32 height 17
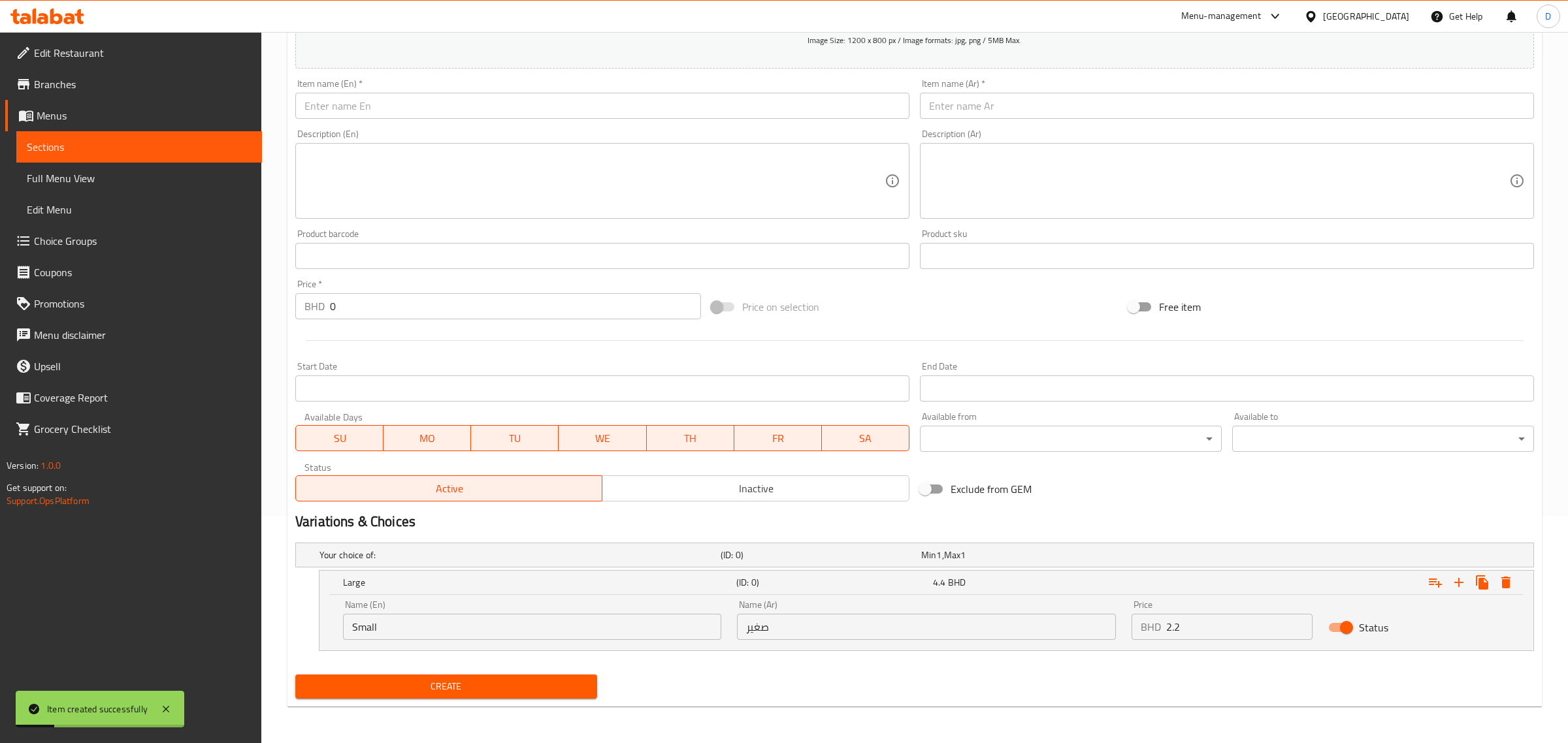
scroll to position [227, 0]
click at [1496, 582] on icon "Expand" at bounding box center [1493, 583] width 9 height 12
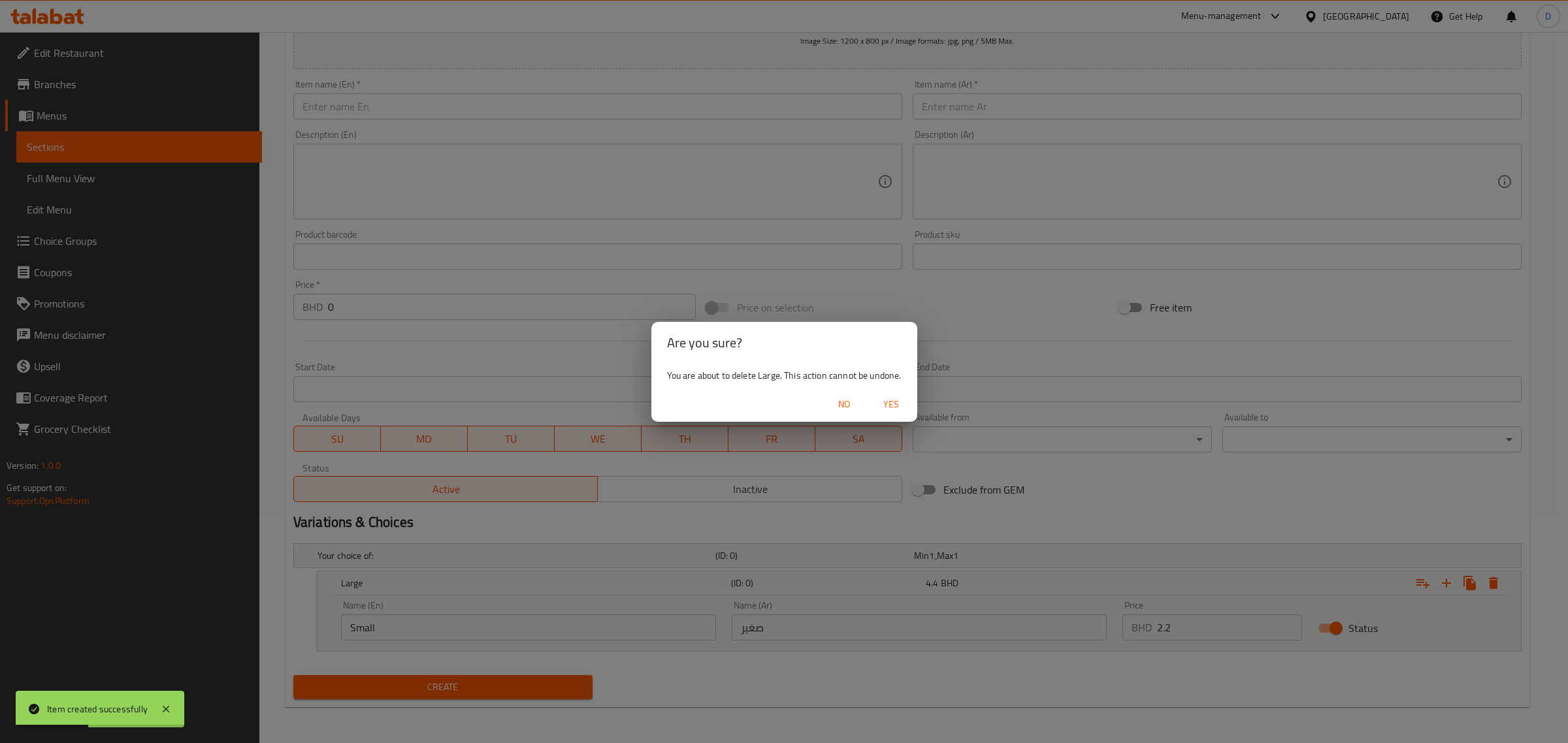
click at [880, 405] on span "Yes" at bounding box center [891, 404] width 32 height 17
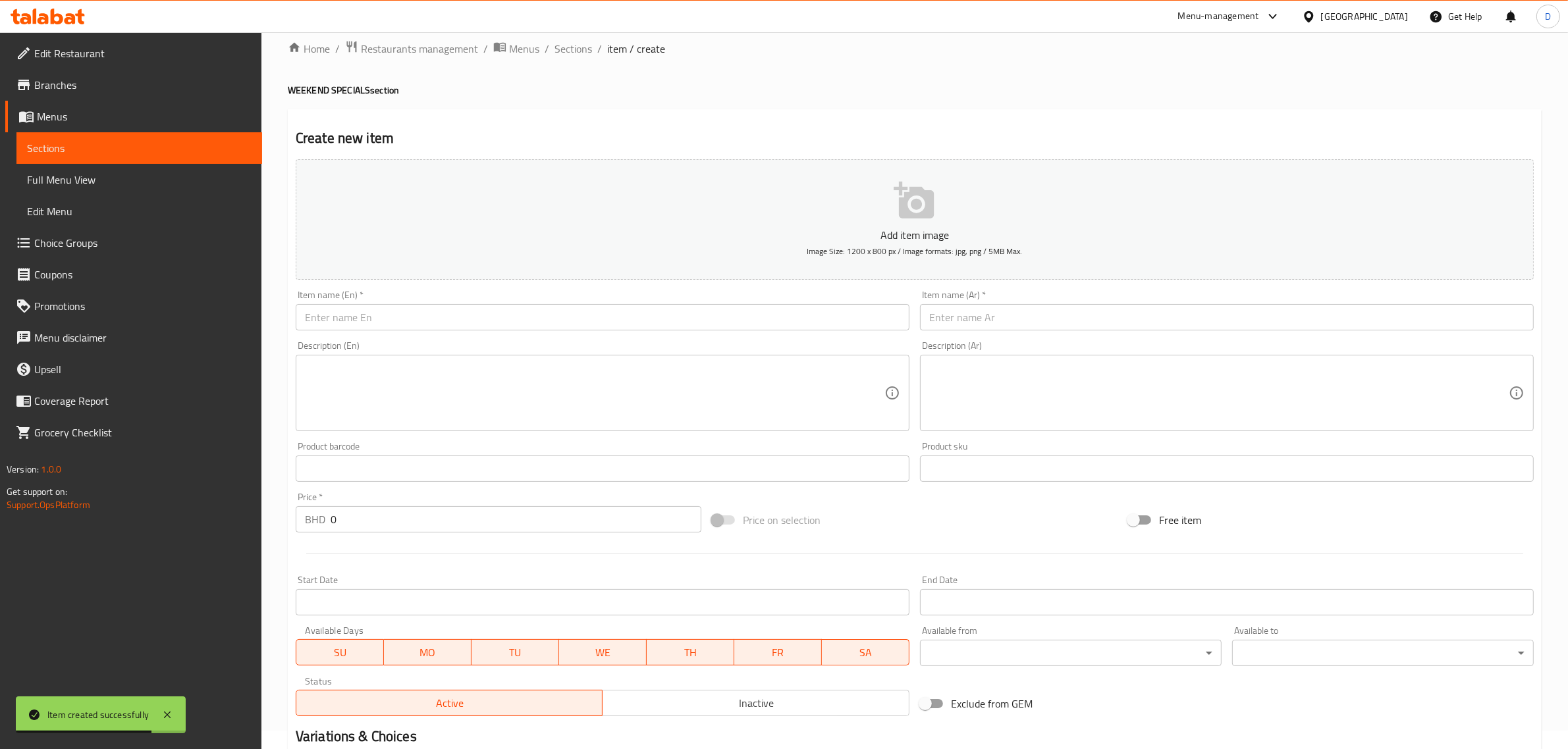
scroll to position [14, 0]
click at [423, 325] on input "text" at bounding box center [602, 322] width 614 height 26
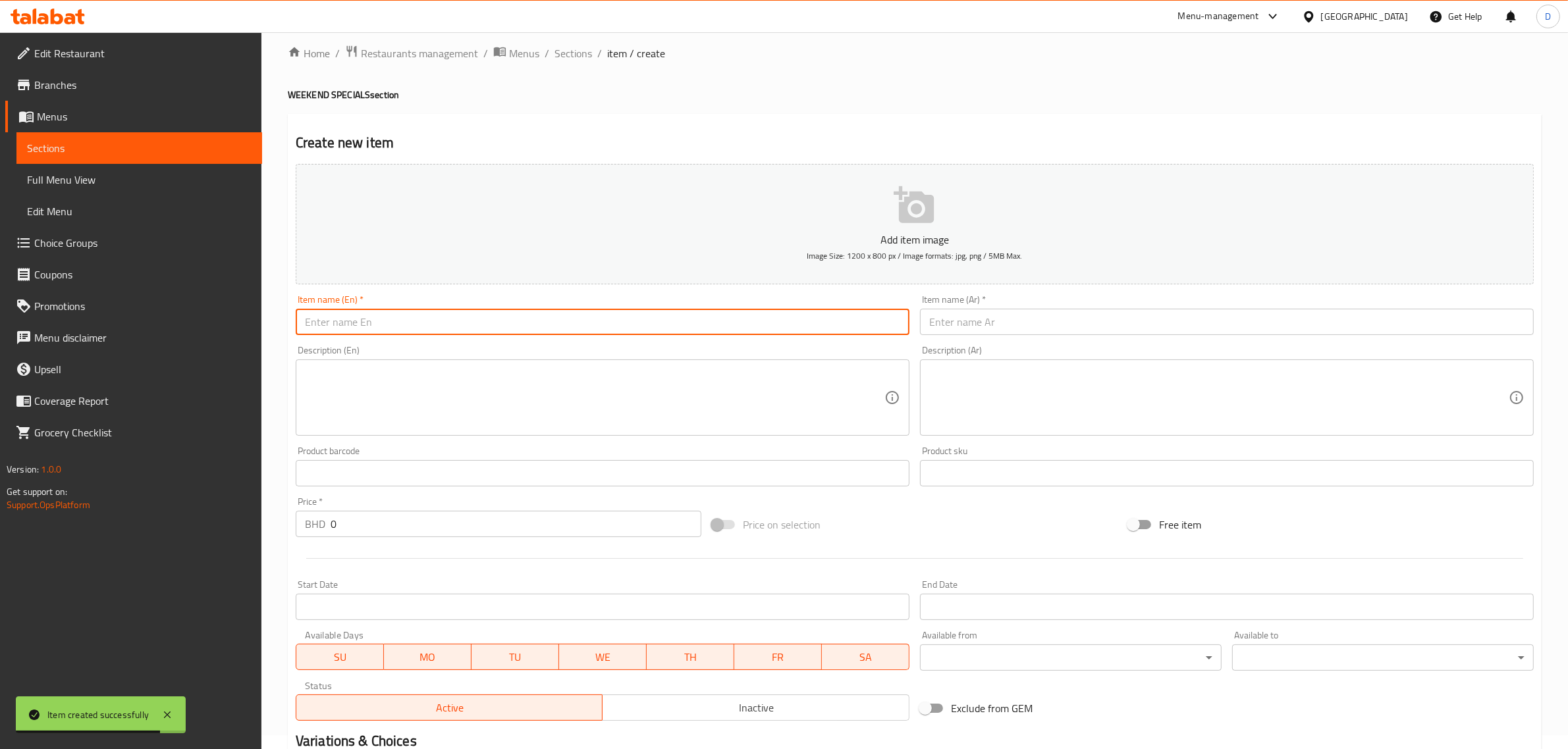
paste input "Peshawari chicken kebab"
drag, startPoint x: 423, startPoint y: 325, endPoint x: 244, endPoint y: 314, distance: 179.3
click at [244, 314] on div "Edit Restaurant Branches Menus Sections Full Menu View Edit Menu Choice Groups …" at bounding box center [784, 467] width 1568 height 898
type input "Peshawari chicken kebab"
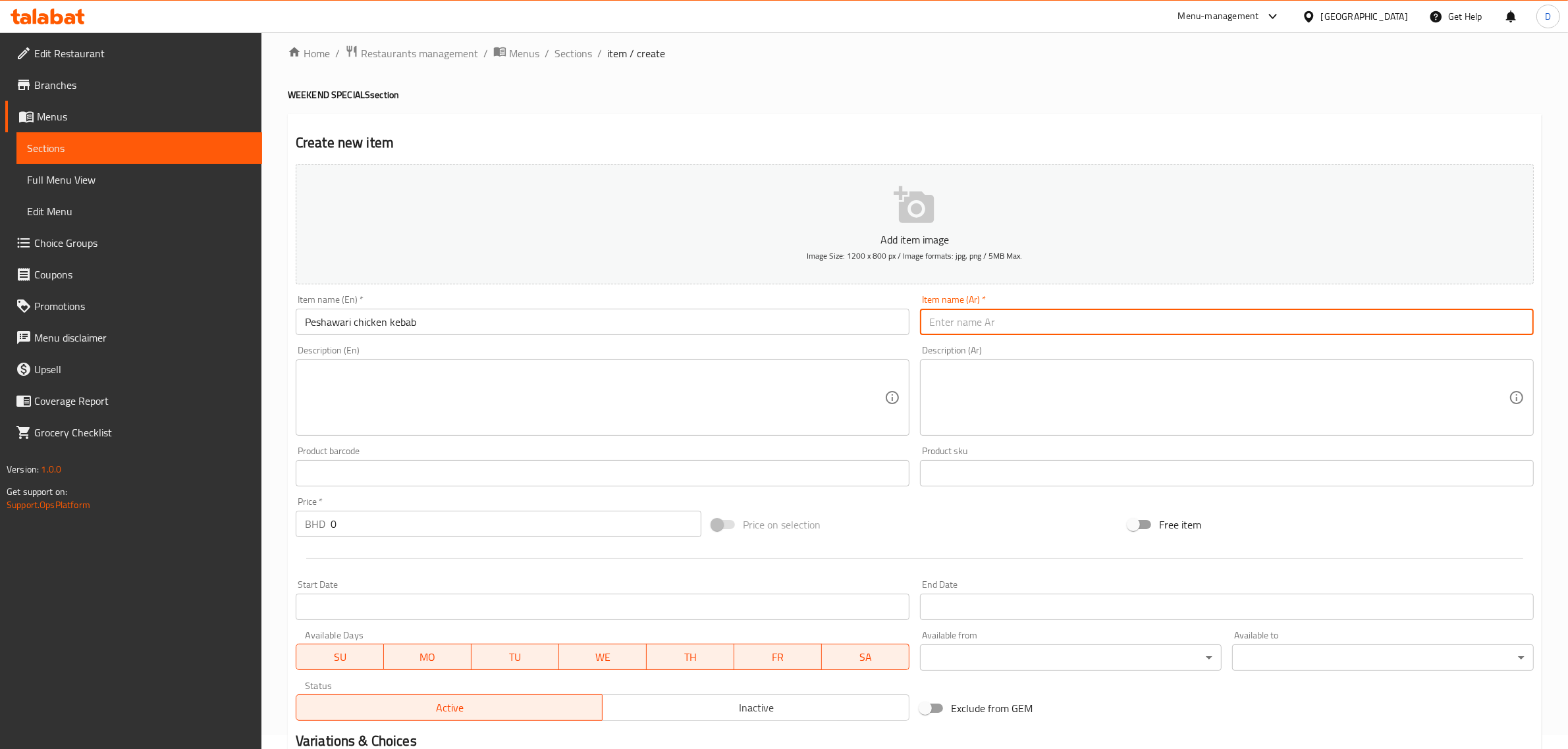
click at [960, 331] on input "text" at bounding box center [1226, 322] width 614 height 26
paste input "كباب دجاج بيشاوري"
type input "كباب دجاج بيشاوري"
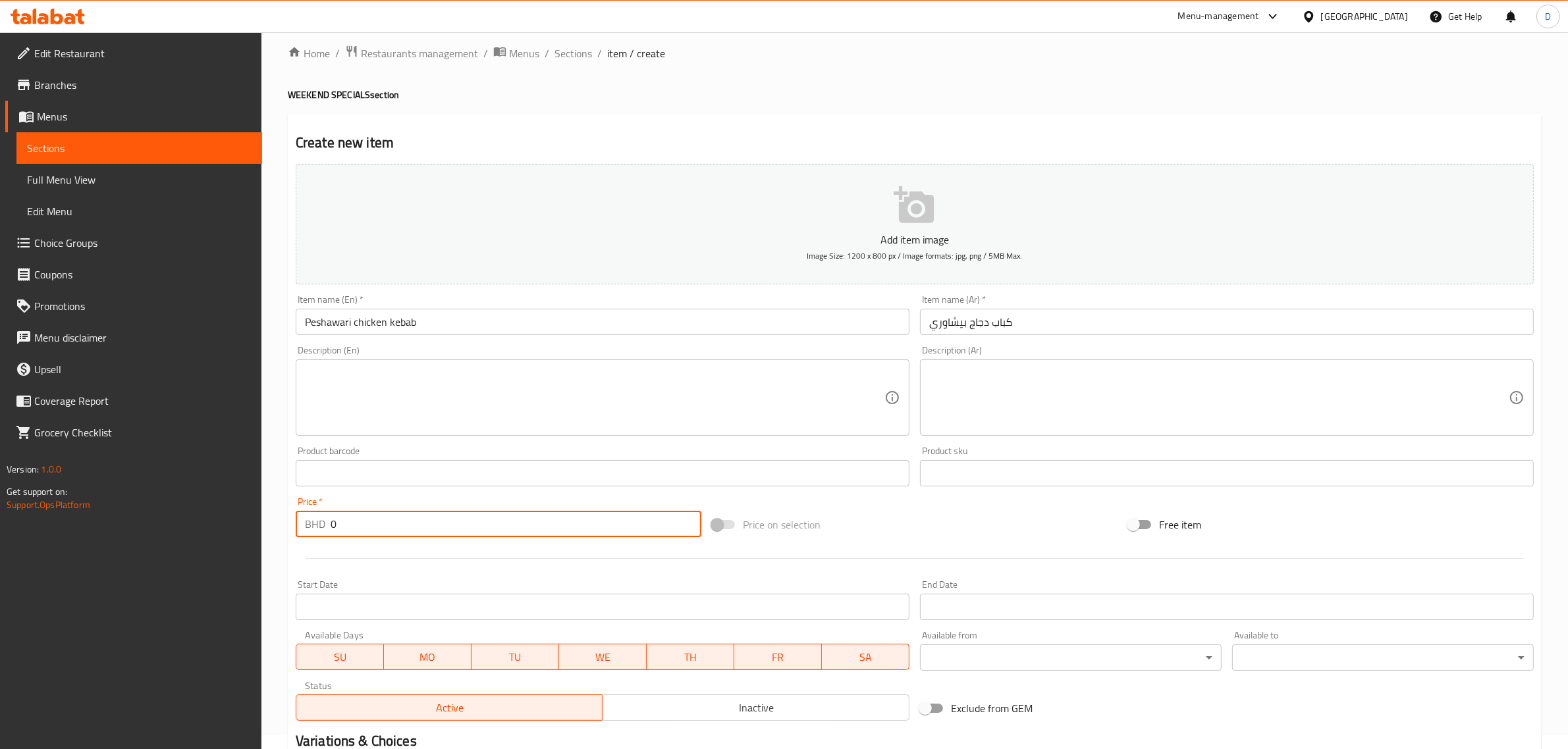
drag, startPoint x: 371, startPoint y: 529, endPoint x: 256, endPoint y: 528, distance: 115.0
click at [257, 528] on div "Edit Restaurant Branches Menus Sections Full Menu View Edit Menu Choice Groups …" at bounding box center [784, 467] width 1568 height 898
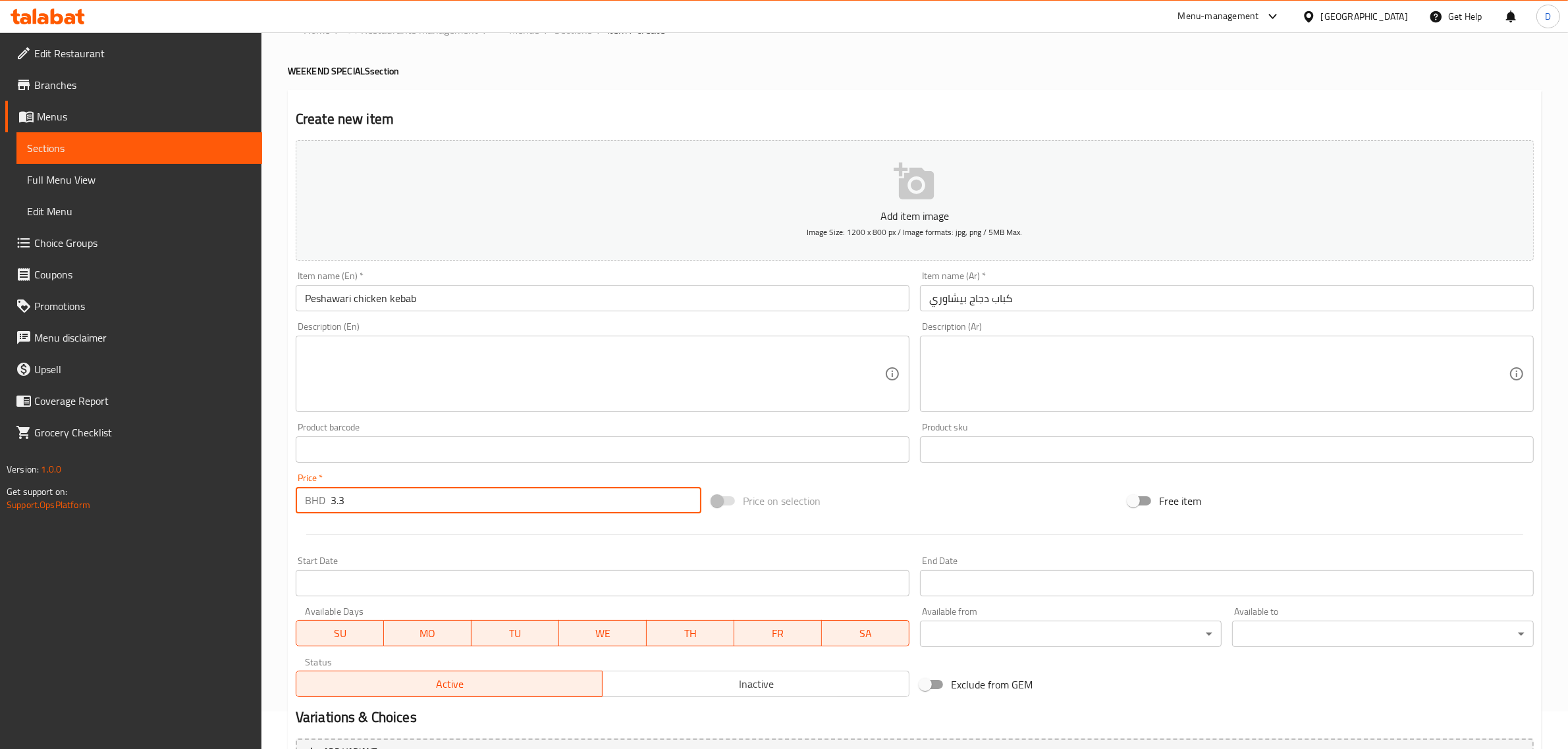
scroll to position [179, 0]
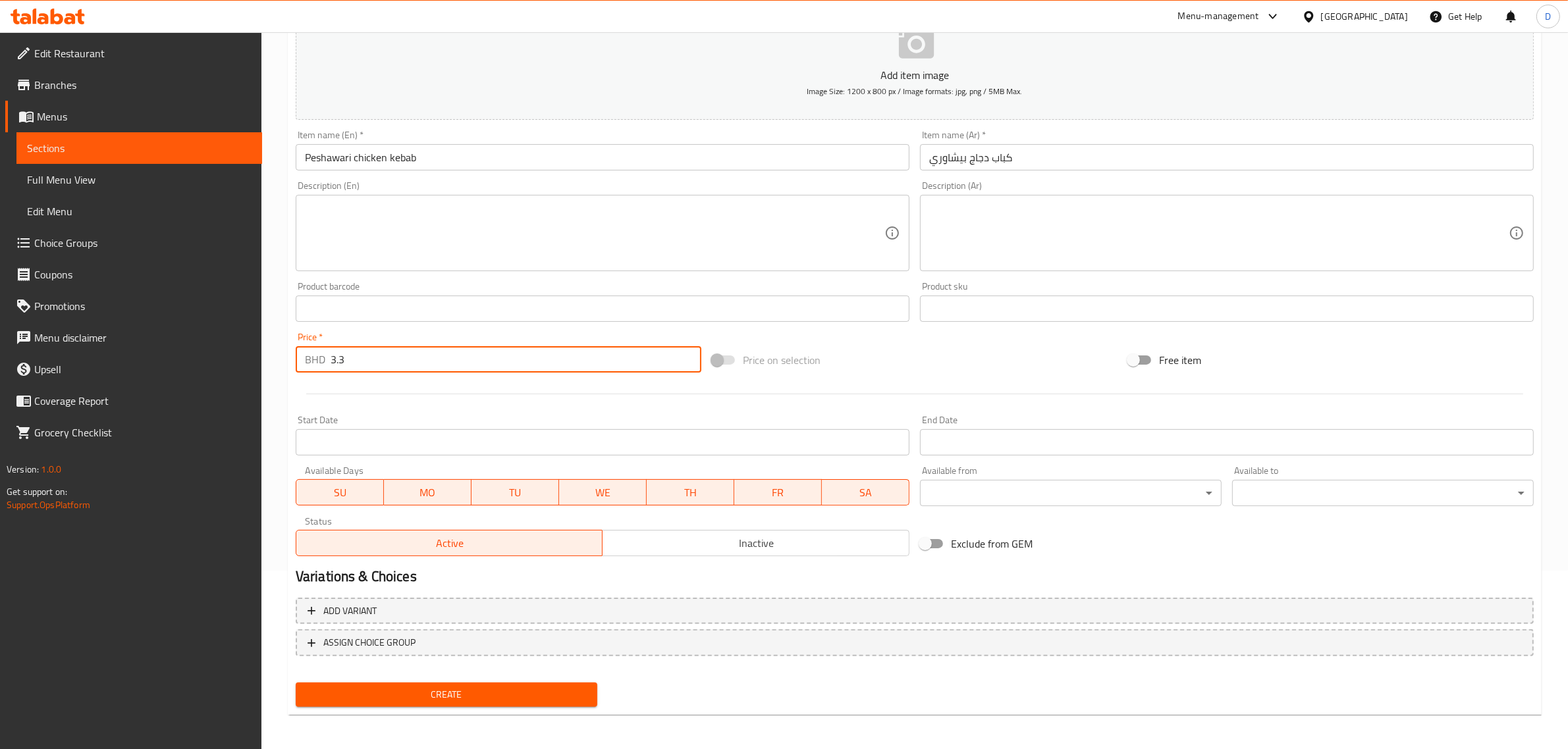
type input "3.3"
click at [494, 703] on button "Create" at bounding box center [446, 695] width 302 height 25
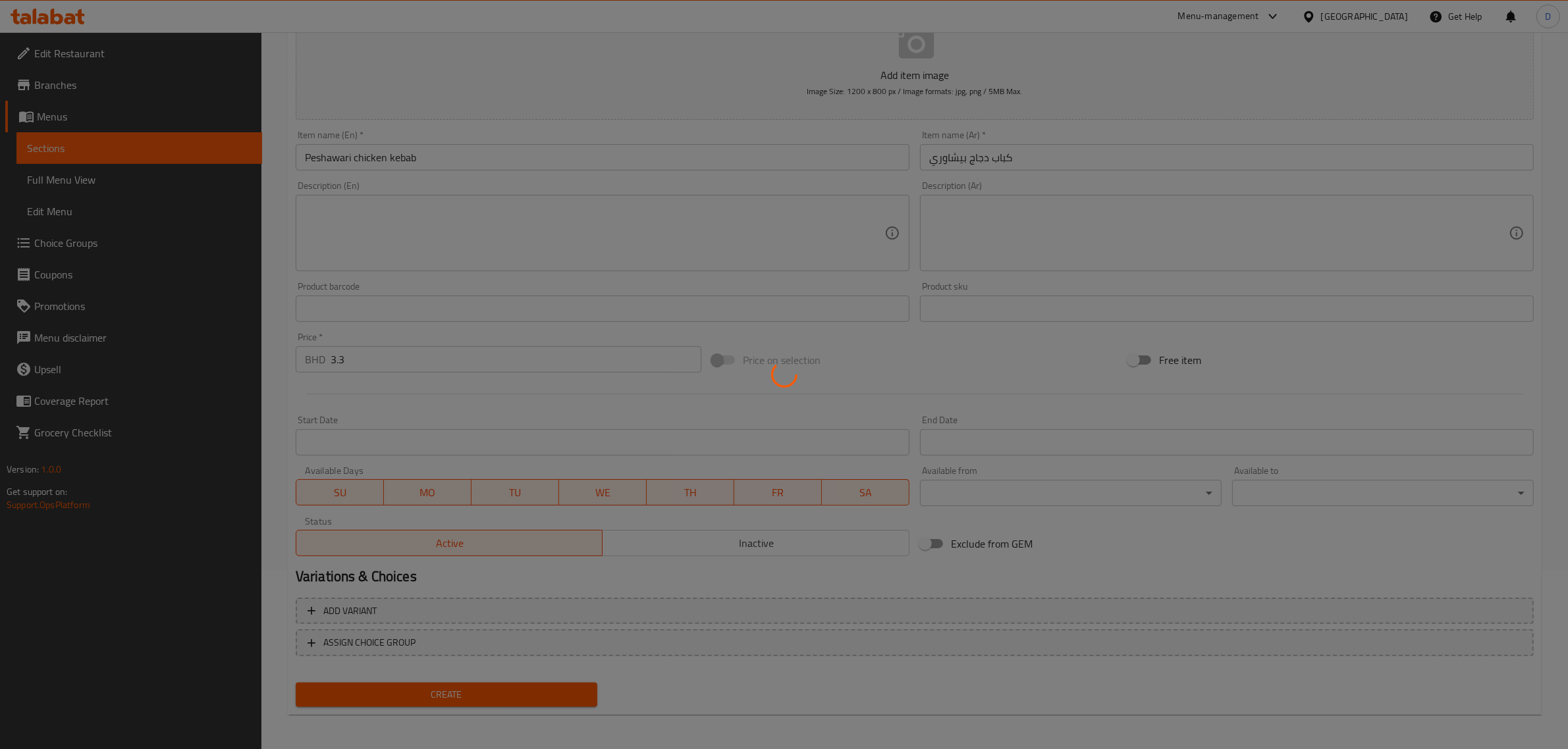
type input "0"
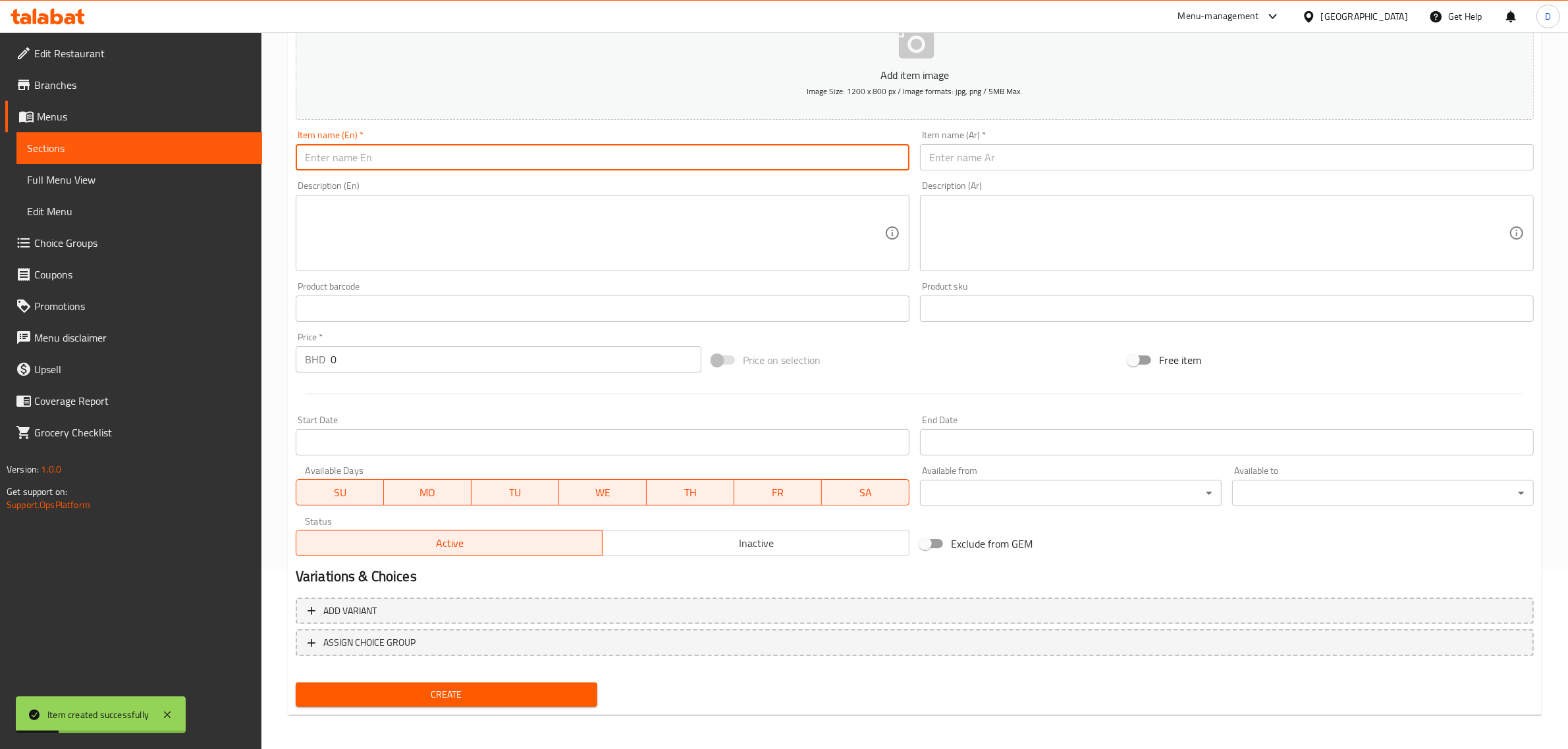
click at [433, 152] on input "text" at bounding box center [602, 157] width 614 height 26
paste input "Ellum Kappayum"
type input "Ellum Kappayum"
click at [999, 172] on div "Item name (Ar)   * Item name (Ar) *" at bounding box center [1226, 151] width 624 height 51
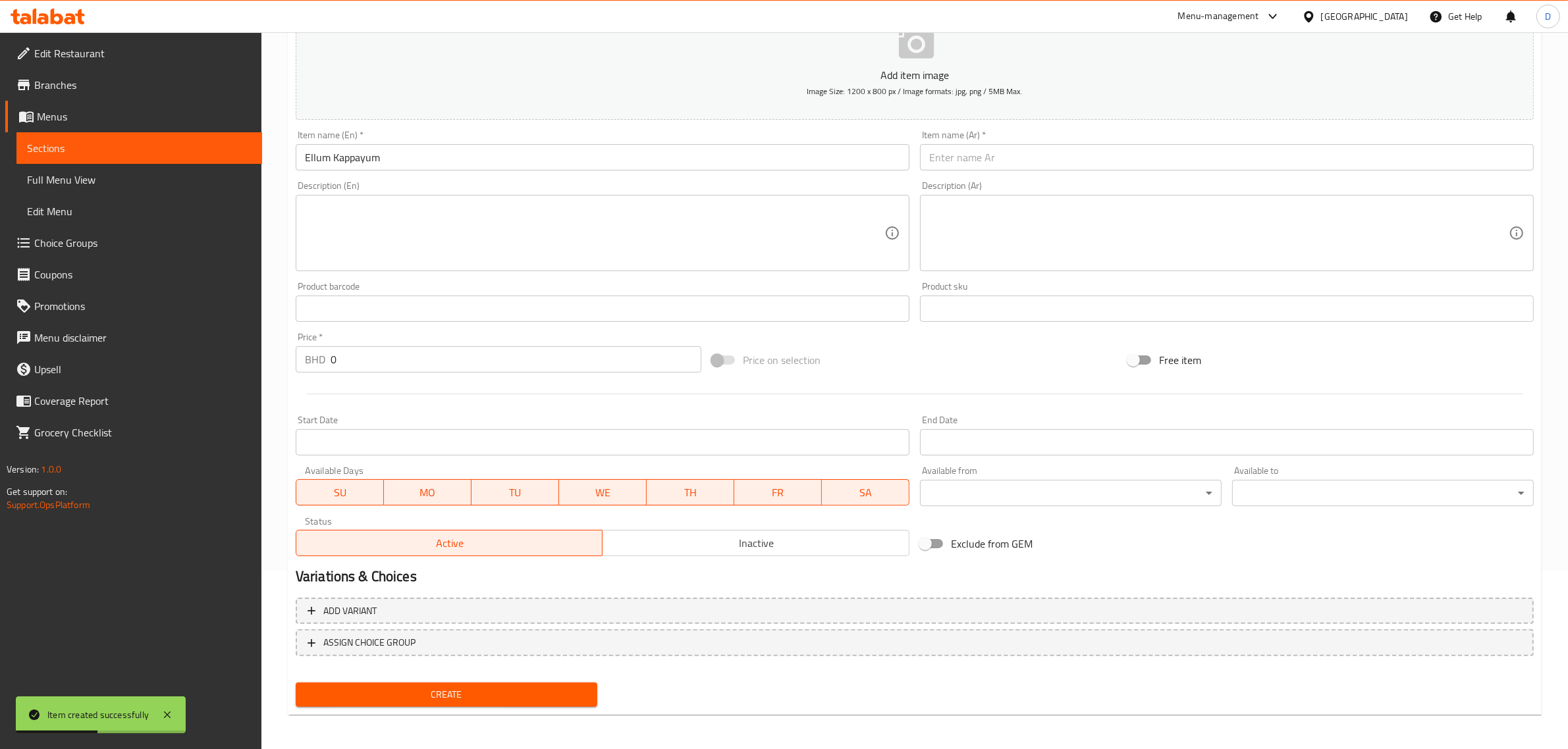
click at [1002, 164] on input "text" at bounding box center [1226, 157] width 614 height 26
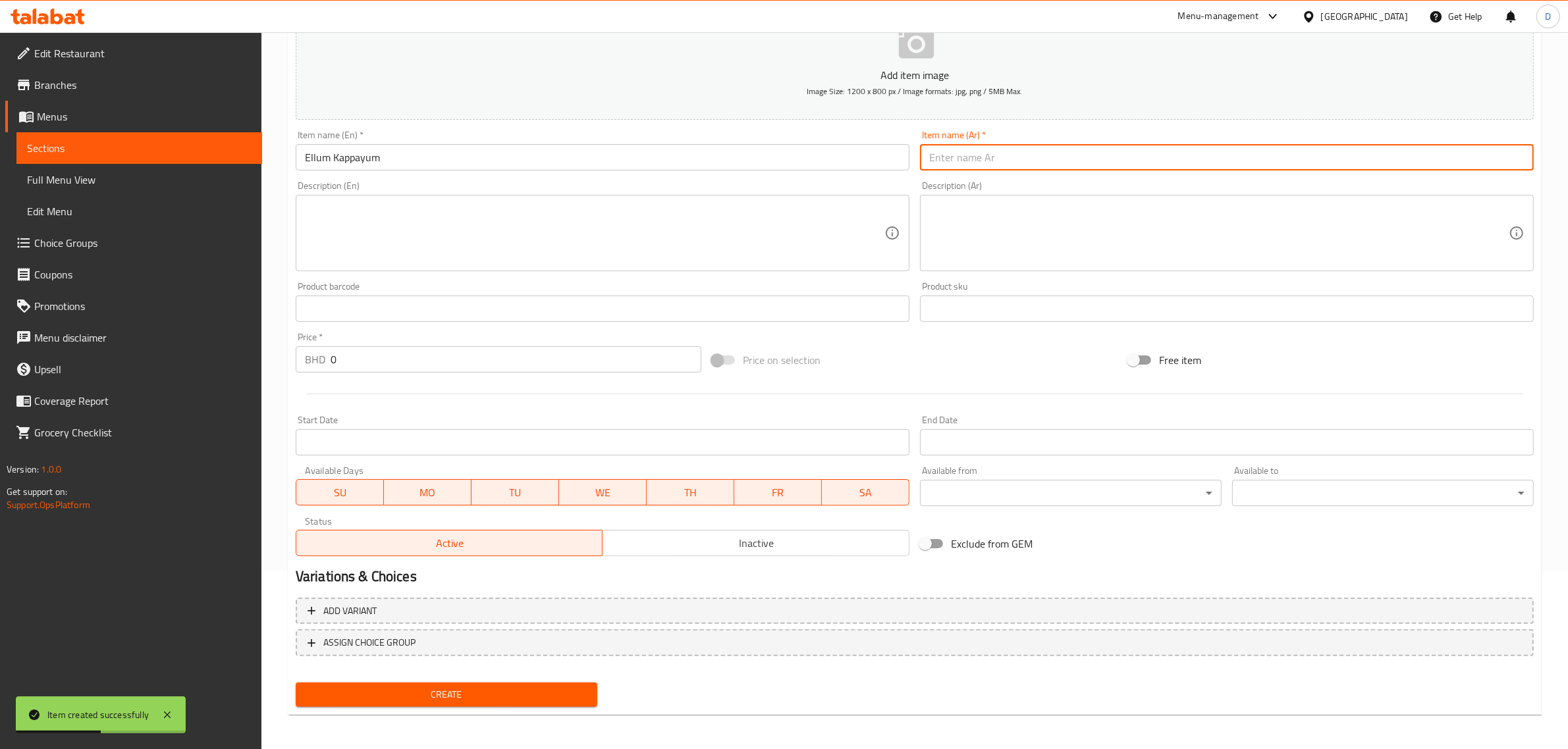
paste input "إلوم كابايوم"
type input "إلوم كابايوم"
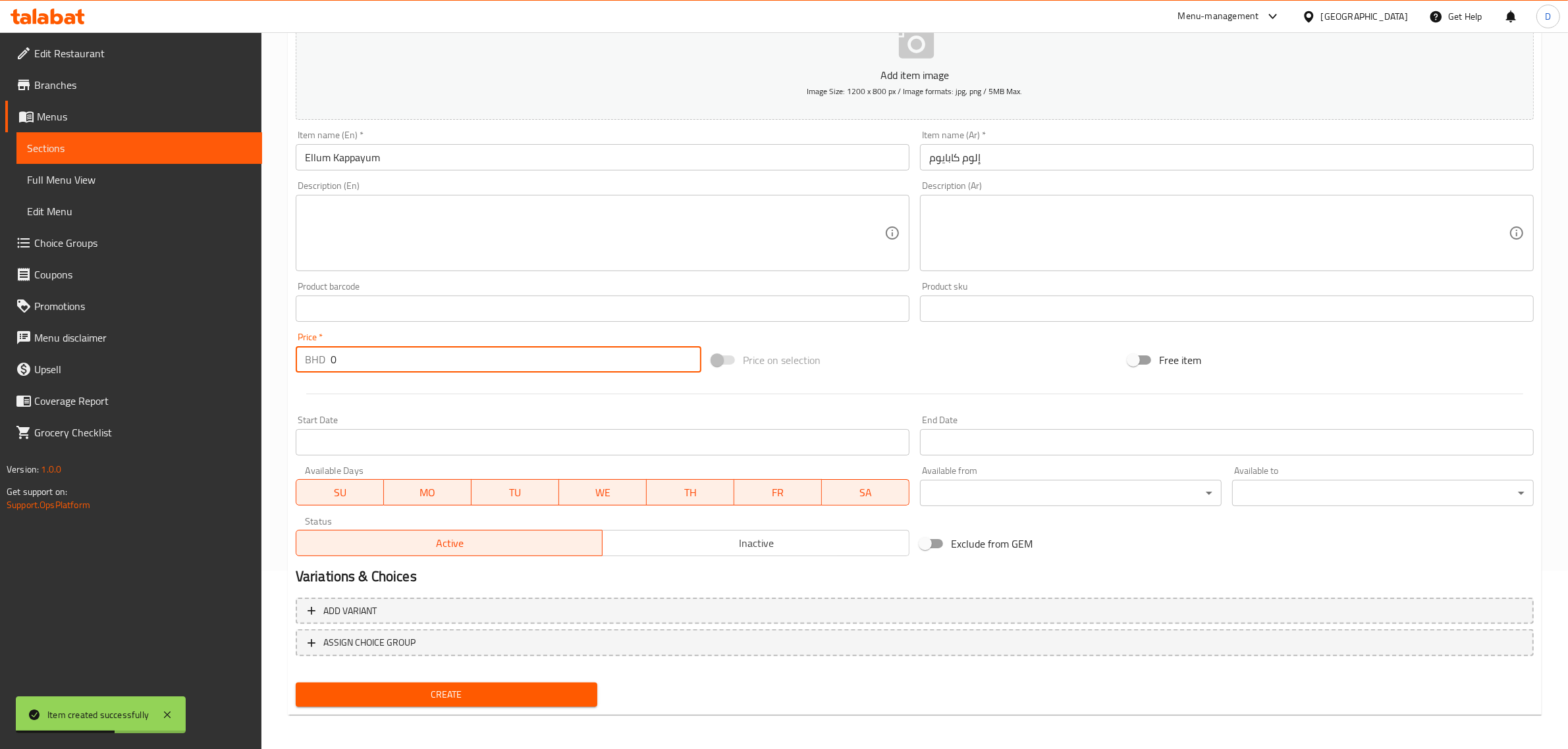
drag, startPoint x: 441, startPoint y: 359, endPoint x: 299, endPoint y: 364, distance: 142.1
click at [299, 364] on div "BHD 0 Price *" at bounding box center [498, 359] width 406 height 26
type input "2.2"
click at [514, 693] on span "Create" at bounding box center [446, 695] width 280 height 17
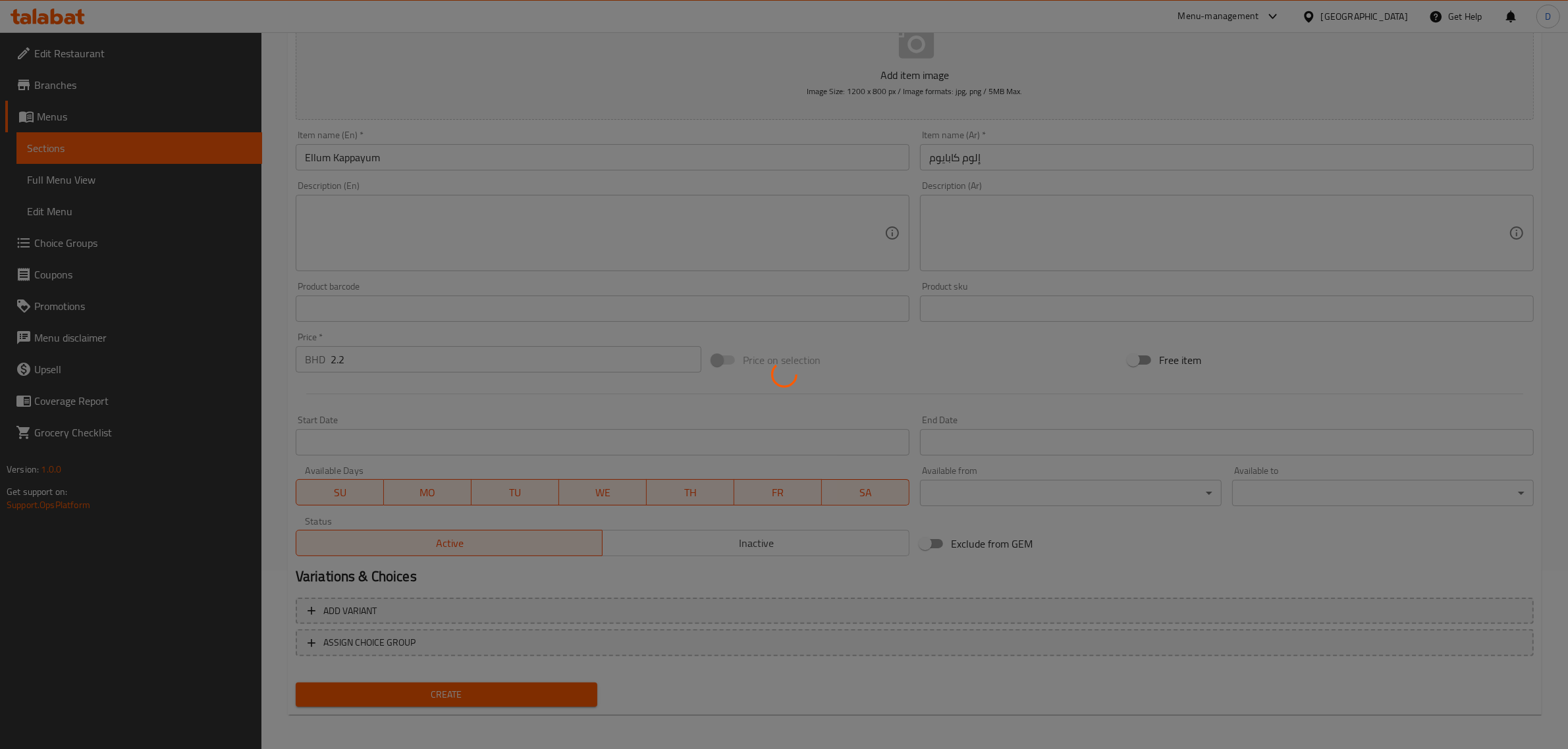
type input "0"
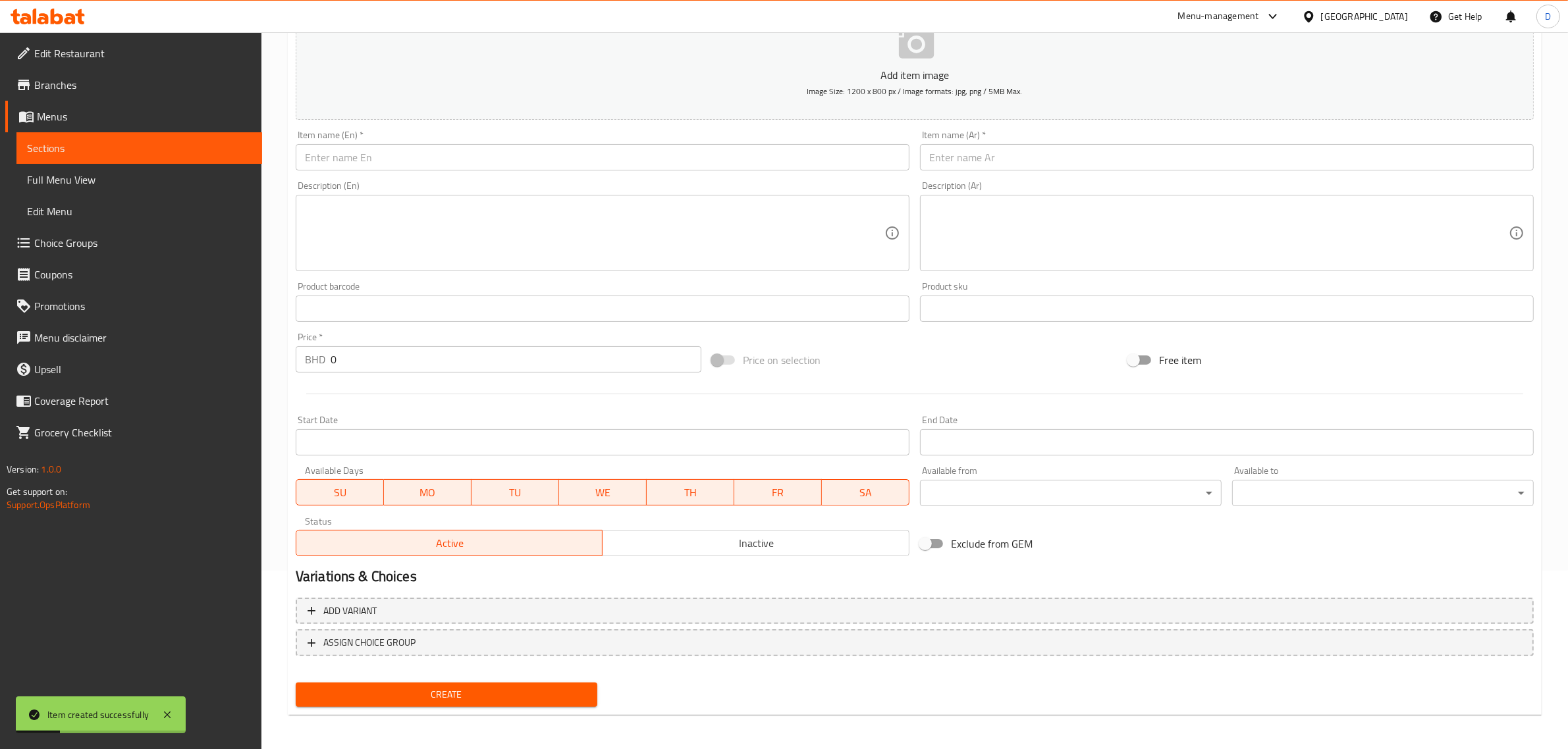
drag, startPoint x: 353, startPoint y: 155, endPoint x: 360, endPoint y: 160, distance: 8.6
click at [353, 156] on input "text" at bounding box center [602, 157] width 614 height 26
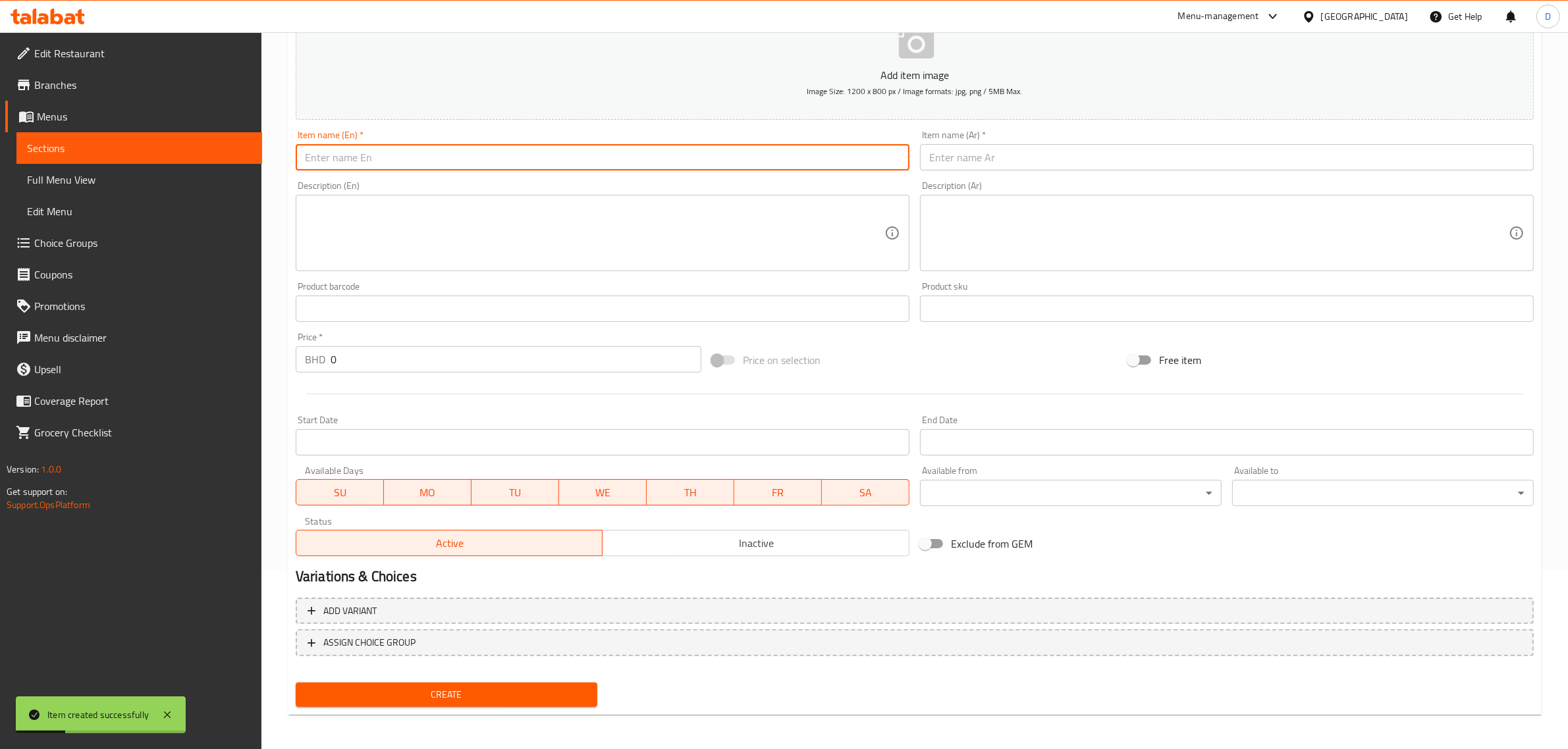
paste input "Pothi putt"
click at [379, 159] on input "Pothi putt" at bounding box center [602, 157] width 614 height 26
type input "Pothi putt"
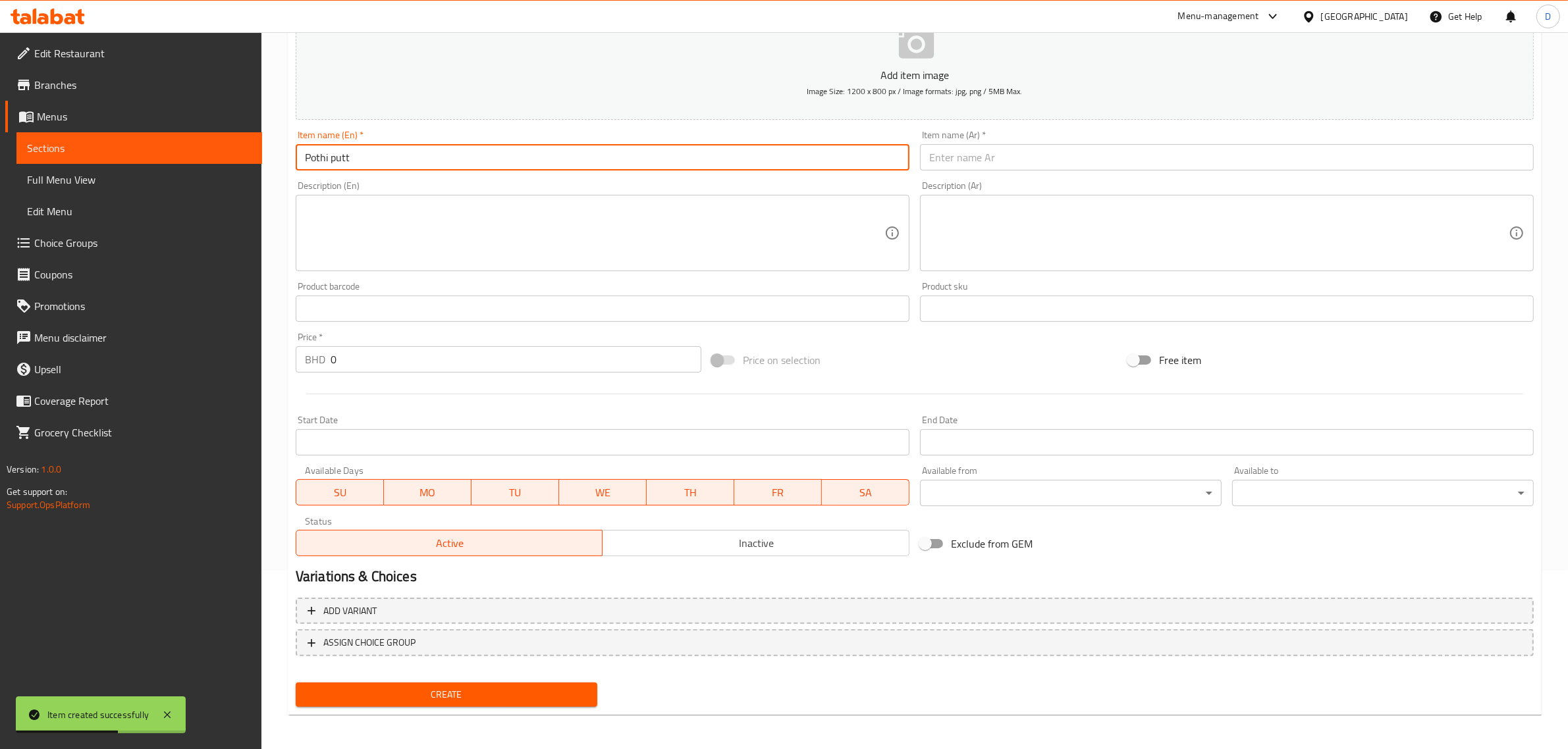
click at [985, 153] on input "text" at bounding box center [1226, 157] width 614 height 26
paste input "بوتي بوتي"
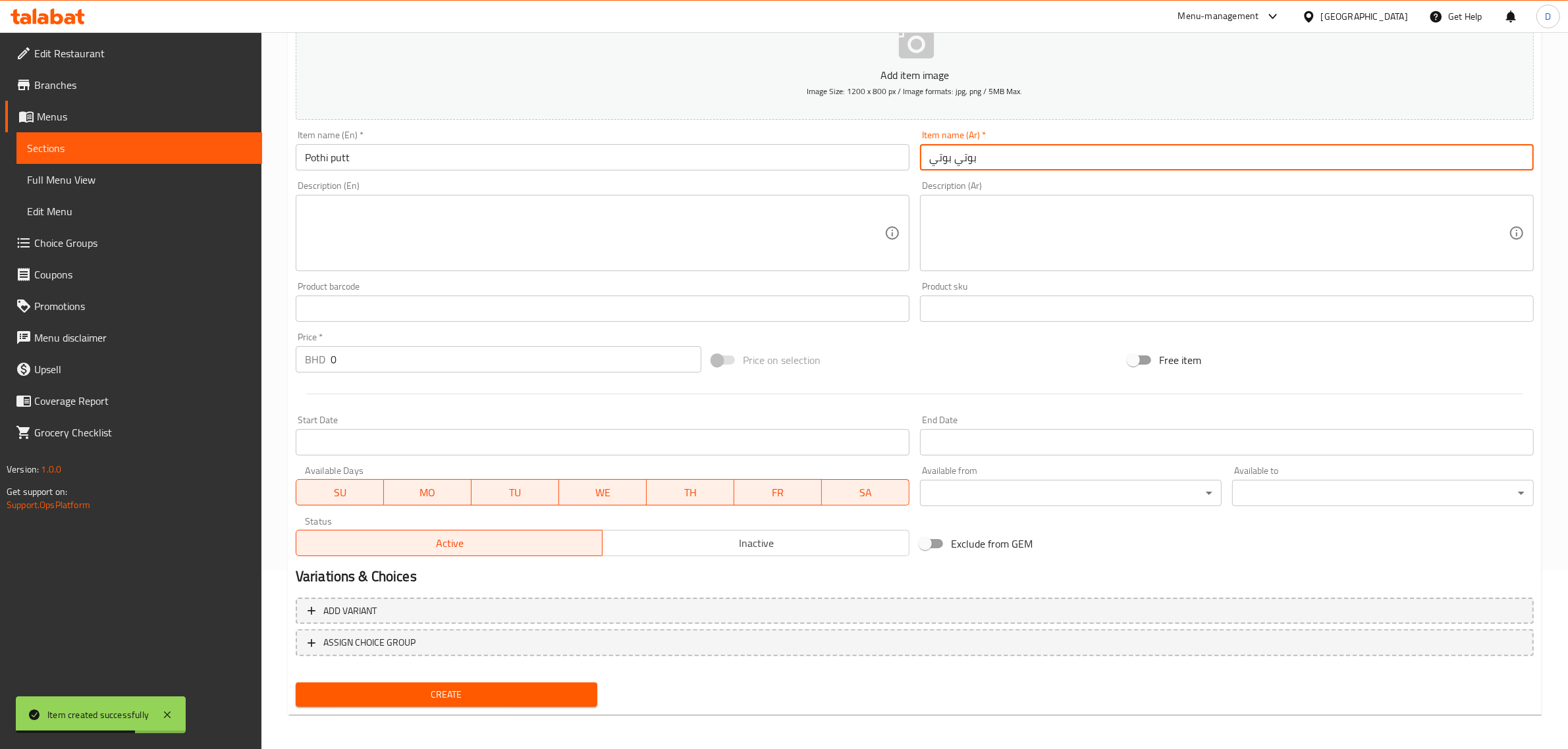
type input "بوتي بوتي"
click at [461, 359] on input "0" at bounding box center [516, 359] width 371 height 26
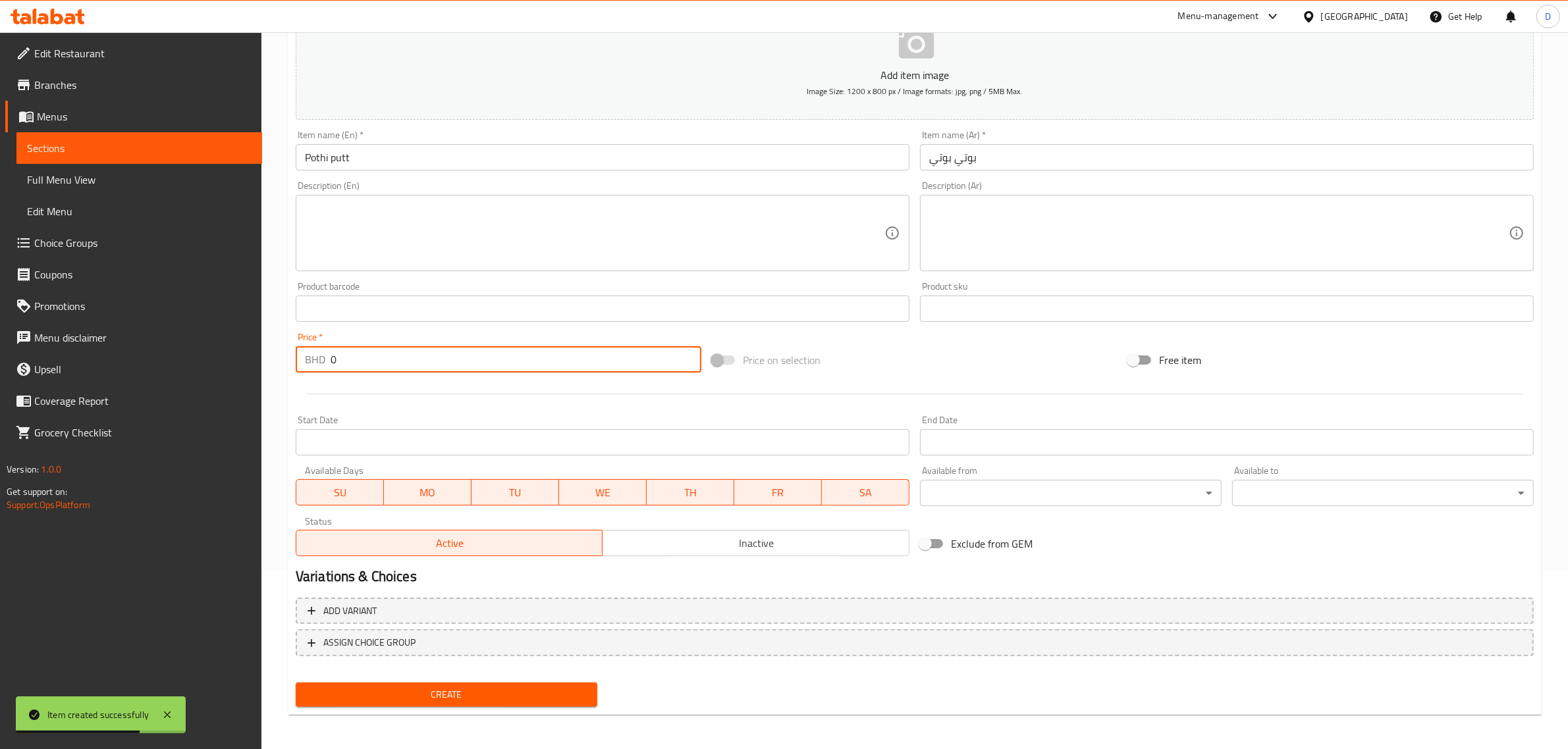
click at [461, 359] on input "0" at bounding box center [516, 359] width 371 height 26
type input "1.55"
click at [471, 695] on span "Create" at bounding box center [446, 695] width 280 height 17
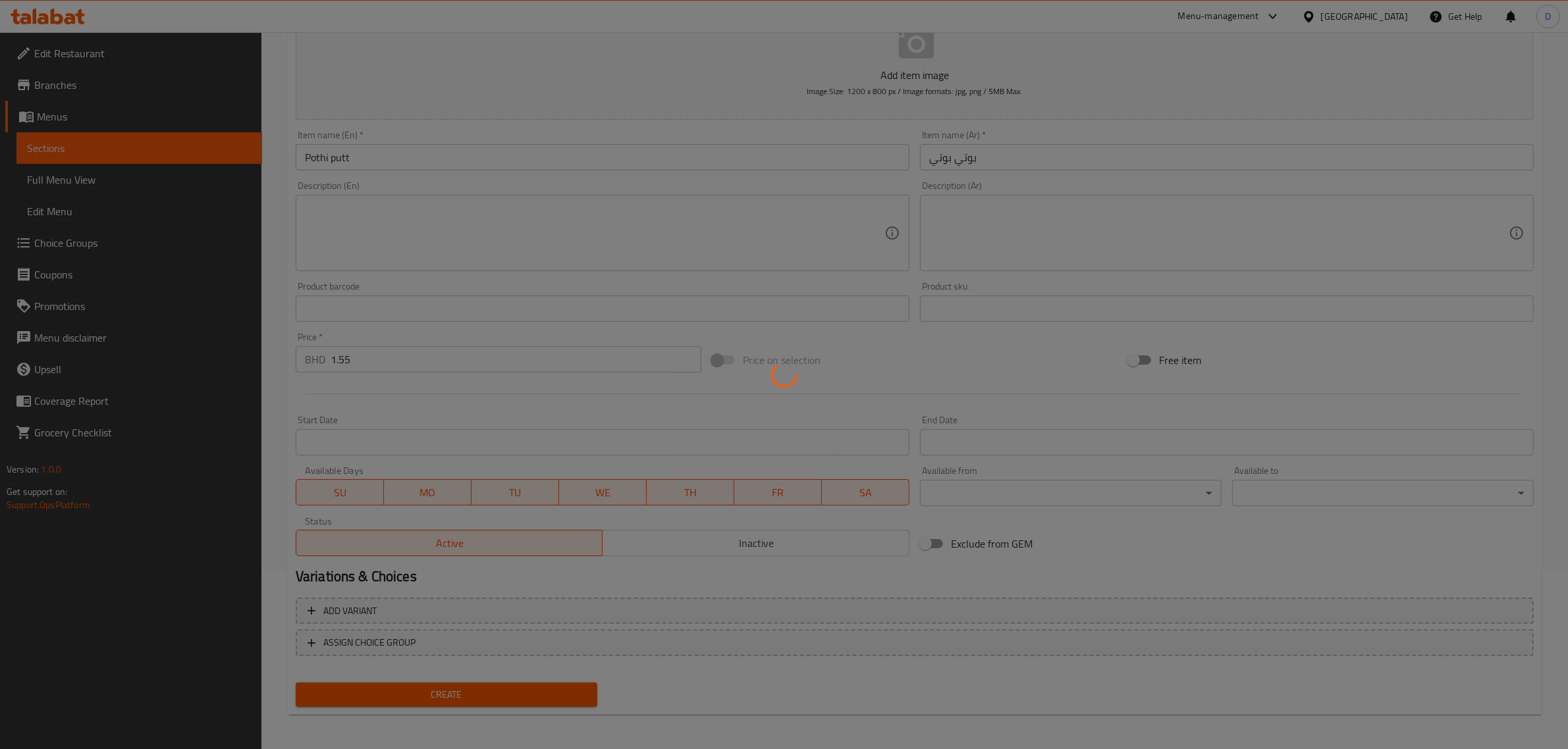
type input "0"
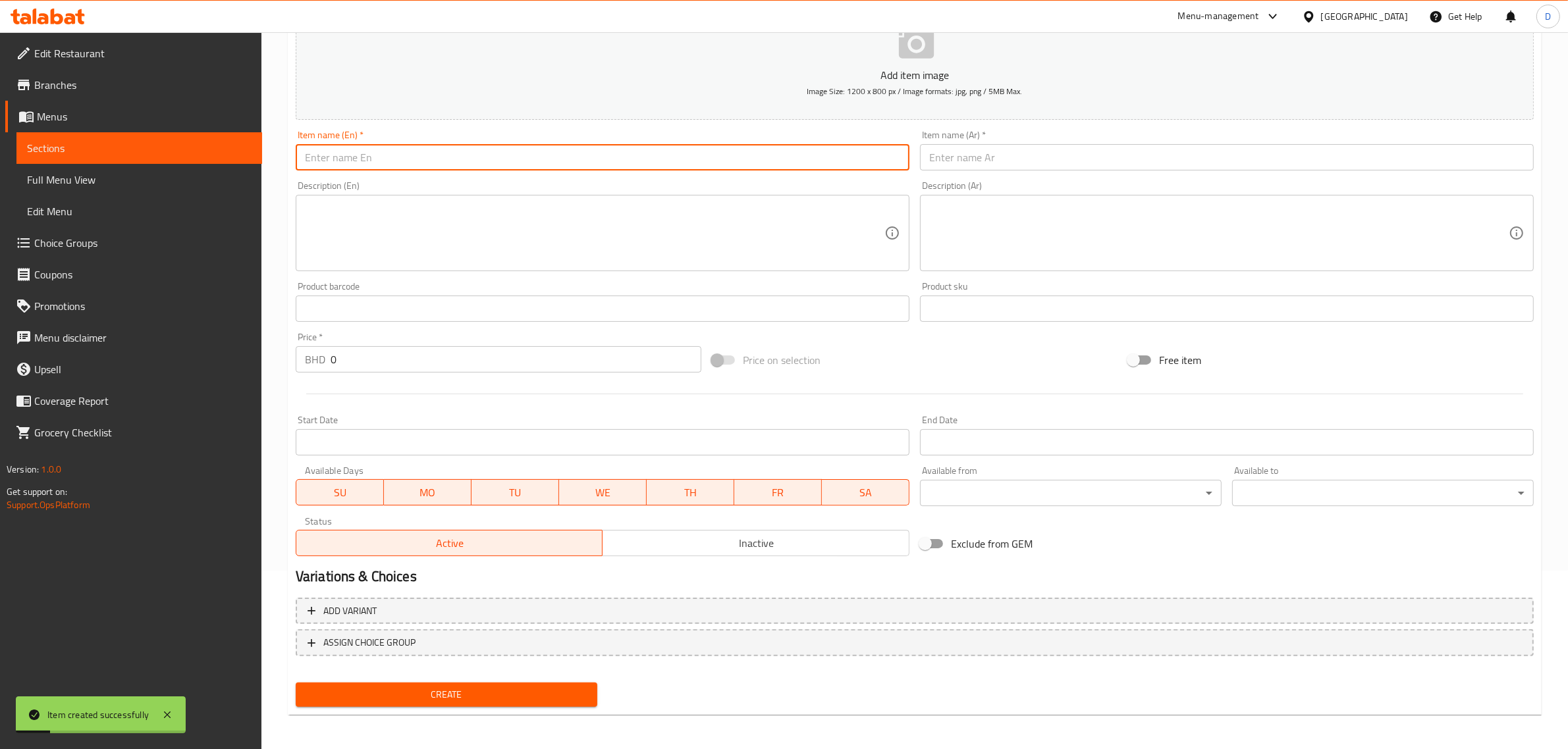
click at [373, 152] on input "text" at bounding box center [602, 157] width 614 height 26
paste input "Beef kay varatt"
drag, startPoint x: 387, startPoint y: 162, endPoint x: 265, endPoint y: 160, distance: 122.0
click at [265, 160] on div "Home / Restaurants management / Menus / Sections / item / create WEEKEND SPECIA…" at bounding box center [914, 303] width 1307 height 898
type input "Beef kay varatt"
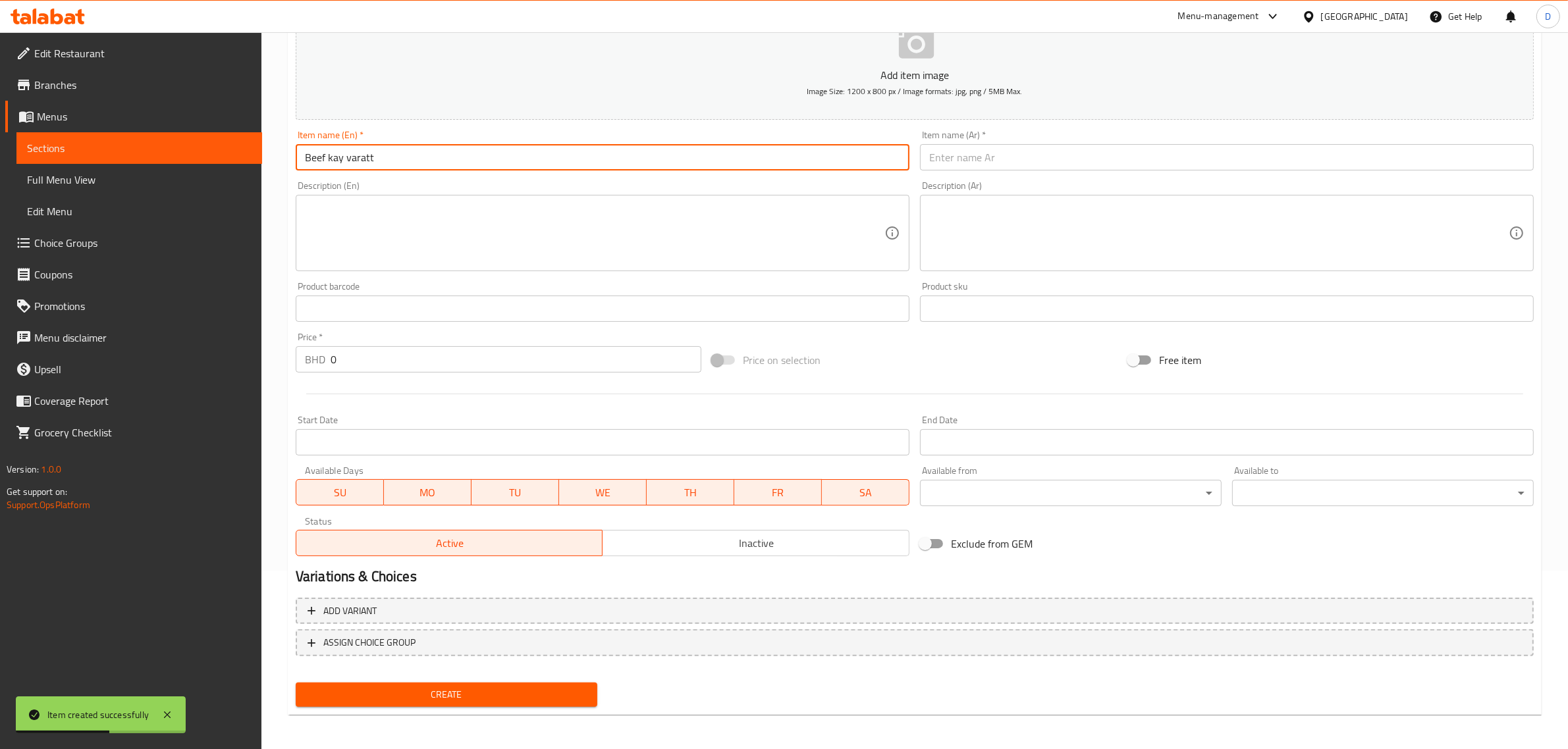
click at [998, 162] on input "text" at bounding box center [1226, 157] width 614 height 26
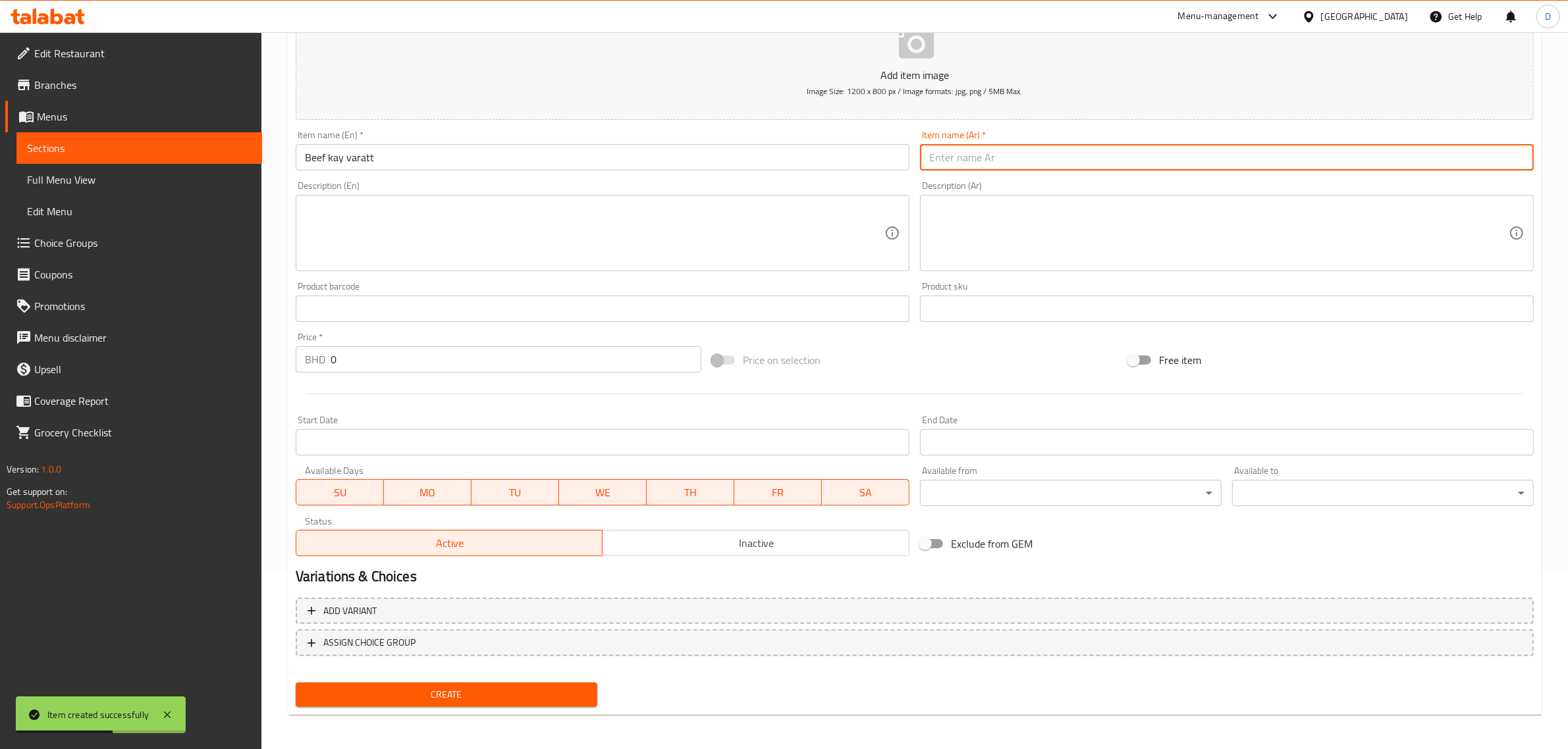
paste input "لحم بقري كاي"
type input "لحم بقري كاي"
click at [463, 349] on input "0" at bounding box center [516, 359] width 371 height 26
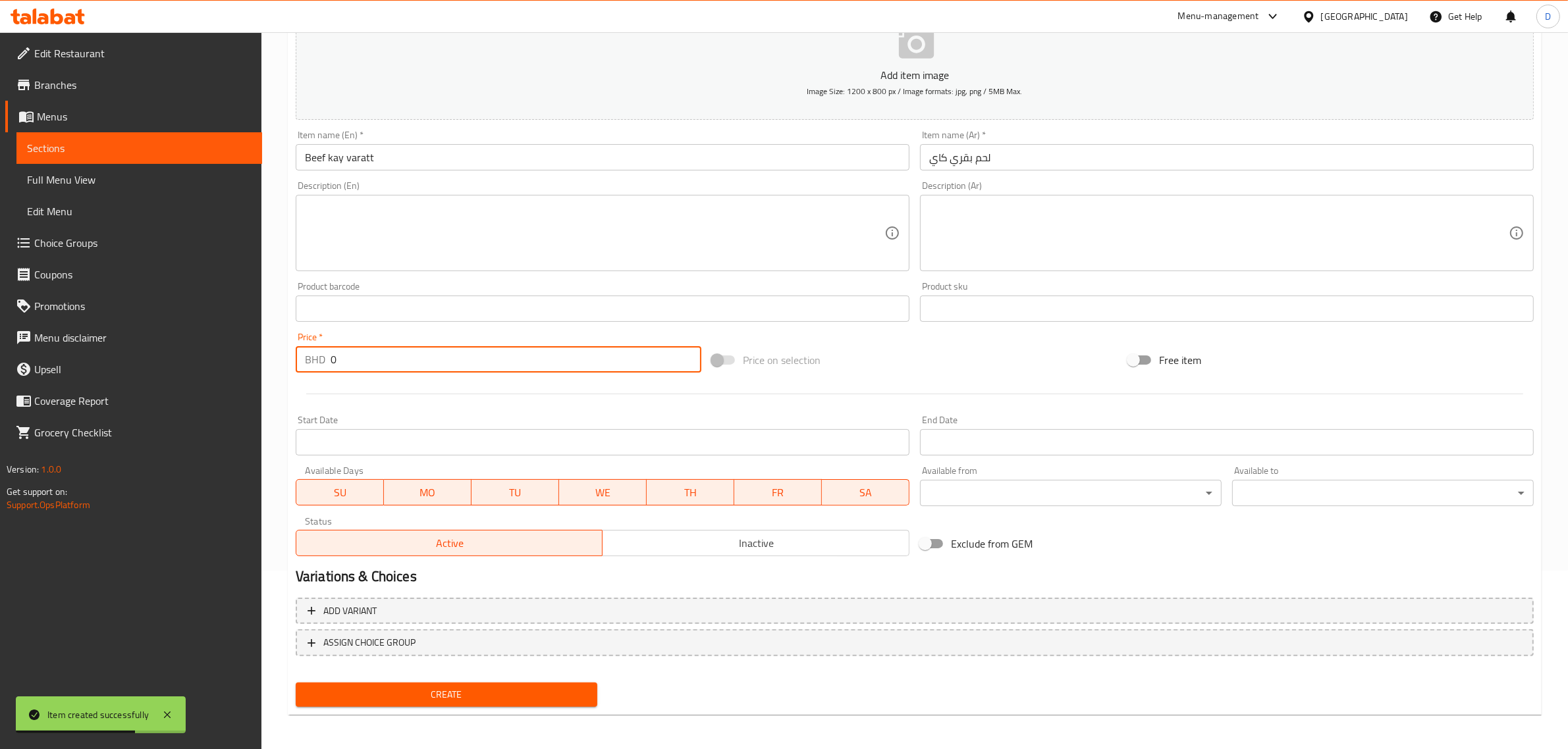
click at [463, 349] on input "0" at bounding box center [516, 359] width 371 height 26
type input "2.85"
click at [530, 689] on span "Create" at bounding box center [446, 695] width 280 height 17
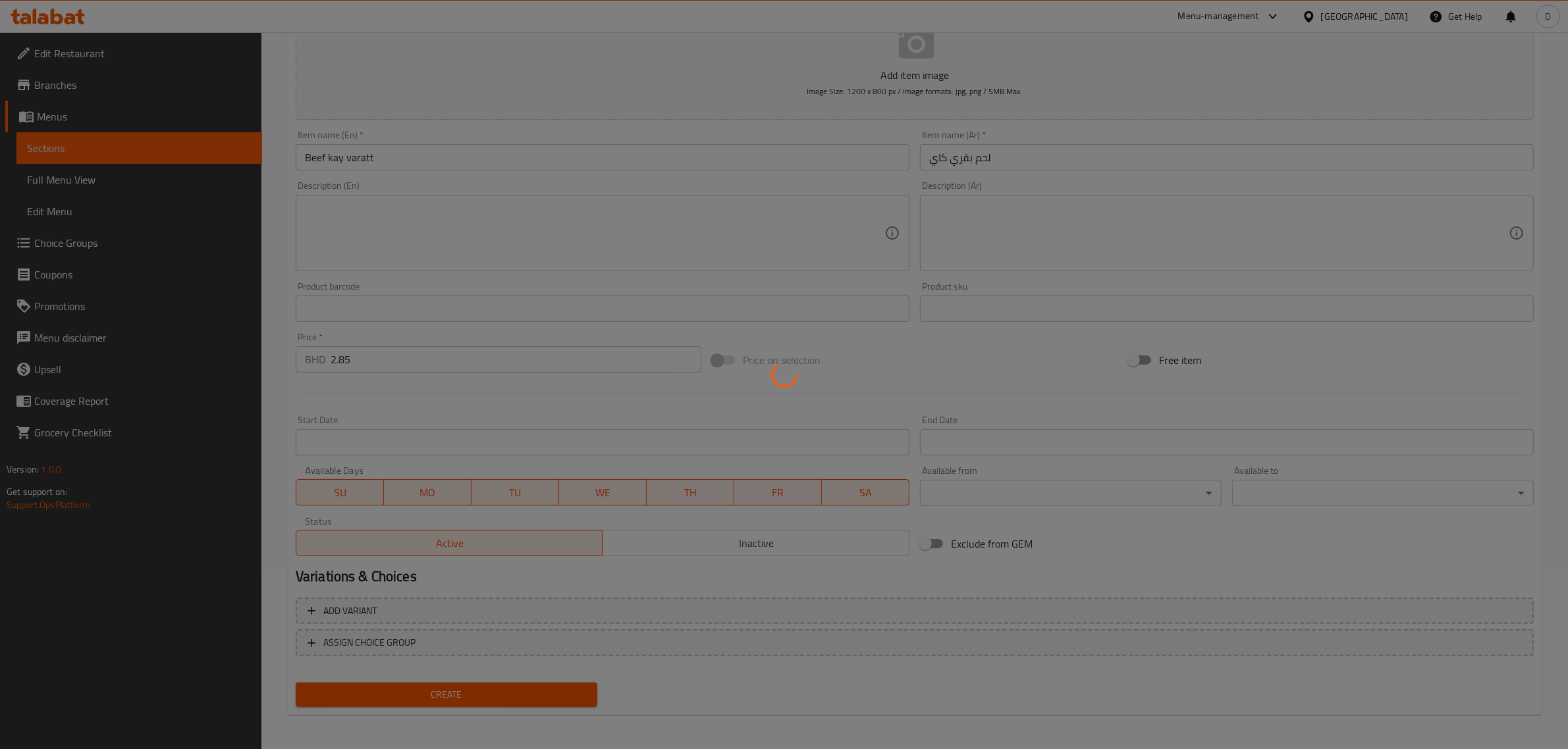
type input "0"
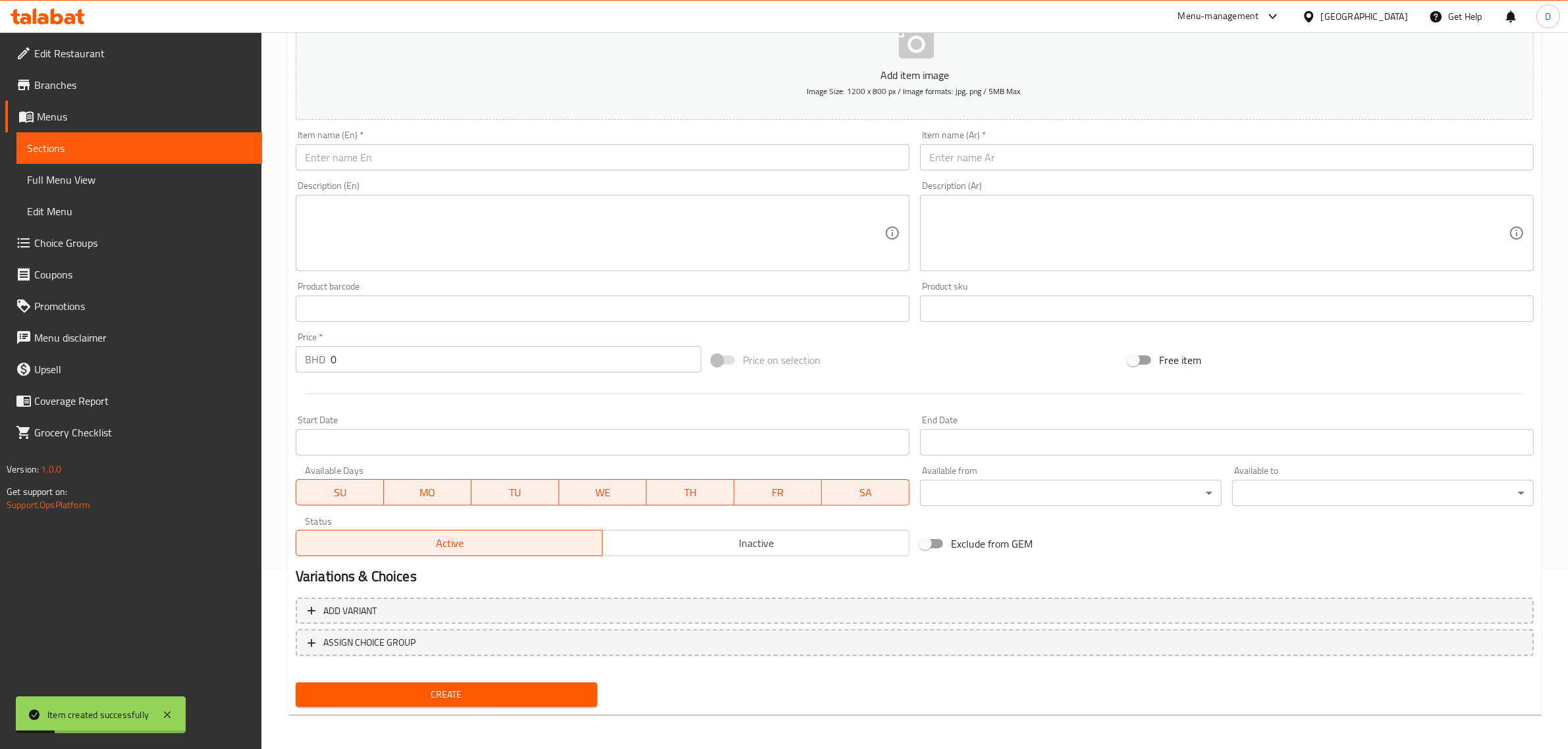
click at [390, 141] on div "Item name (En)   * Item name (En) *" at bounding box center [602, 150] width 614 height 41
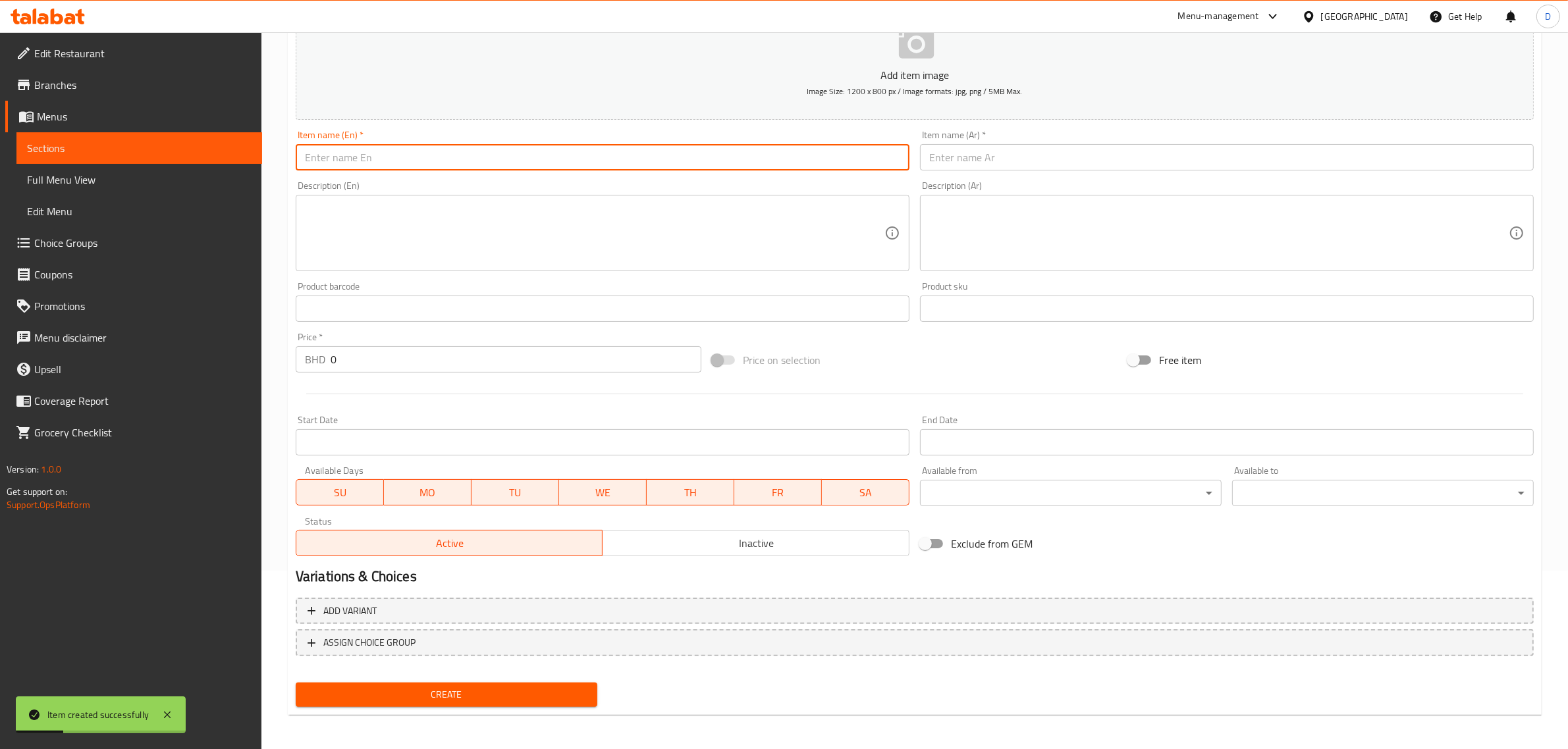
click at [394, 170] on input "text" at bounding box center [602, 157] width 614 height 26
paste input "Crab ghee roast"
type input "Crab ghee roast"
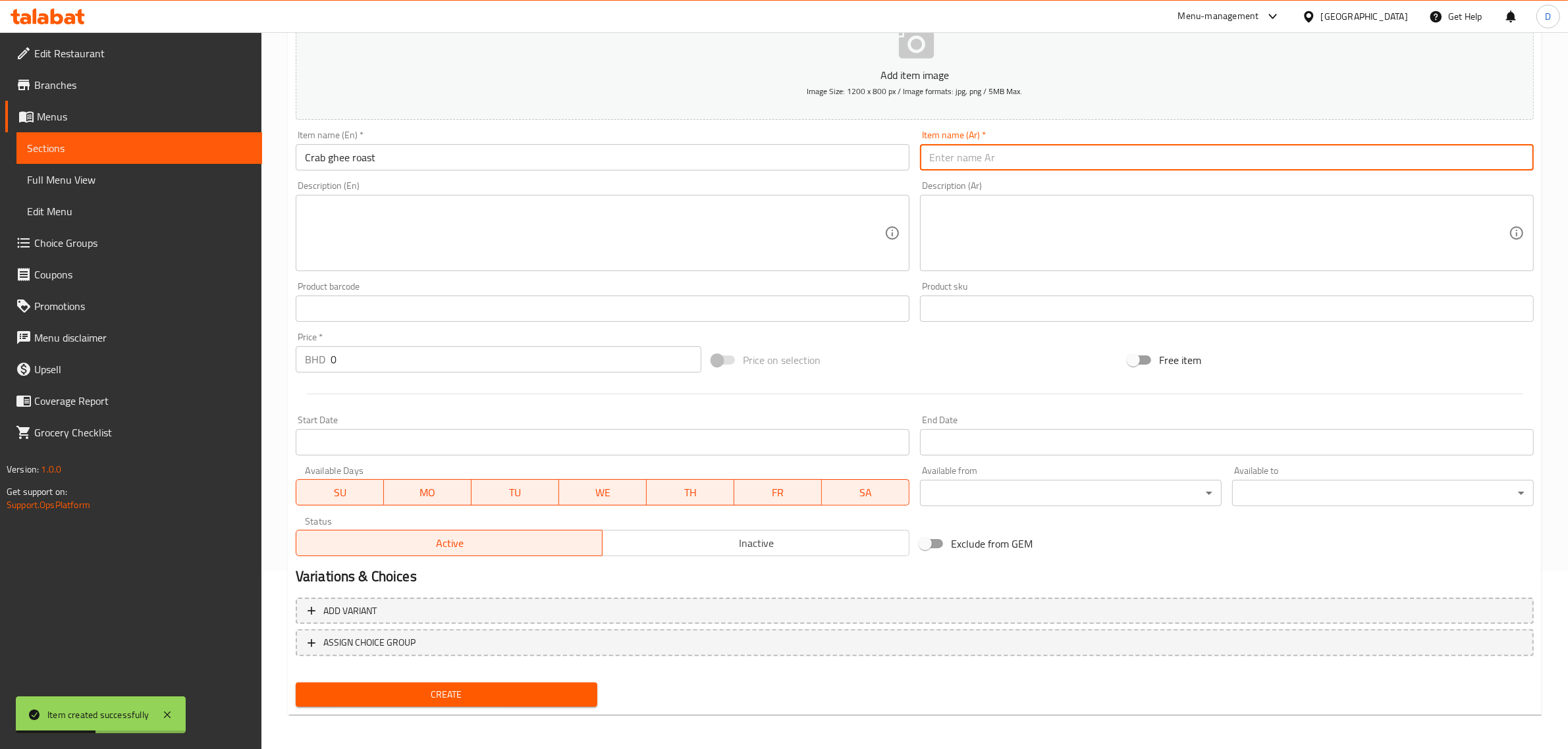
click at [960, 168] on input "text" at bounding box center [1226, 157] width 614 height 26
paste input "سلطعون مشوي بالسمن"
type input "سلطعون مشوي بالسمن"
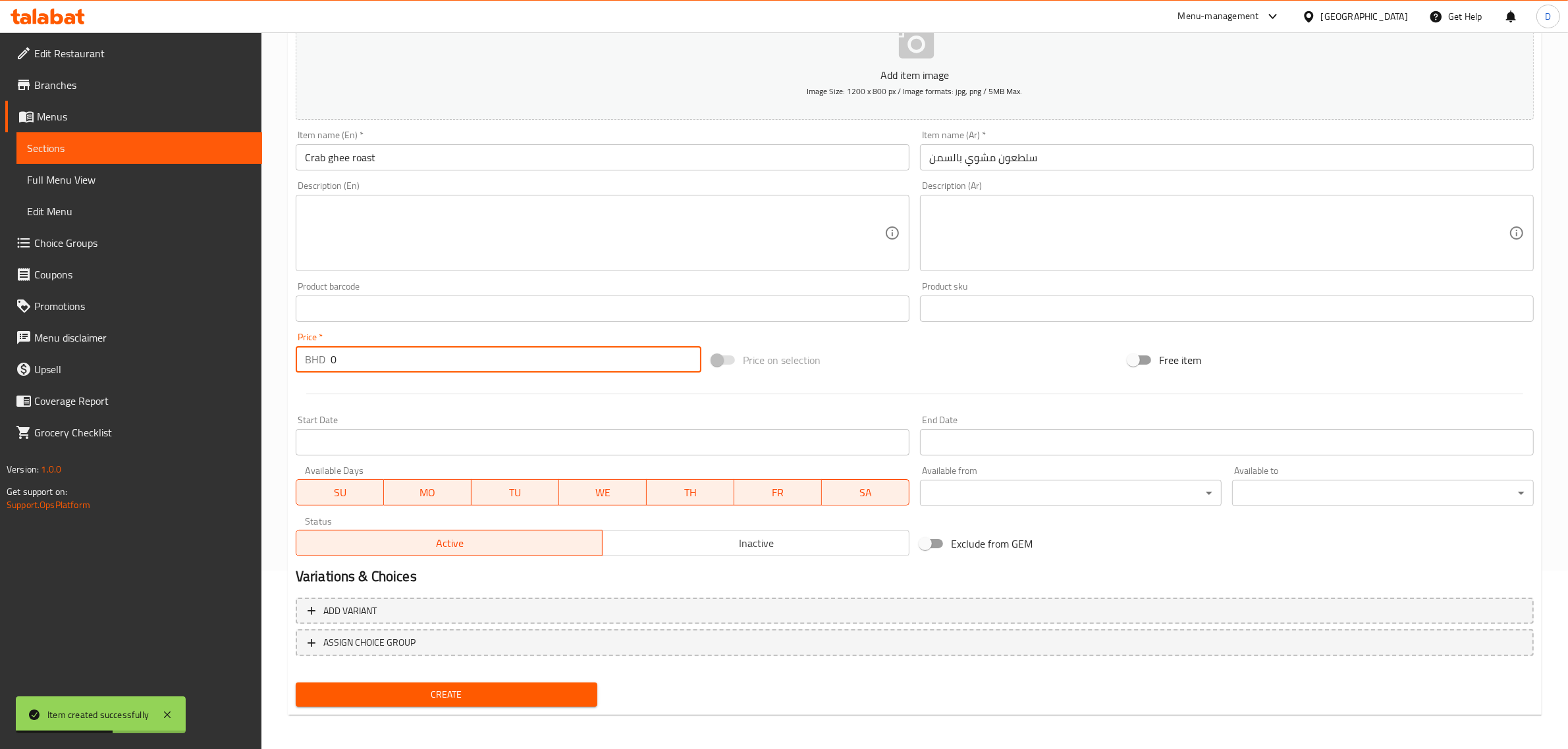
drag, startPoint x: 320, startPoint y: 361, endPoint x: 295, endPoint y: 361, distance: 25.0
click at [295, 361] on div "BHD 0 Price *" at bounding box center [498, 359] width 406 height 26
type input "3.1"
click at [481, 693] on span "Create" at bounding box center [446, 695] width 280 height 17
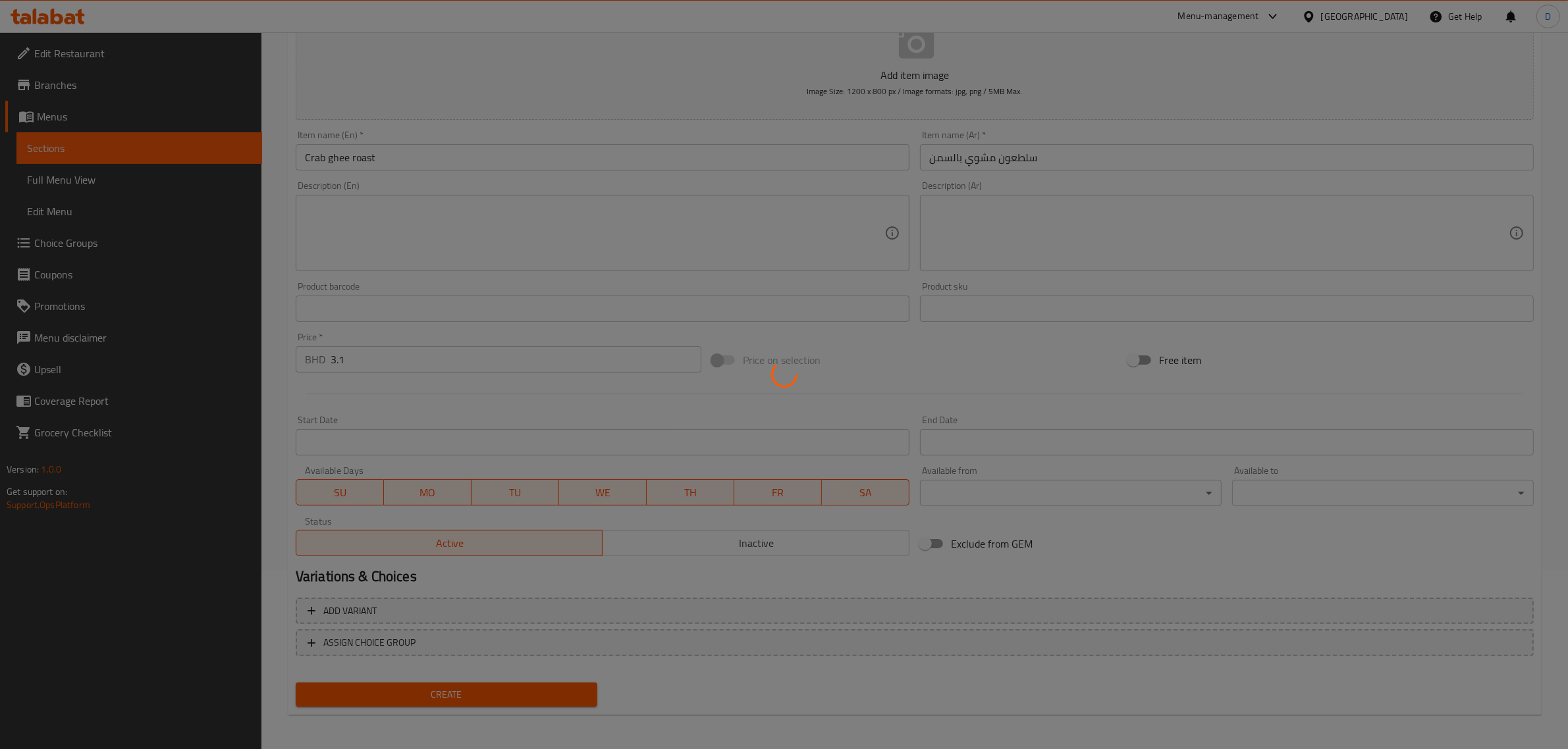
type input "0"
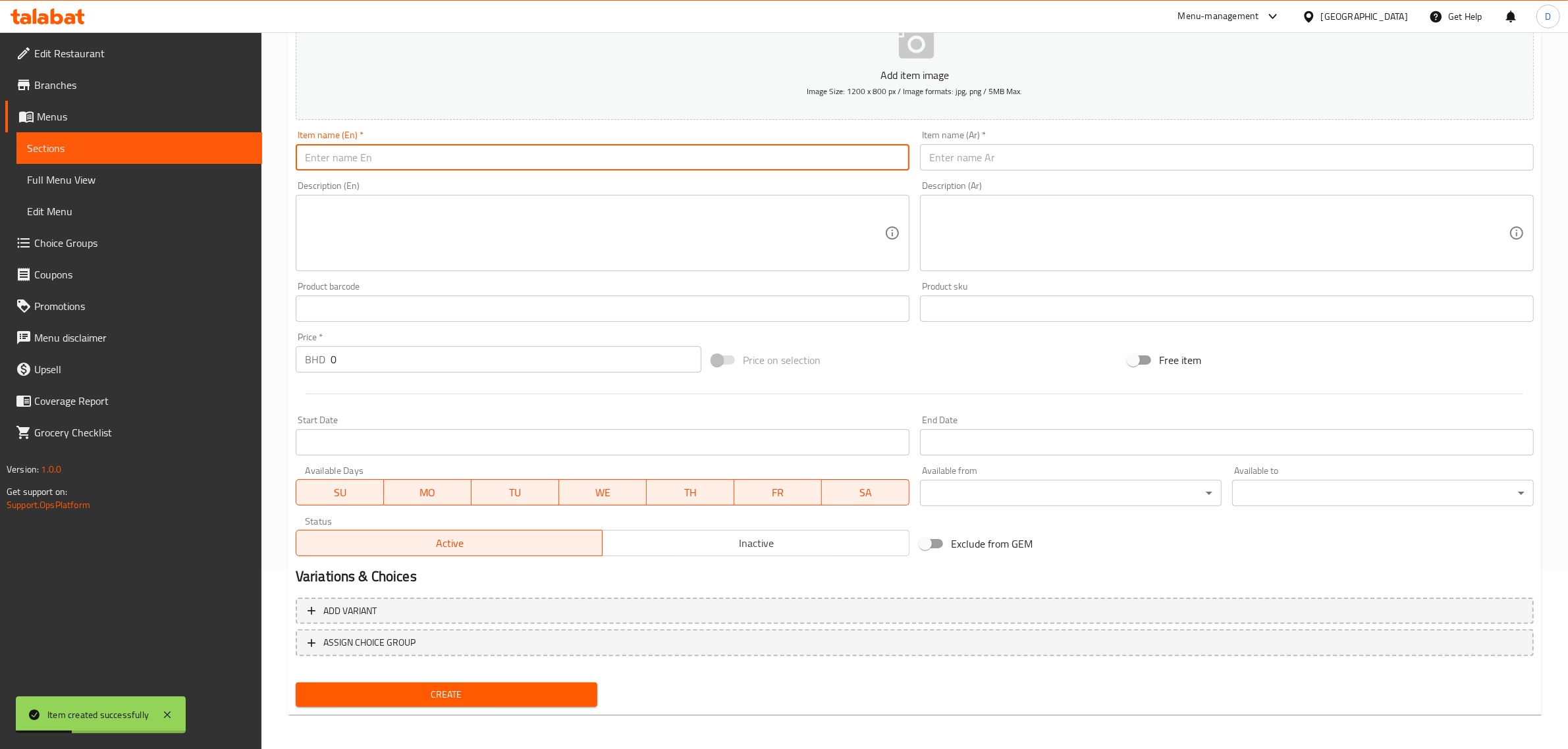
click at [446, 168] on input "text" at bounding box center [602, 157] width 614 height 26
paste input "Kanthari chicken nirvana"
click at [476, 164] on input "Kanthari chicken nirvana" at bounding box center [602, 157] width 614 height 26
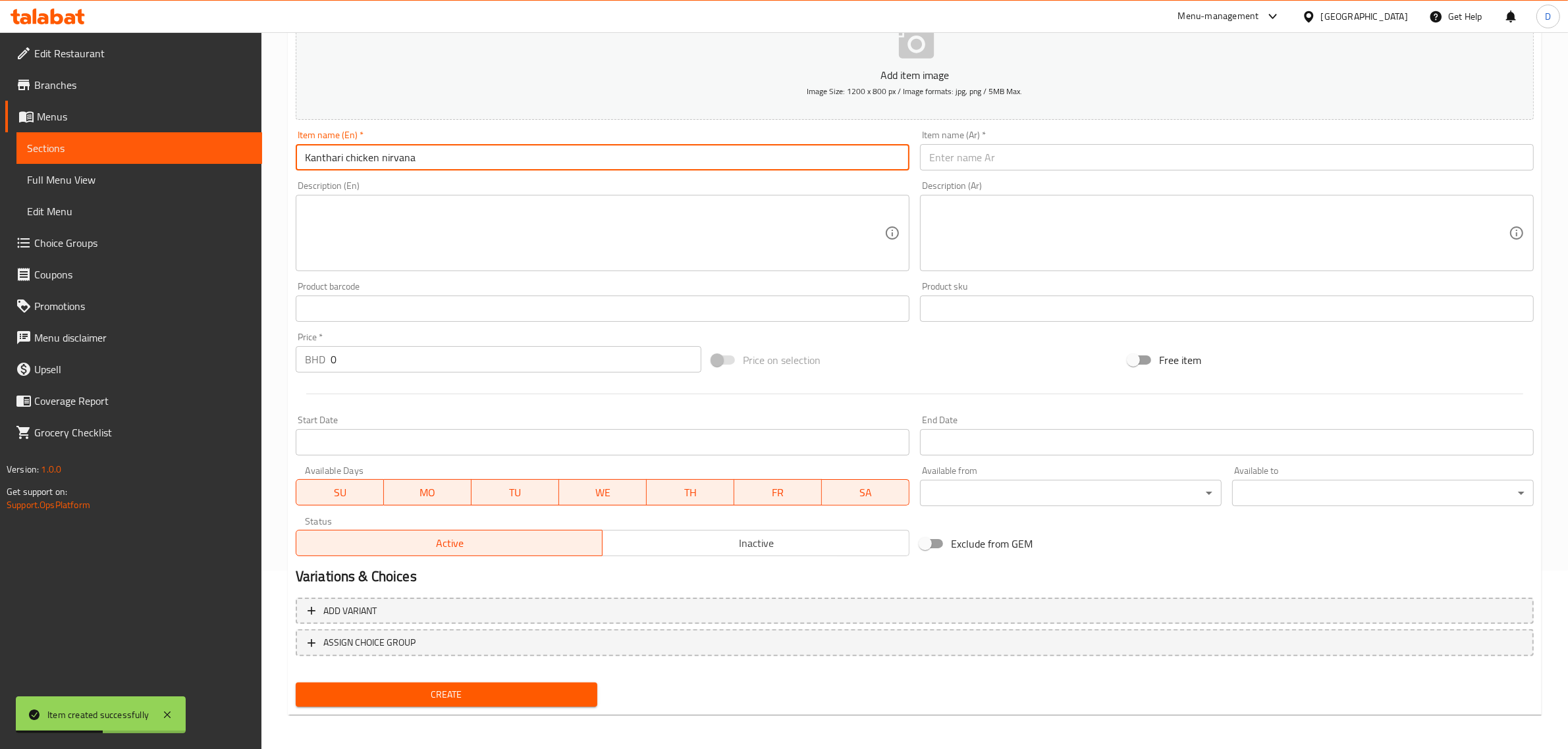
type input "Kanthari chicken nirvana"
click at [991, 160] on input "text" at bounding box center [1226, 157] width 614 height 26
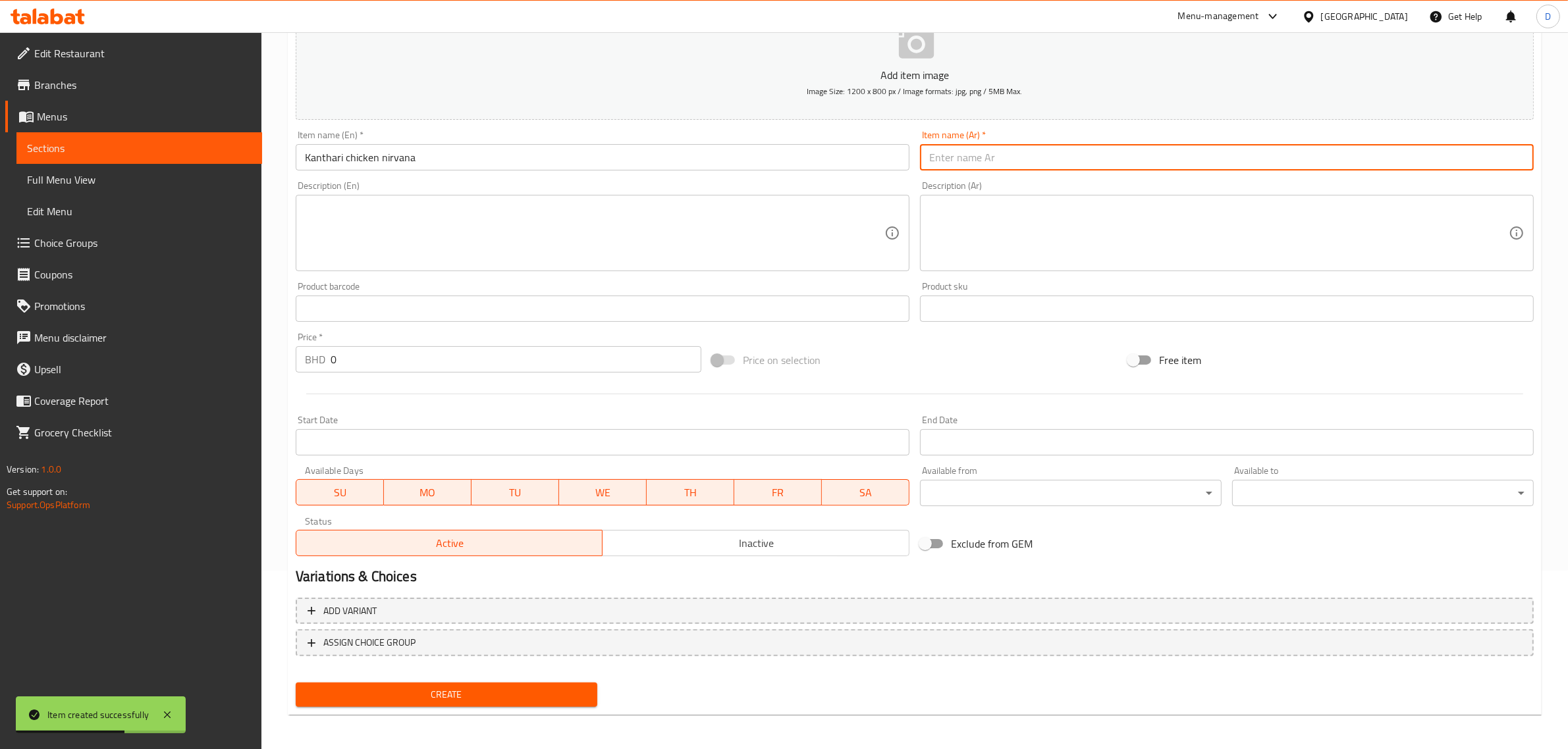
paste input "دجاج كانثاري نيرفانا"
type input "دجاج كانثاري نيرفانا"
click at [502, 356] on input "0" at bounding box center [516, 359] width 371 height 26
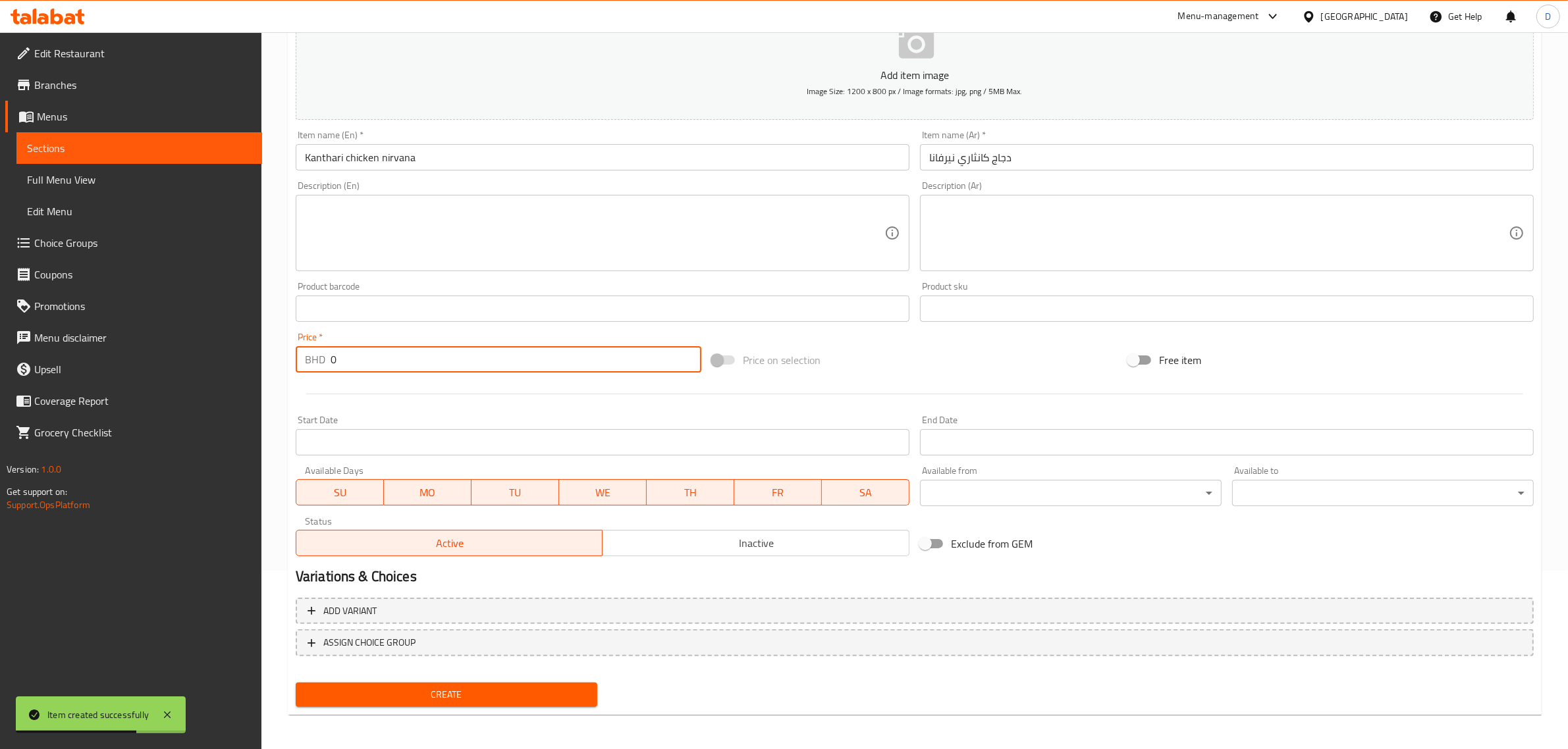
click at [502, 356] on input "0" at bounding box center [516, 359] width 371 height 26
type input "3.6"
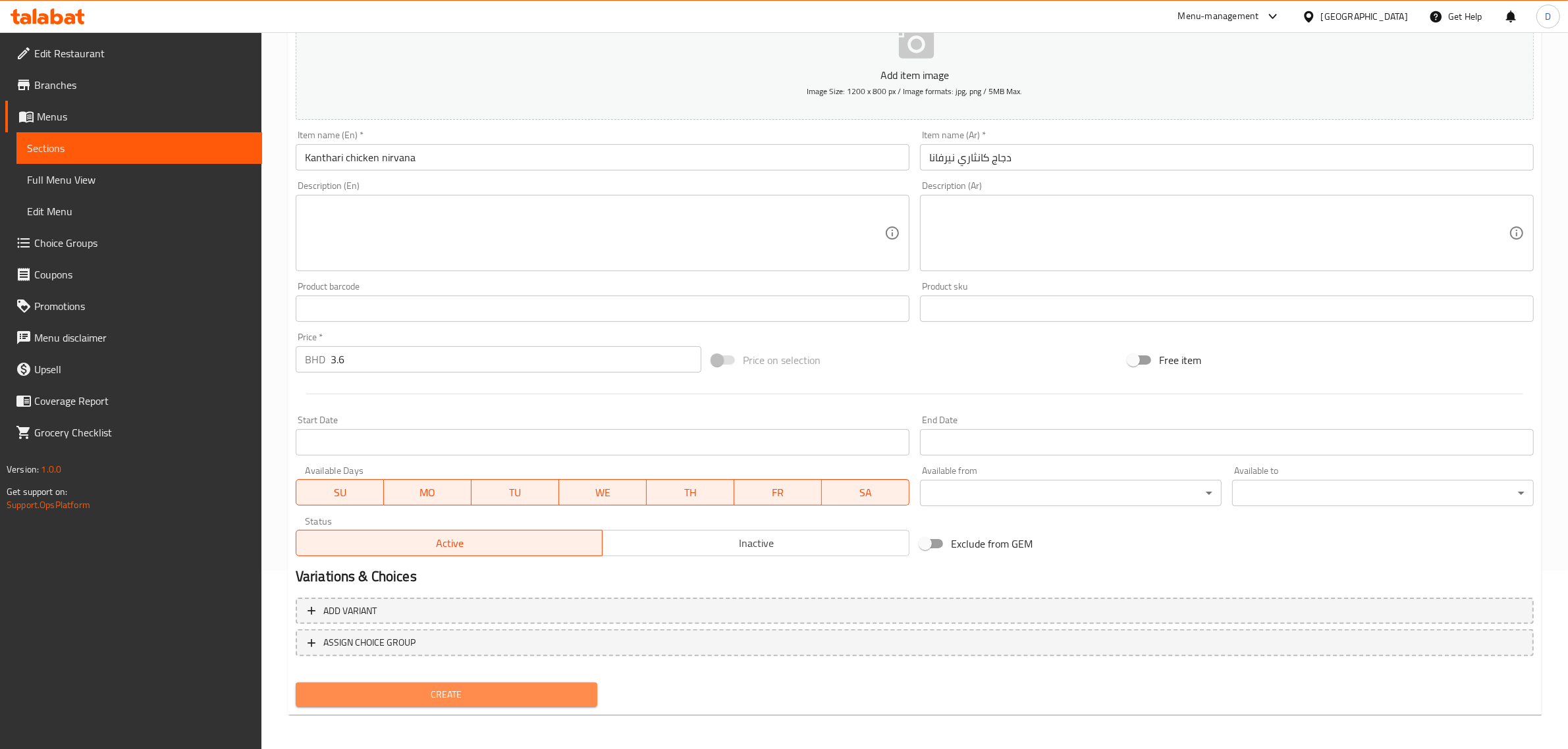
click at [550, 699] on span "Create" at bounding box center [446, 695] width 280 height 17
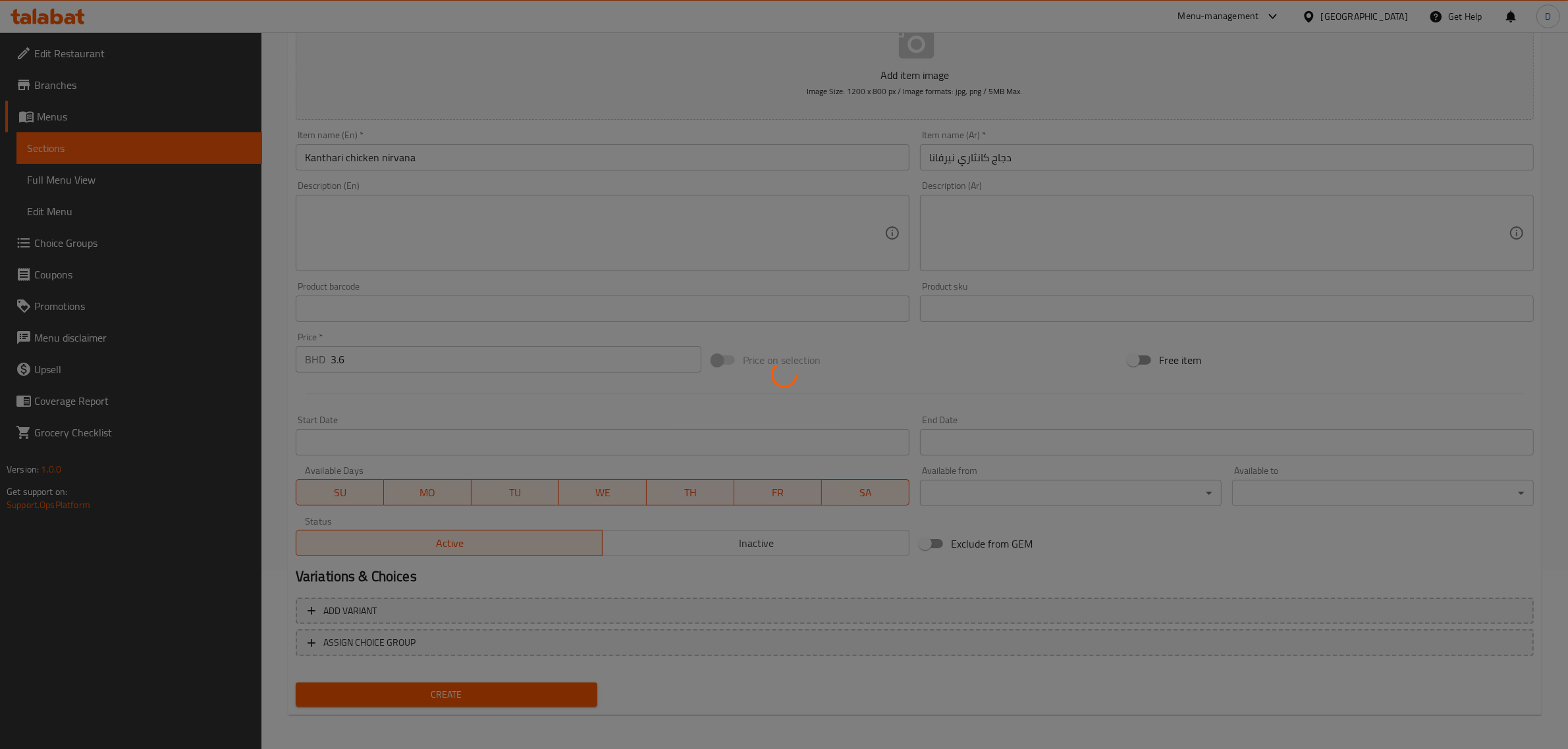
type input "0"
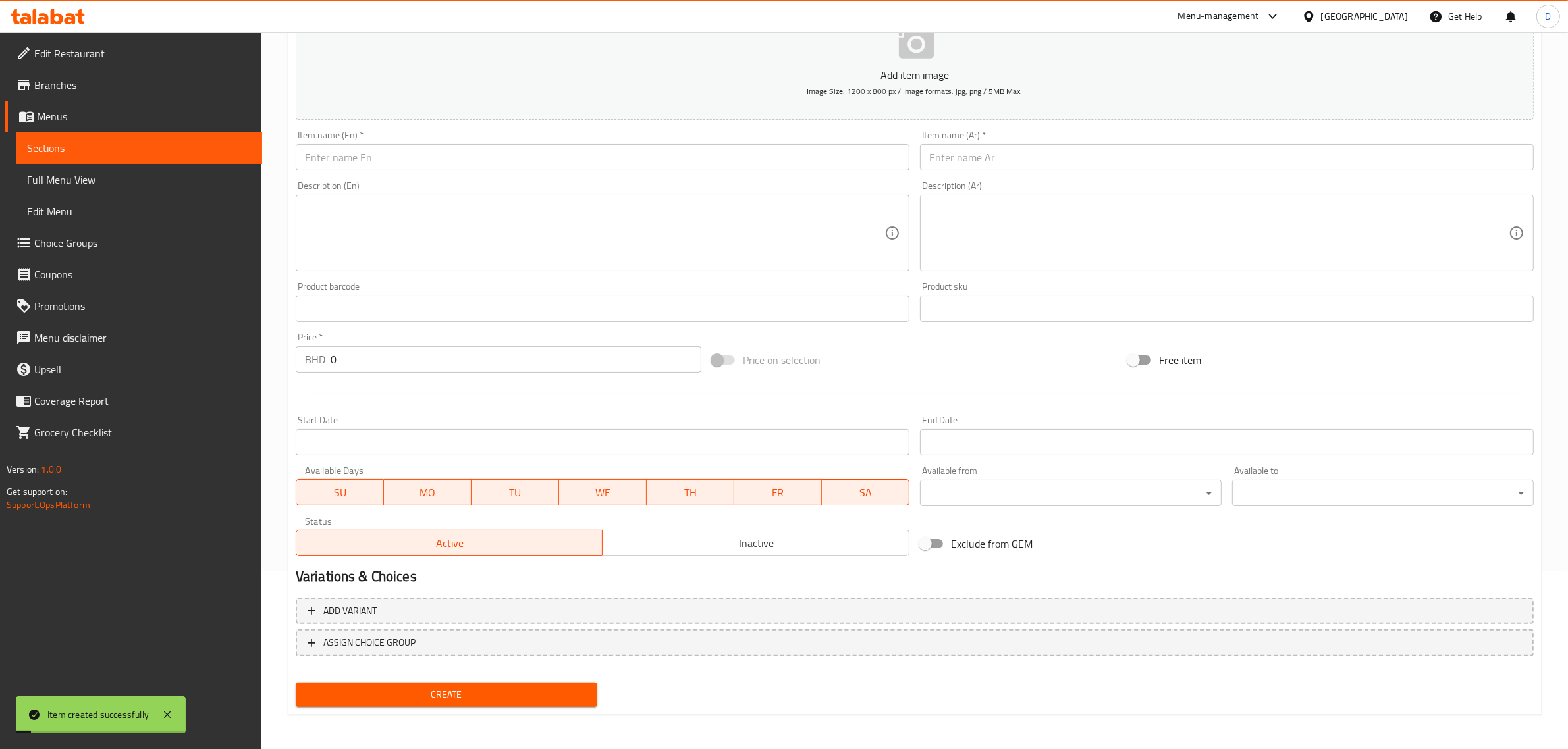
click at [369, 159] on input "text" at bounding box center [602, 157] width 614 height 26
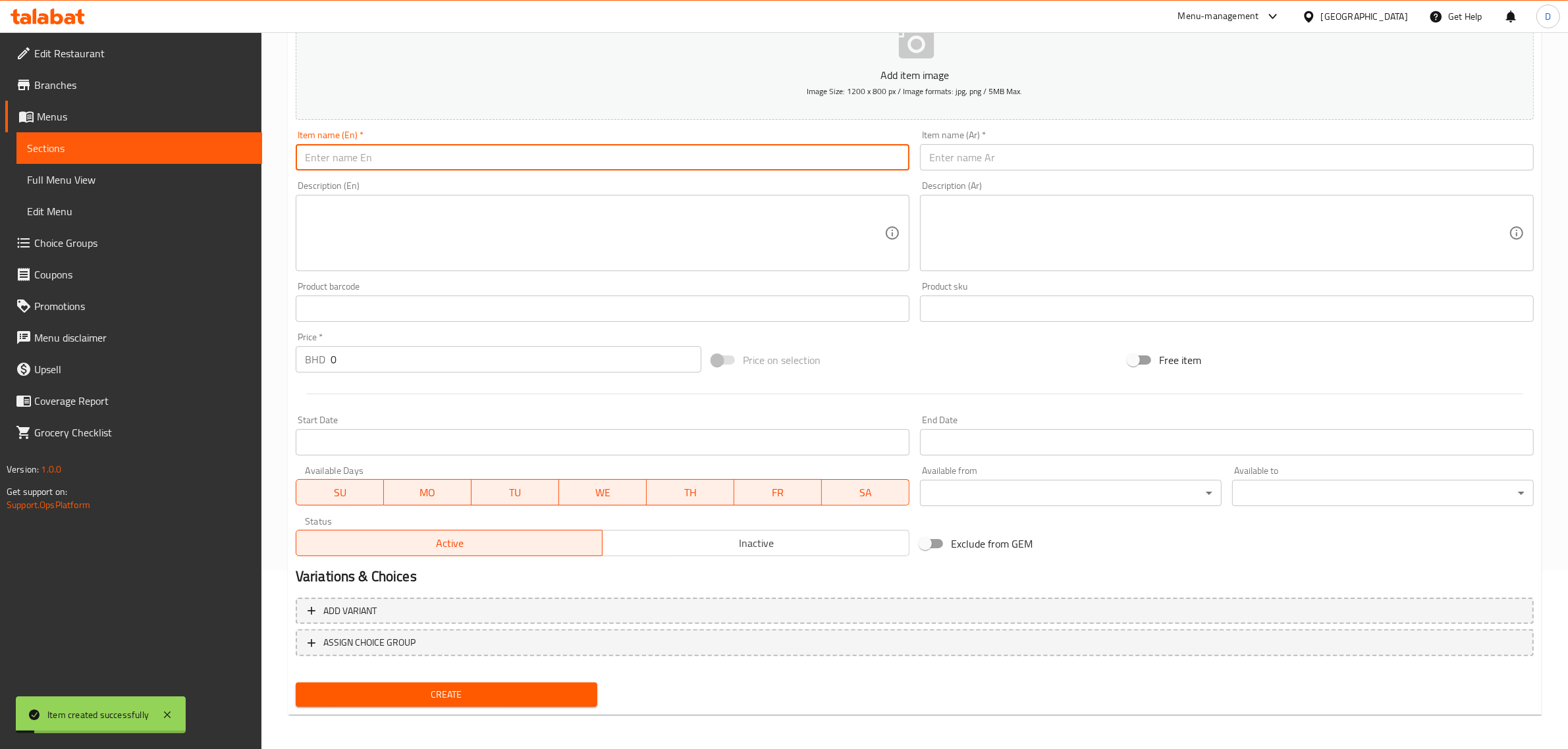
paste input "Beef mappas"
click at [392, 155] on input "Beef mappas" at bounding box center [602, 157] width 614 height 26
type input "Beef mappas"
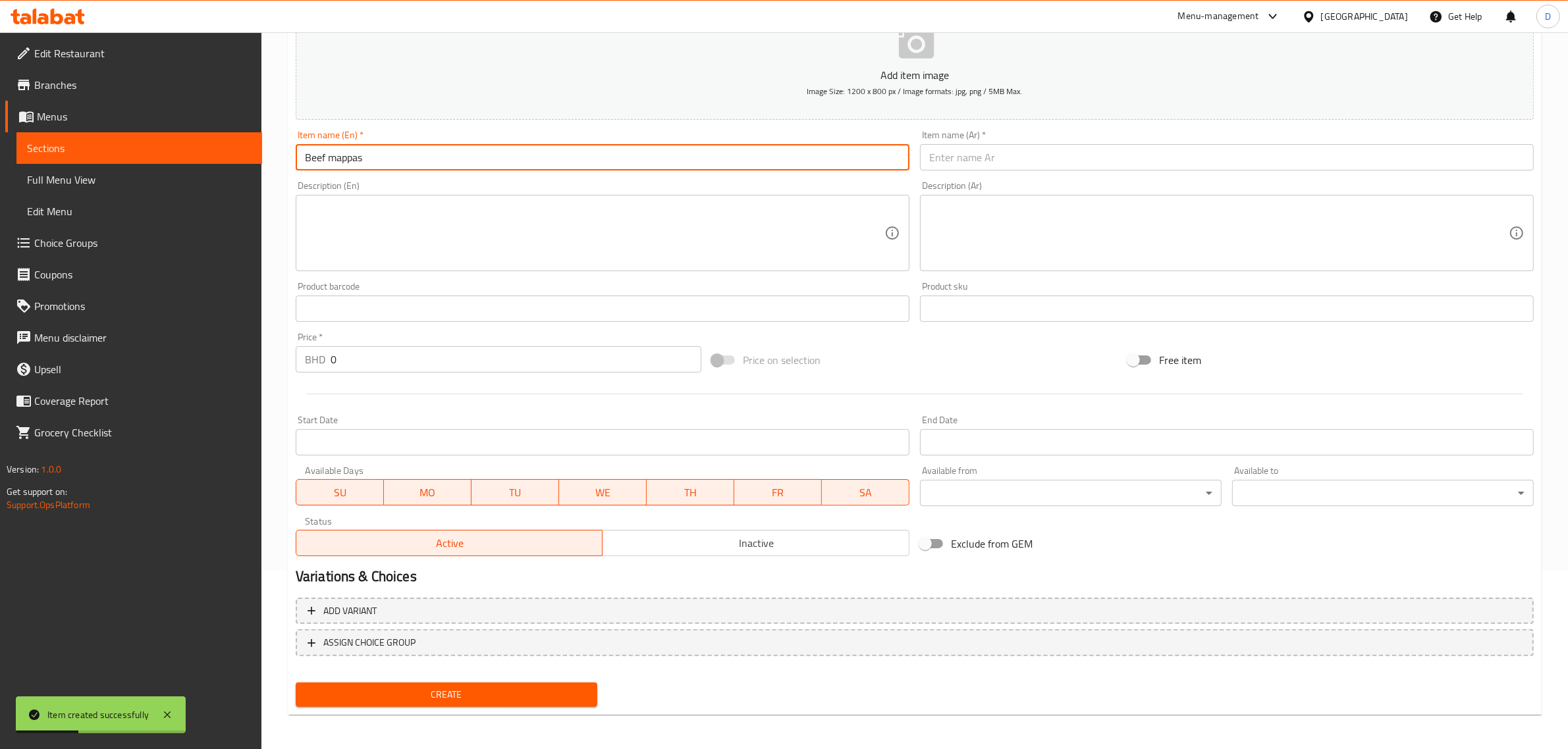
click at [963, 164] on input "text" at bounding box center [1226, 157] width 614 height 26
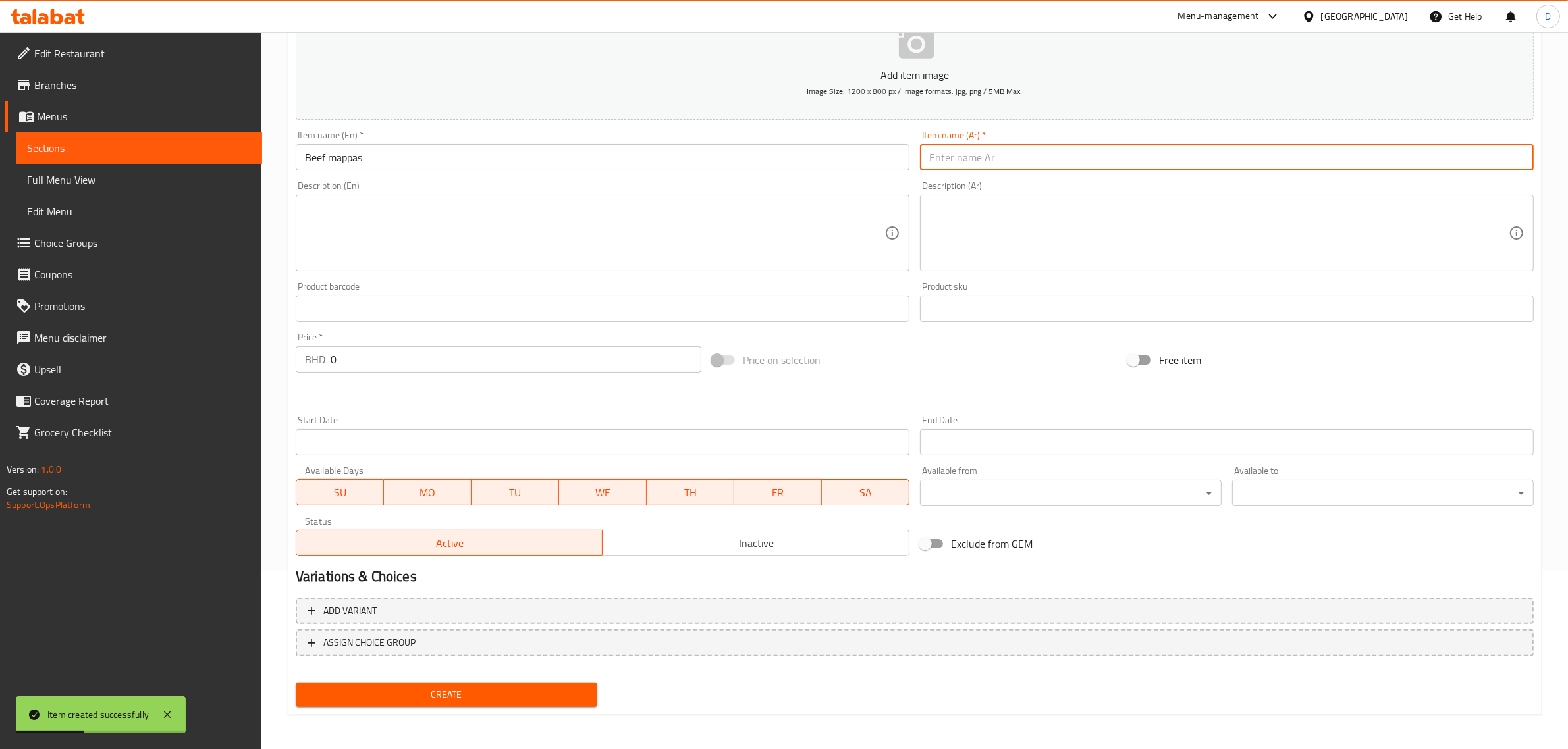
paste input "ماباس لحم البقر"
type input "ماباس لحم البقر"
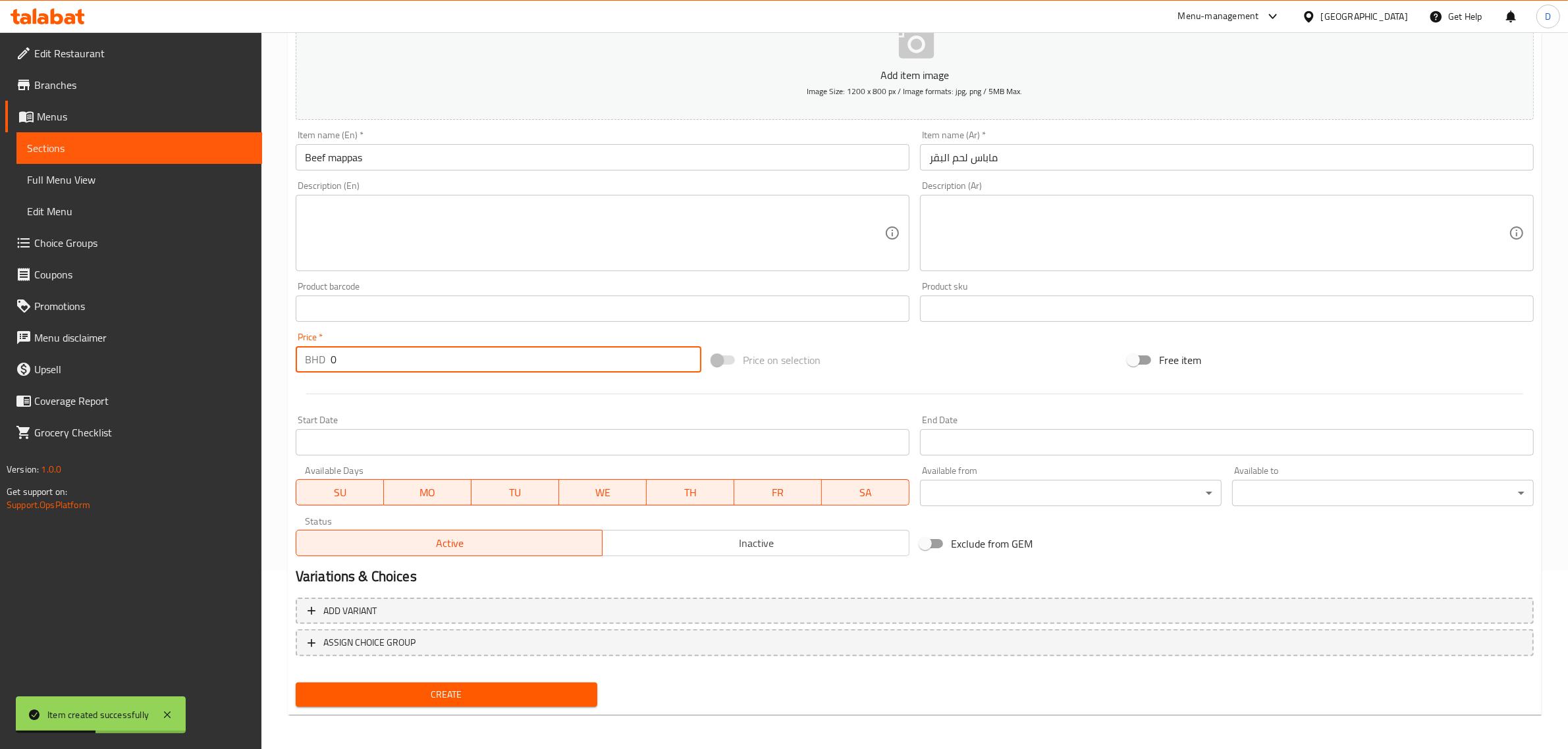
click at [565, 357] on input "0" at bounding box center [516, 359] width 371 height 26
type input "3.3"
click at [523, 687] on span "Create" at bounding box center [446, 695] width 280 height 17
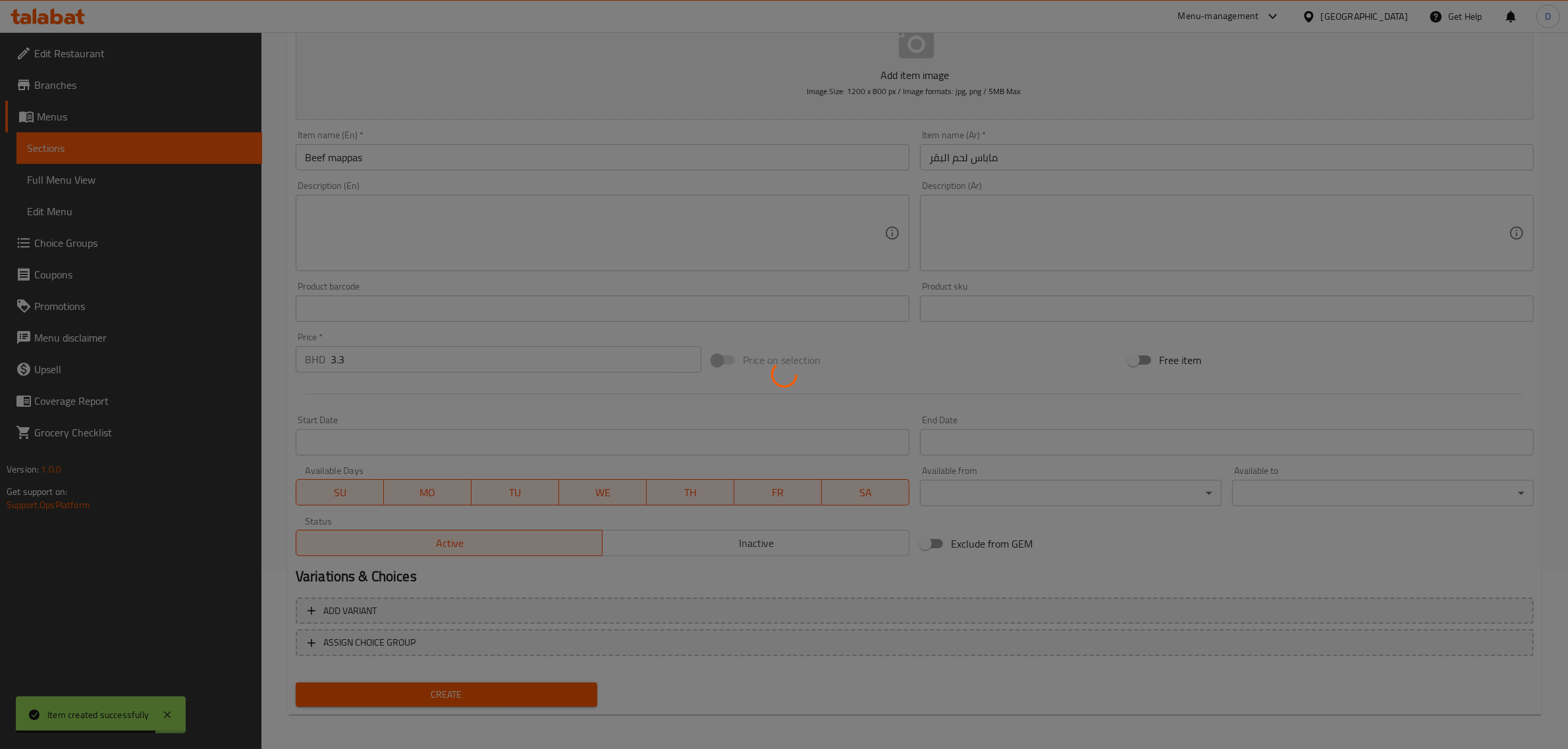
type input "0"
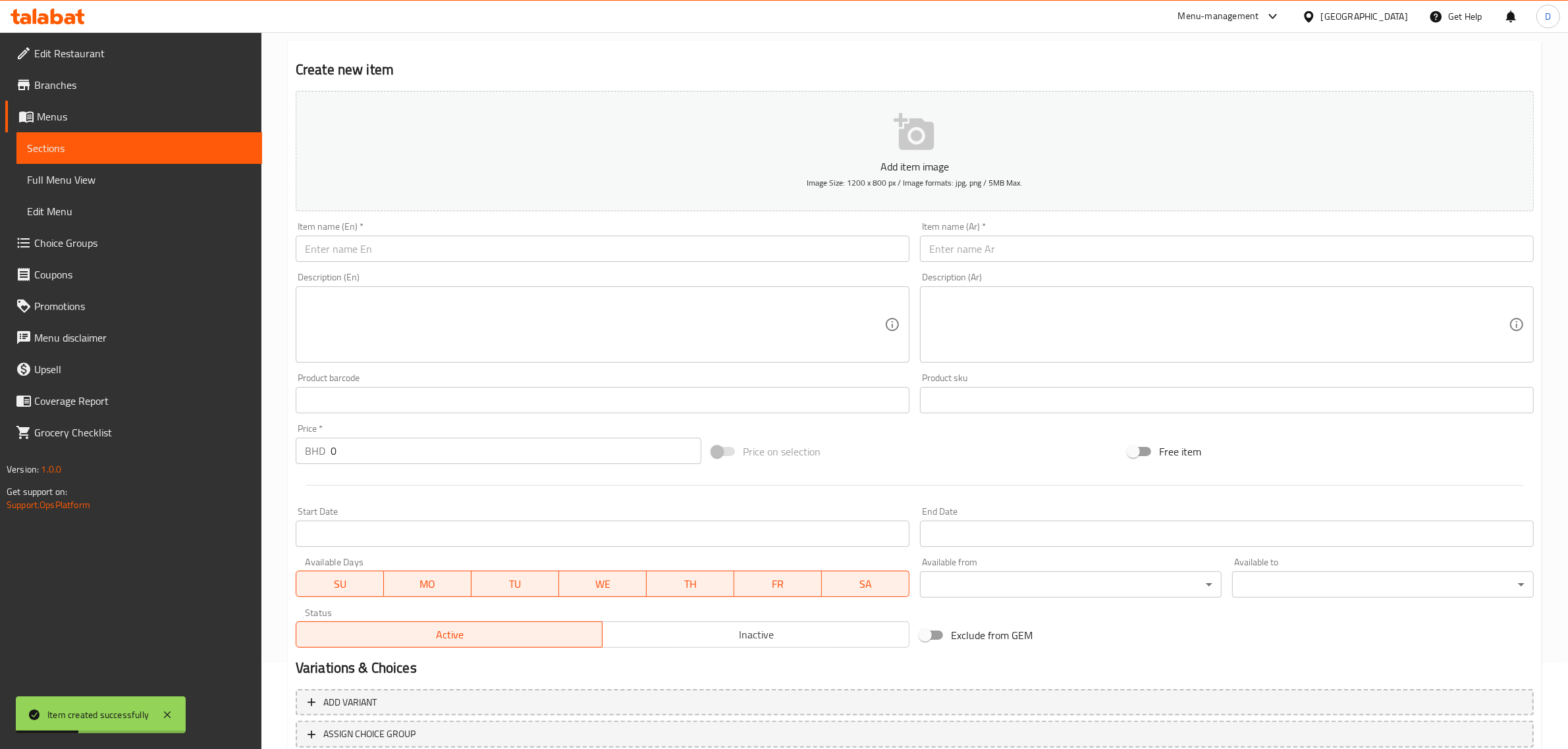
scroll to position [0, 0]
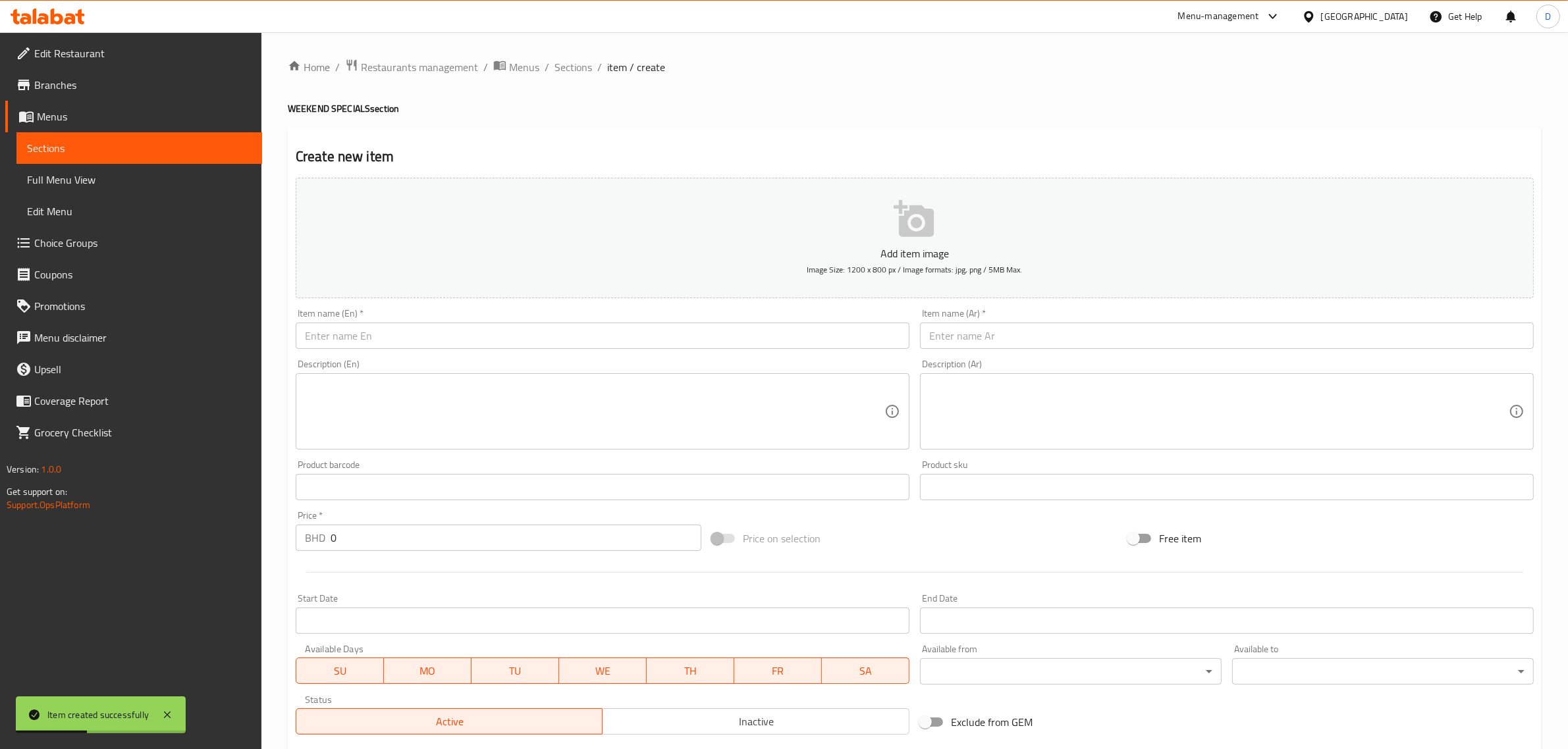
click at [495, 341] on input "text" at bounding box center [602, 335] width 614 height 26
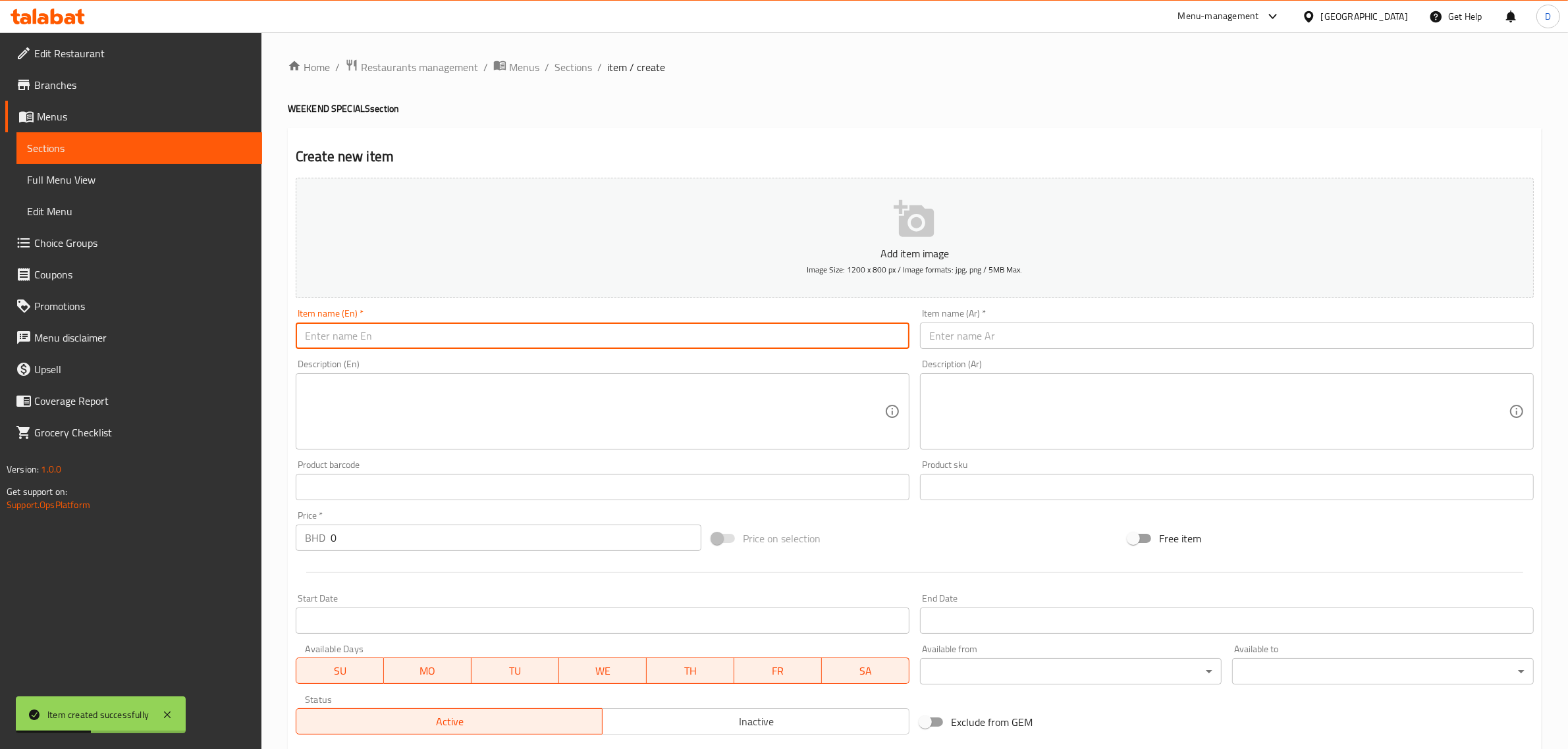
paste input "Strawberry banana smoothie"
click at [495, 341] on input "Strawberry banana smoothie" at bounding box center [602, 335] width 614 height 26
type input "Strawberry banana smoothie"
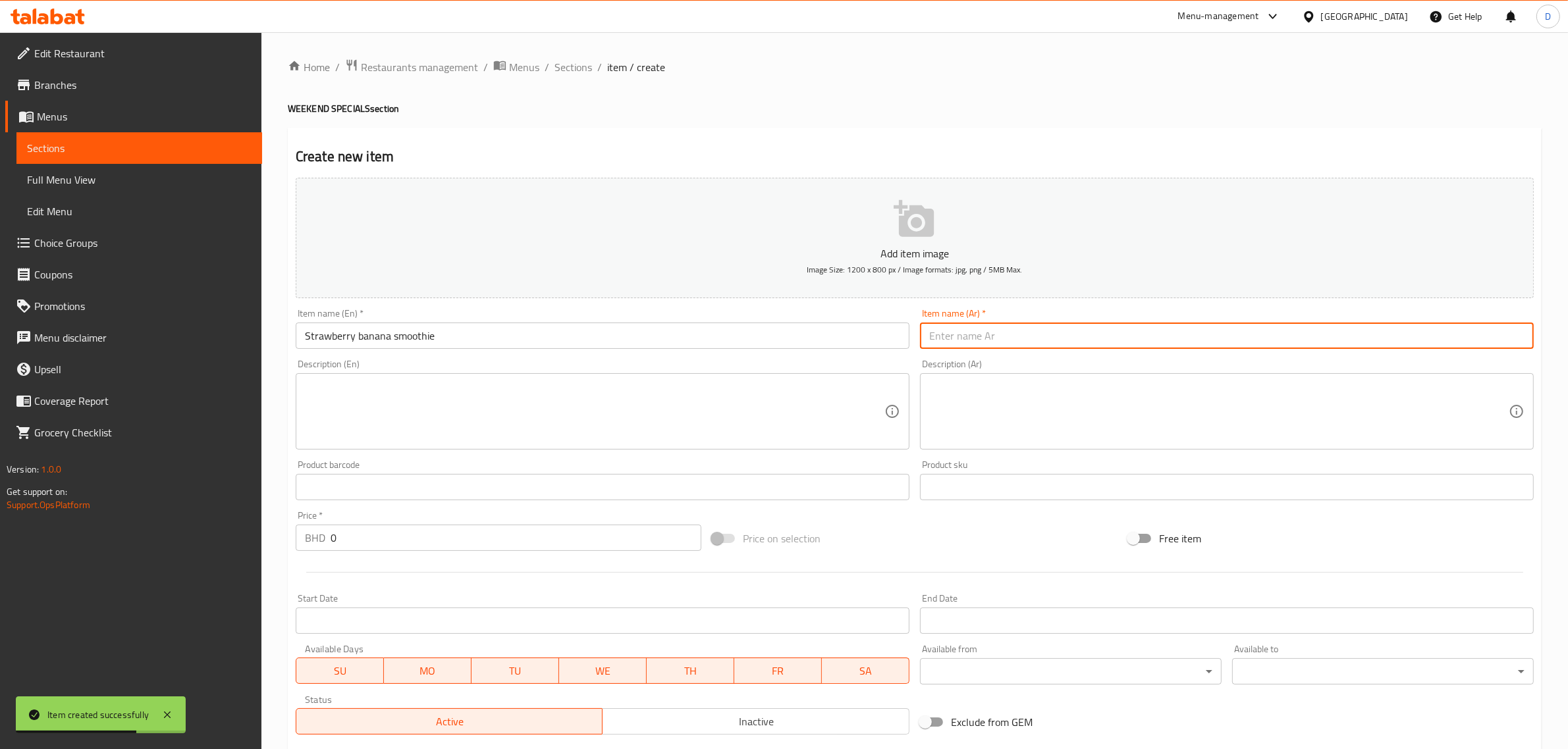
click at [996, 333] on input "text" at bounding box center [1226, 335] width 614 height 26
paste input "سموثي الفراولة والموز"
type input "سموثي الفراولة والموز"
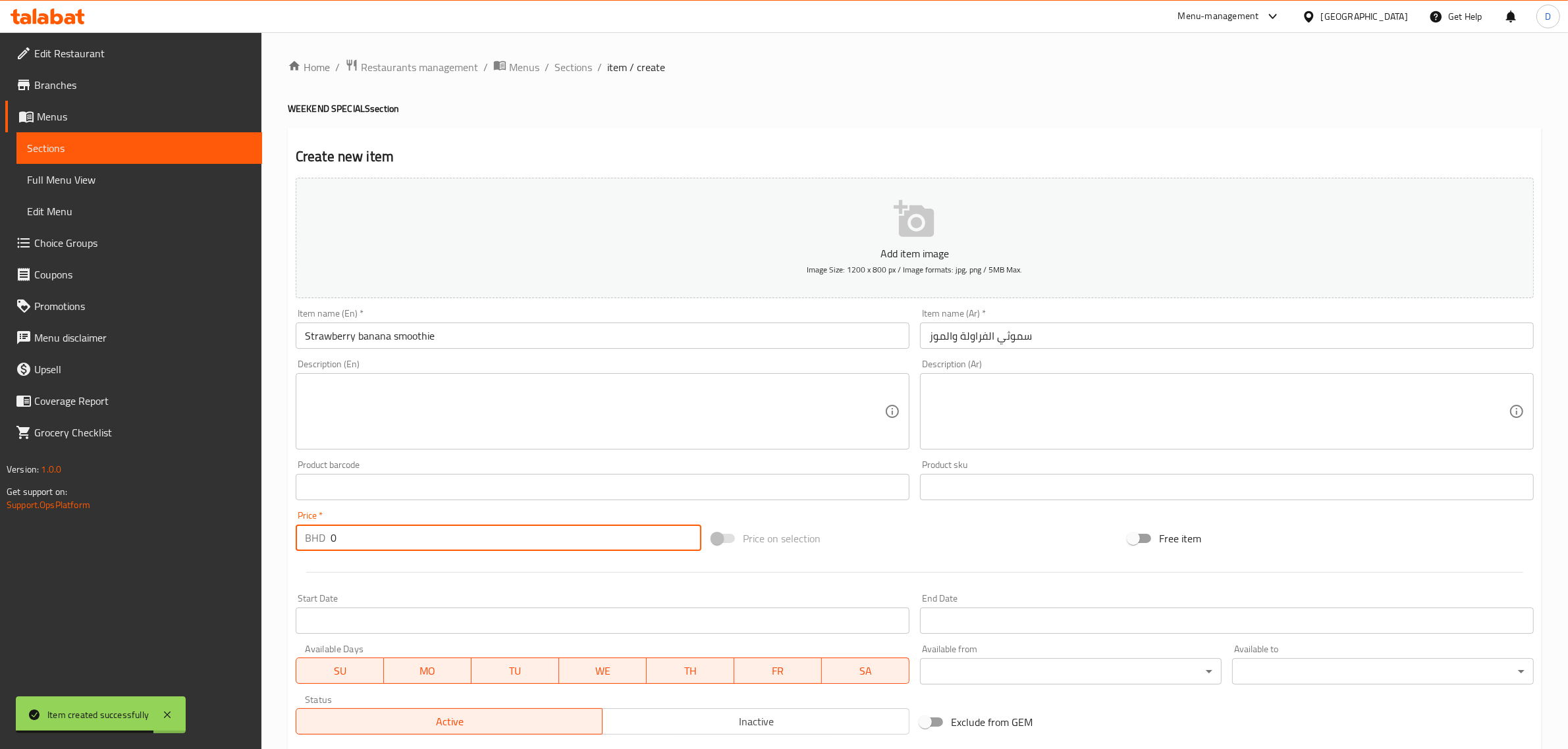
drag, startPoint x: 430, startPoint y: 534, endPoint x: 295, endPoint y: 537, distance: 135.0
click at [295, 537] on div "Price   * BHD 0 Price *" at bounding box center [499, 531] width 416 height 51
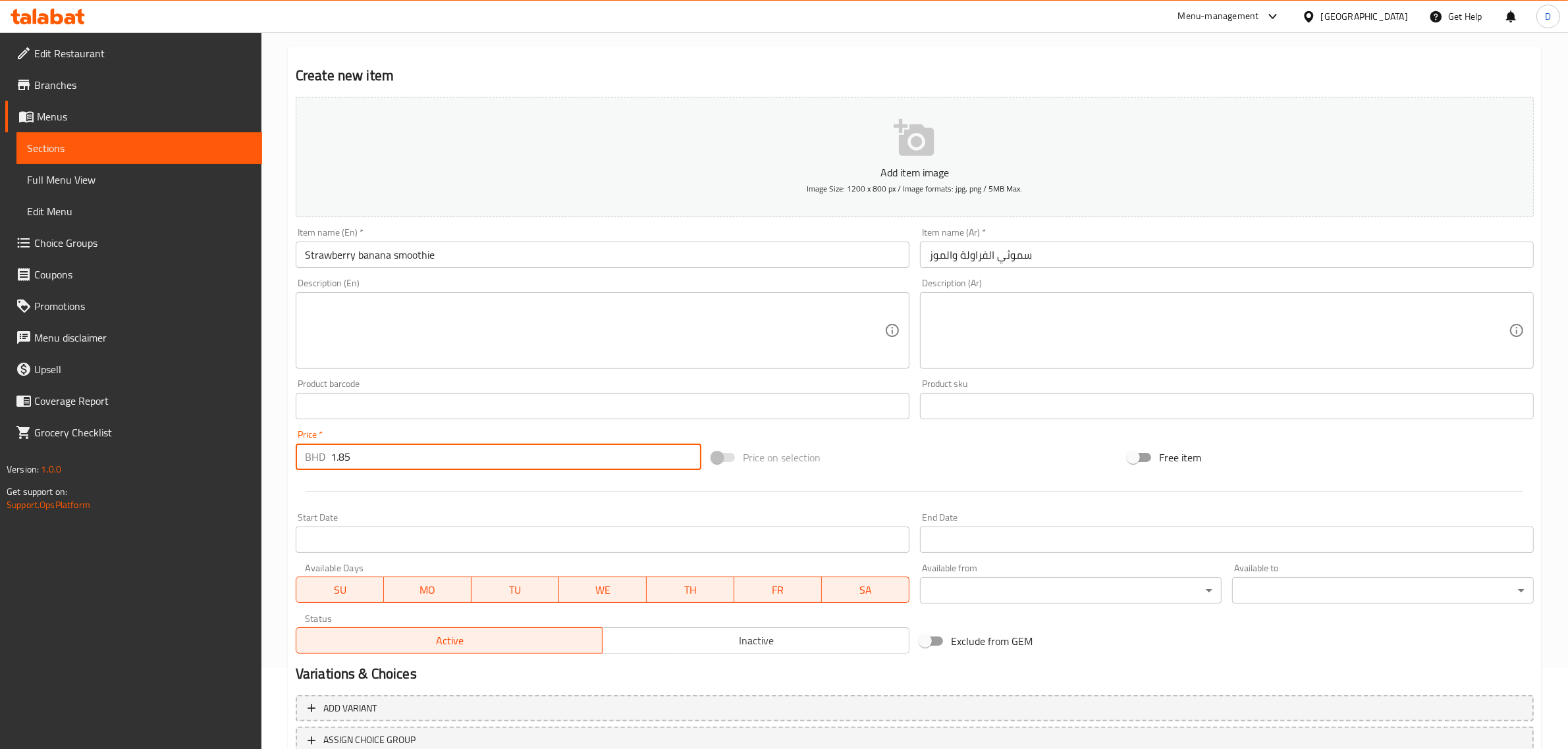
scroll to position [179, 0]
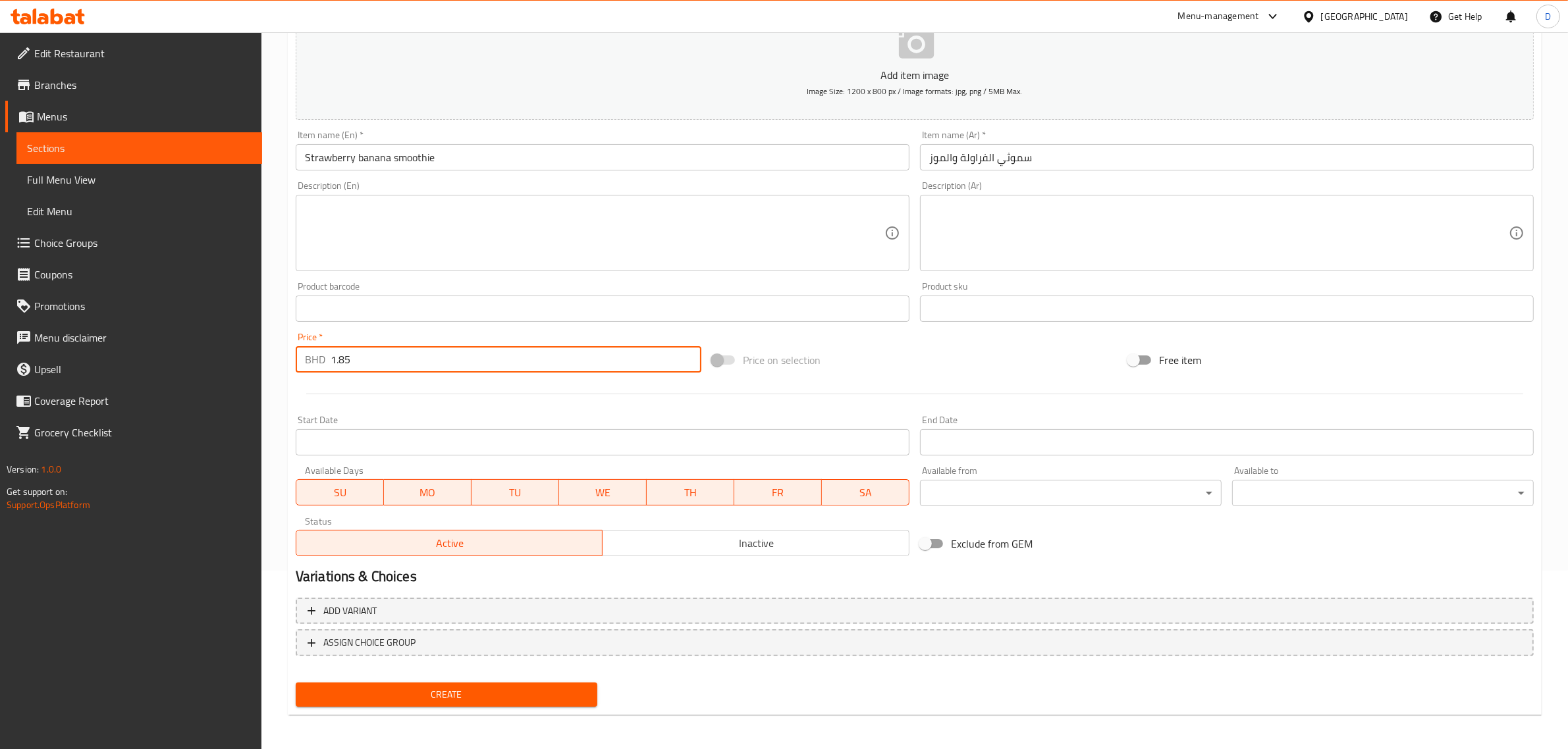
type input "1.85"
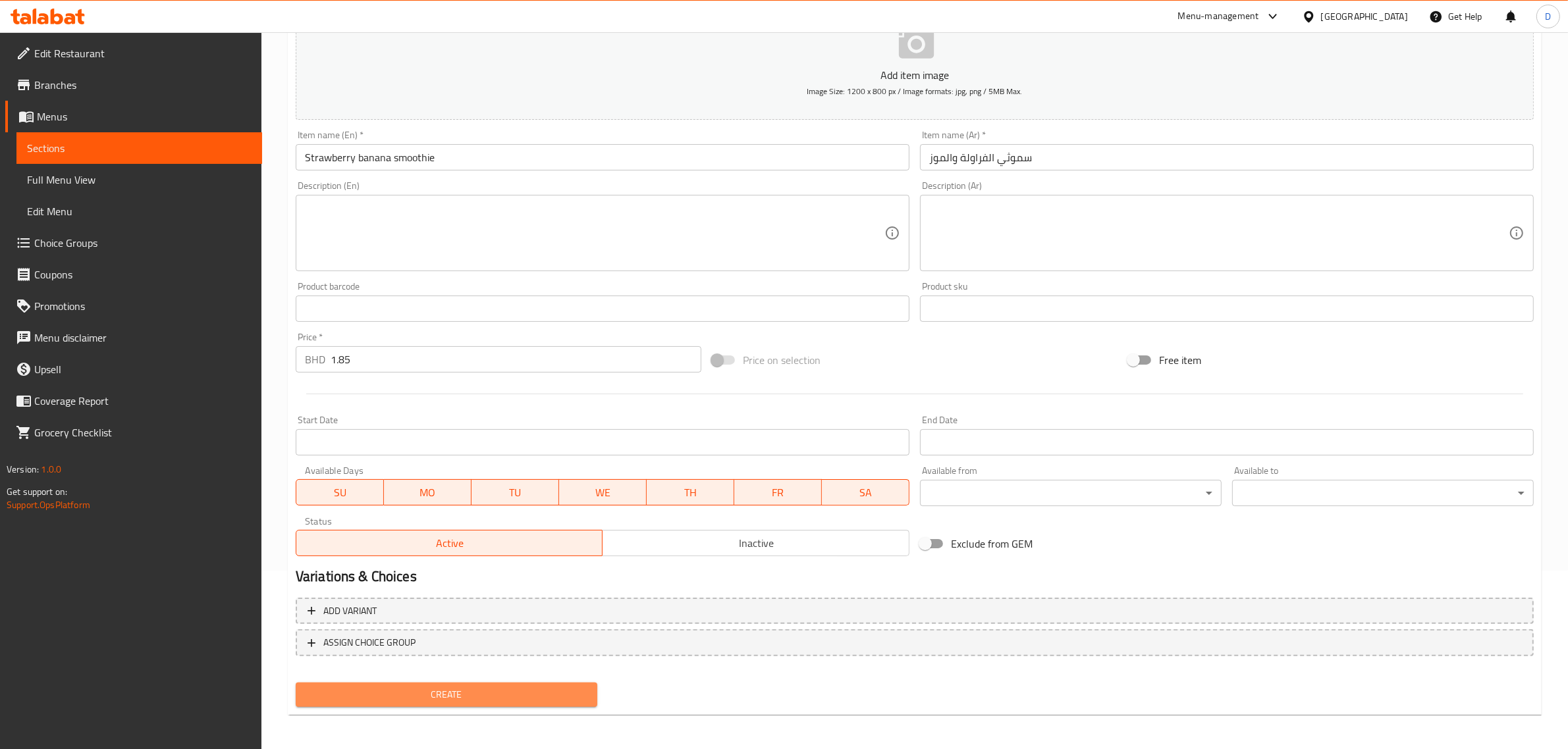
click at [410, 696] on span "Create" at bounding box center [446, 695] width 280 height 17
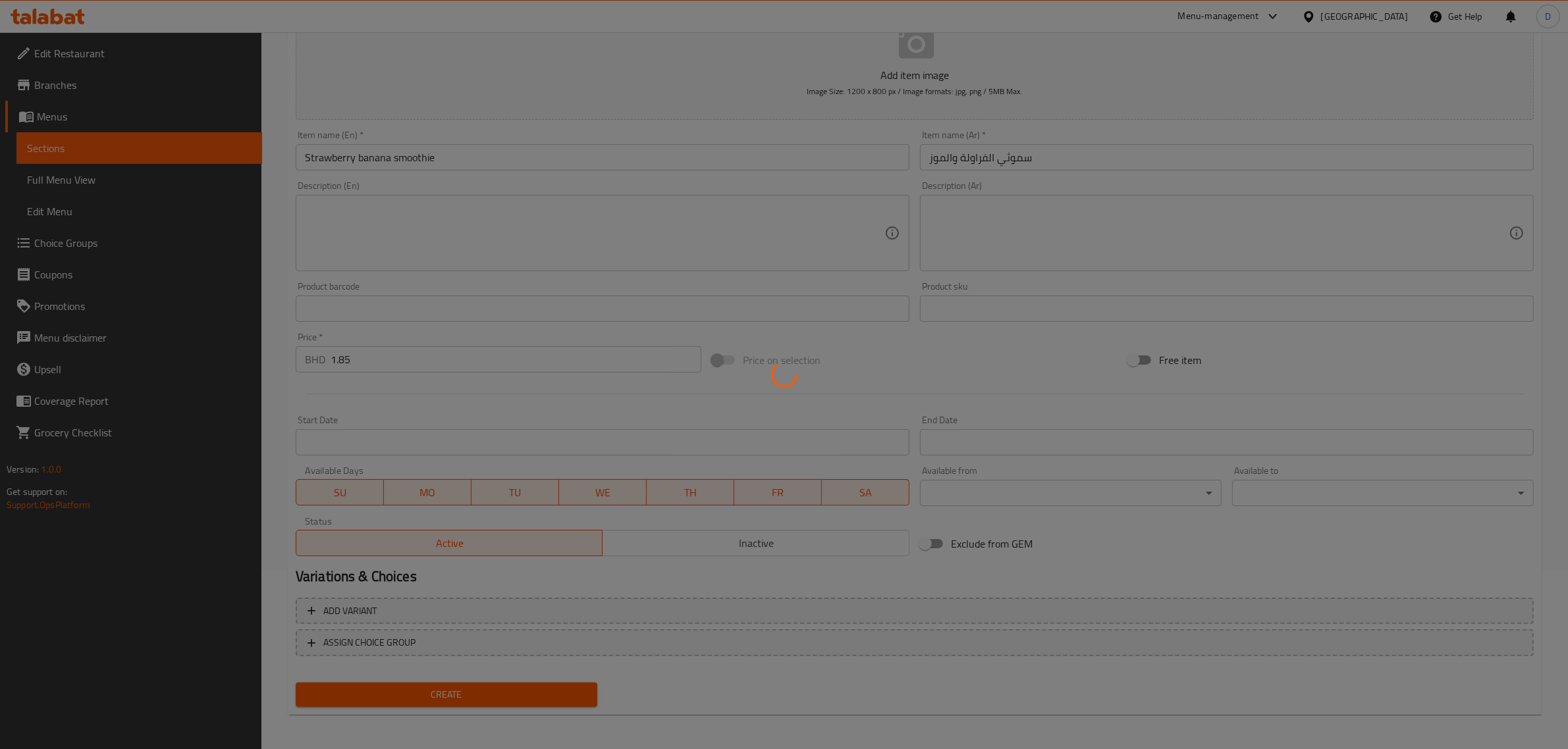
type input "0"
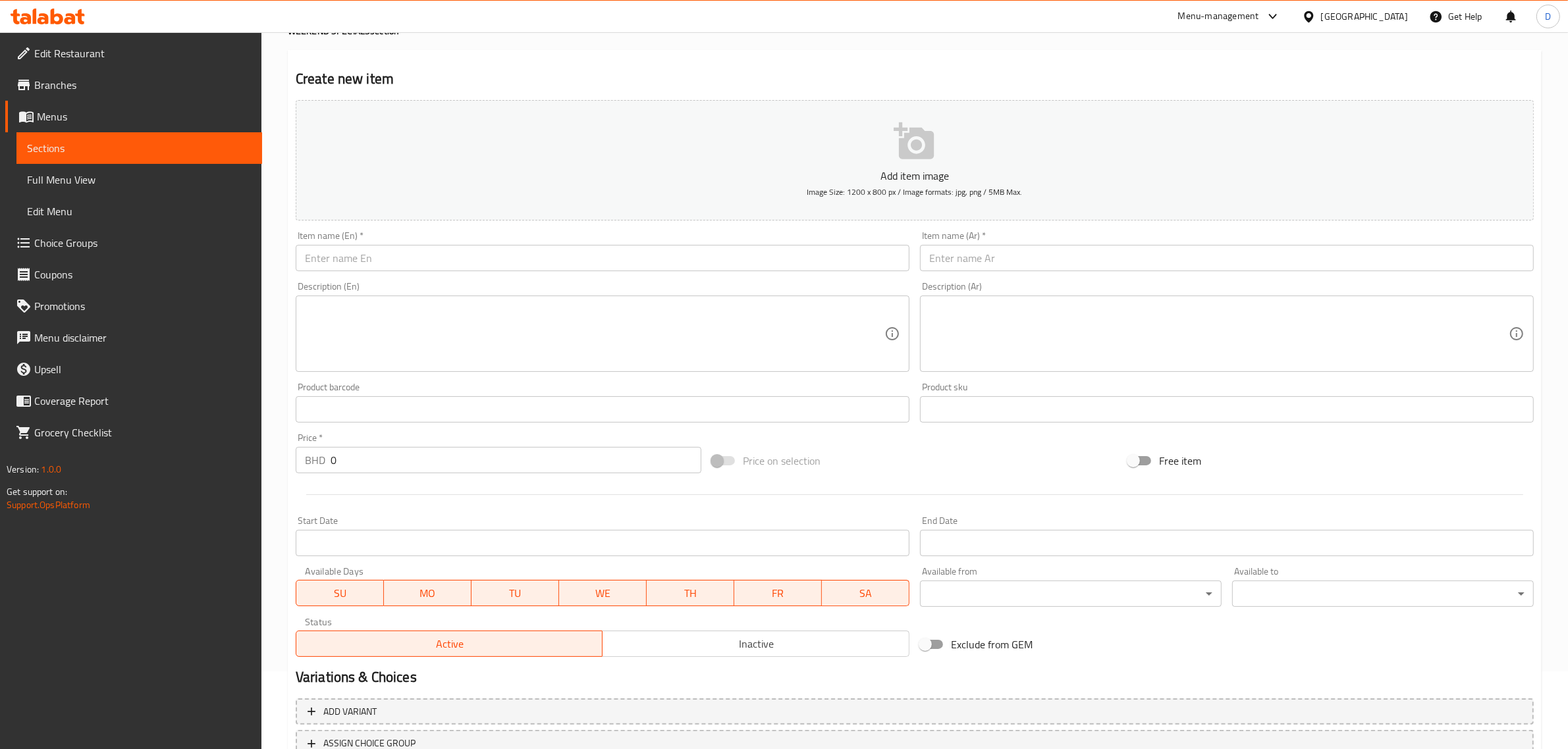
scroll to position [0, 0]
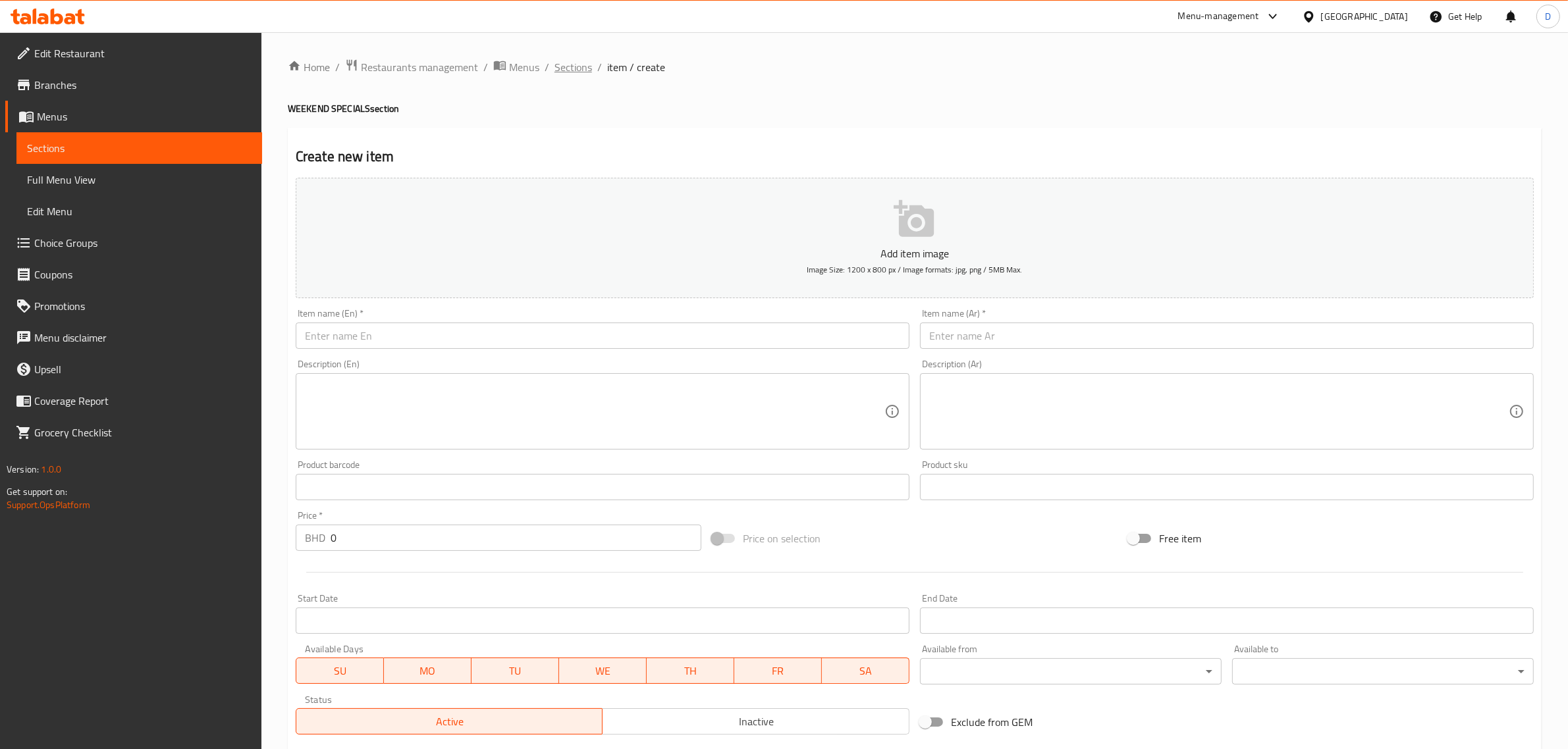
click at [560, 71] on span "Sections" at bounding box center [573, 68] width 37 height 16
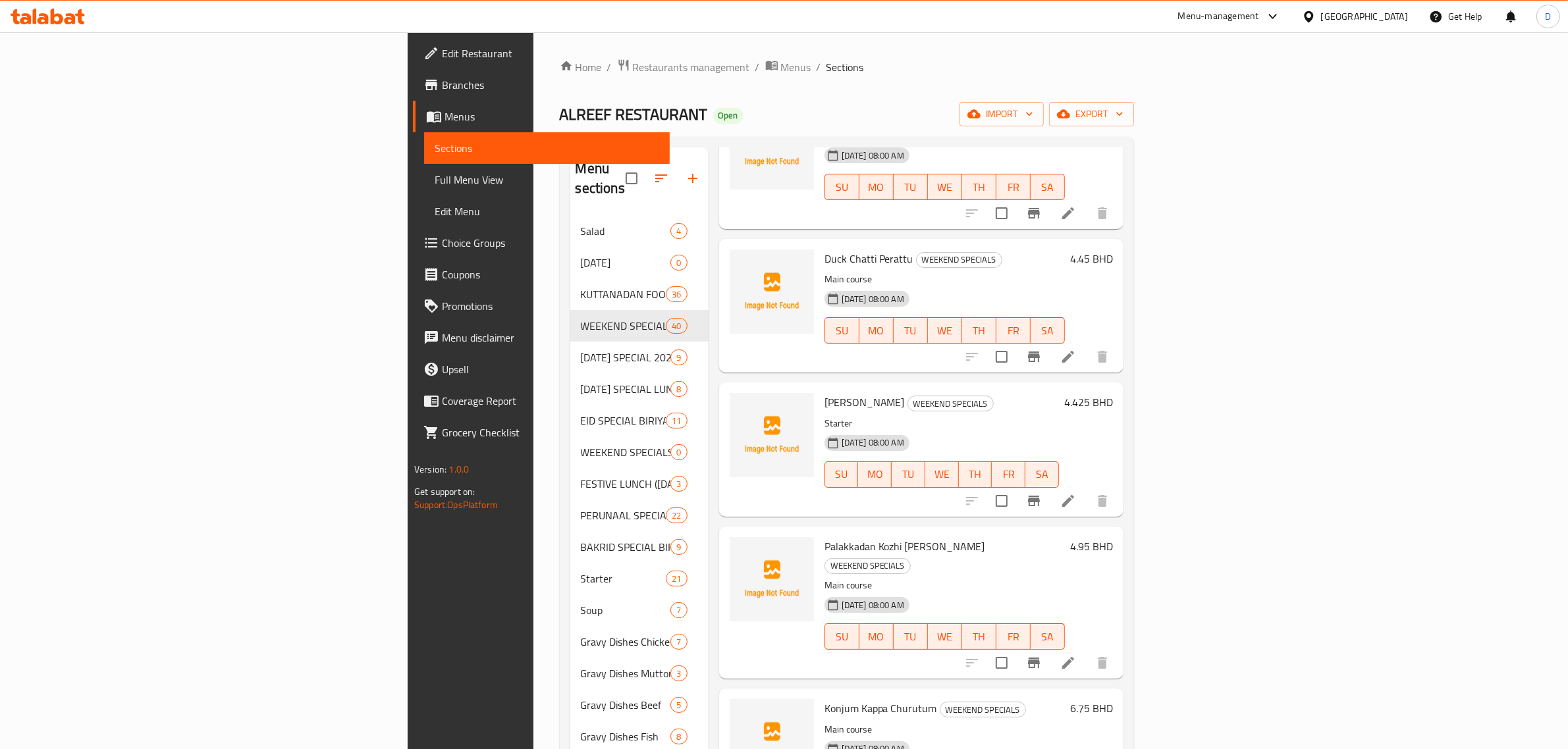
scroll to position [741, 0]
